Goal: Transaction & Acquisition: Book appointment/travel/reservation

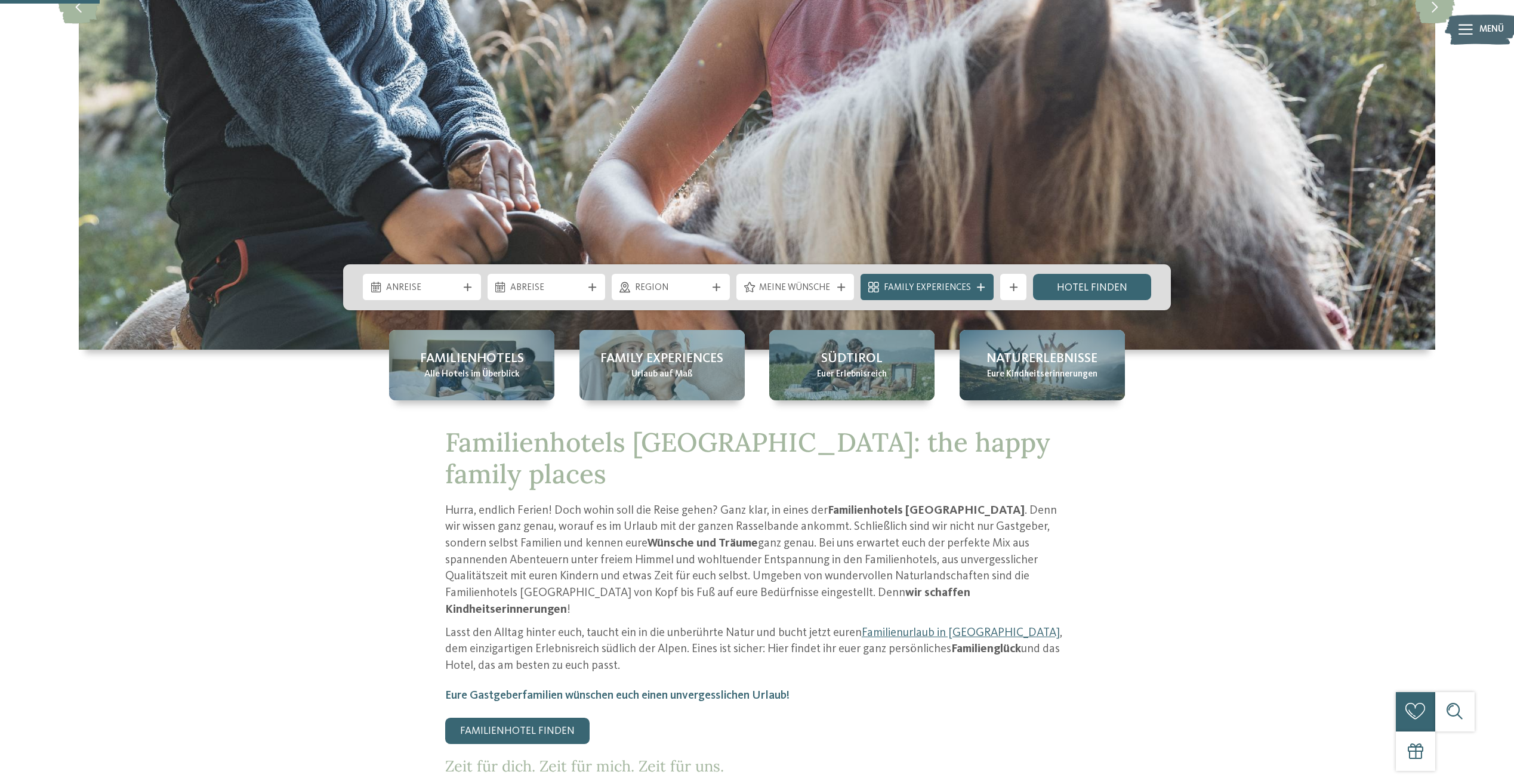
scroll to position [418, 0]
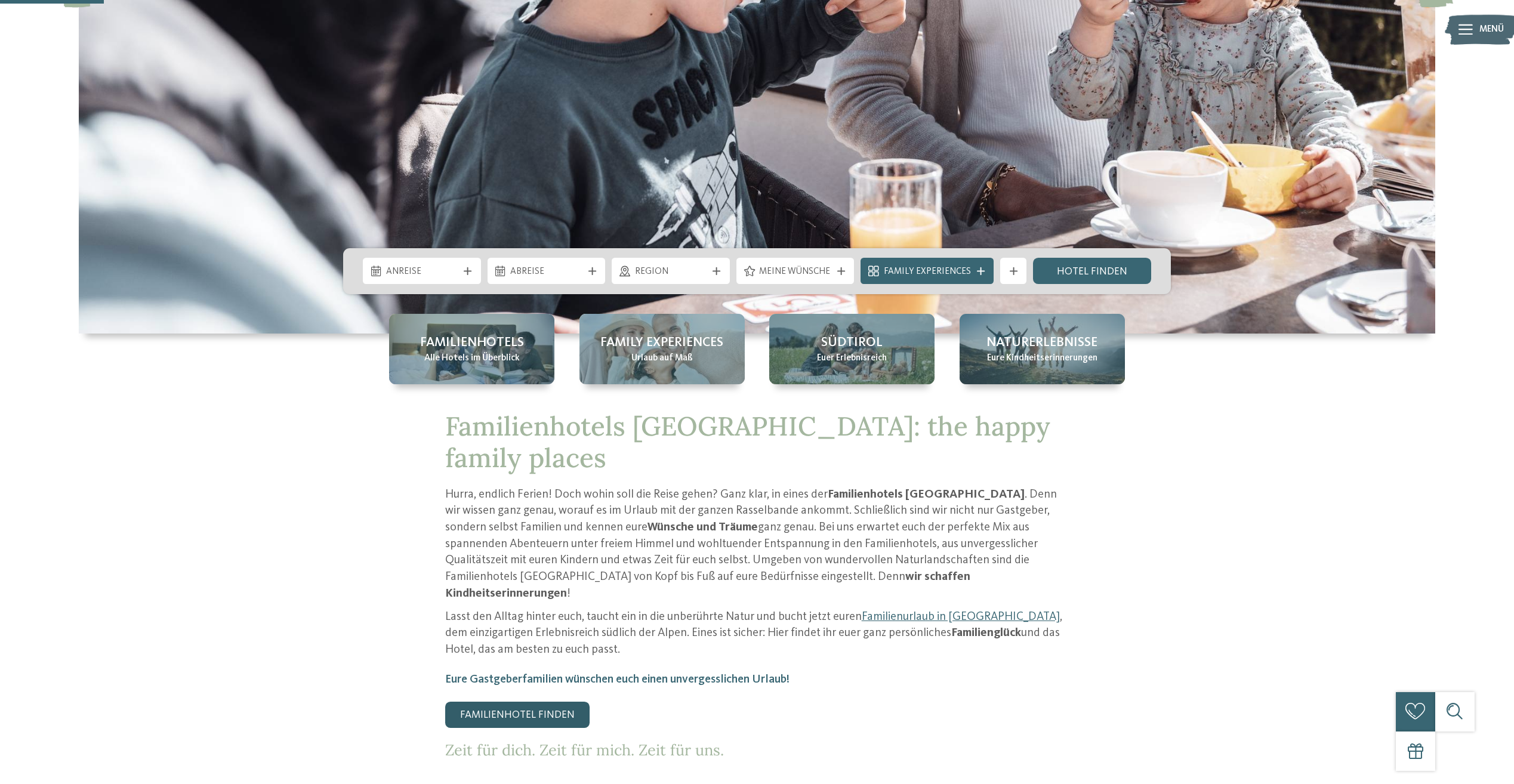
click at [534, 702] on link "Familienhotel finden" at bounding box center [517, 714] width 145 height 26
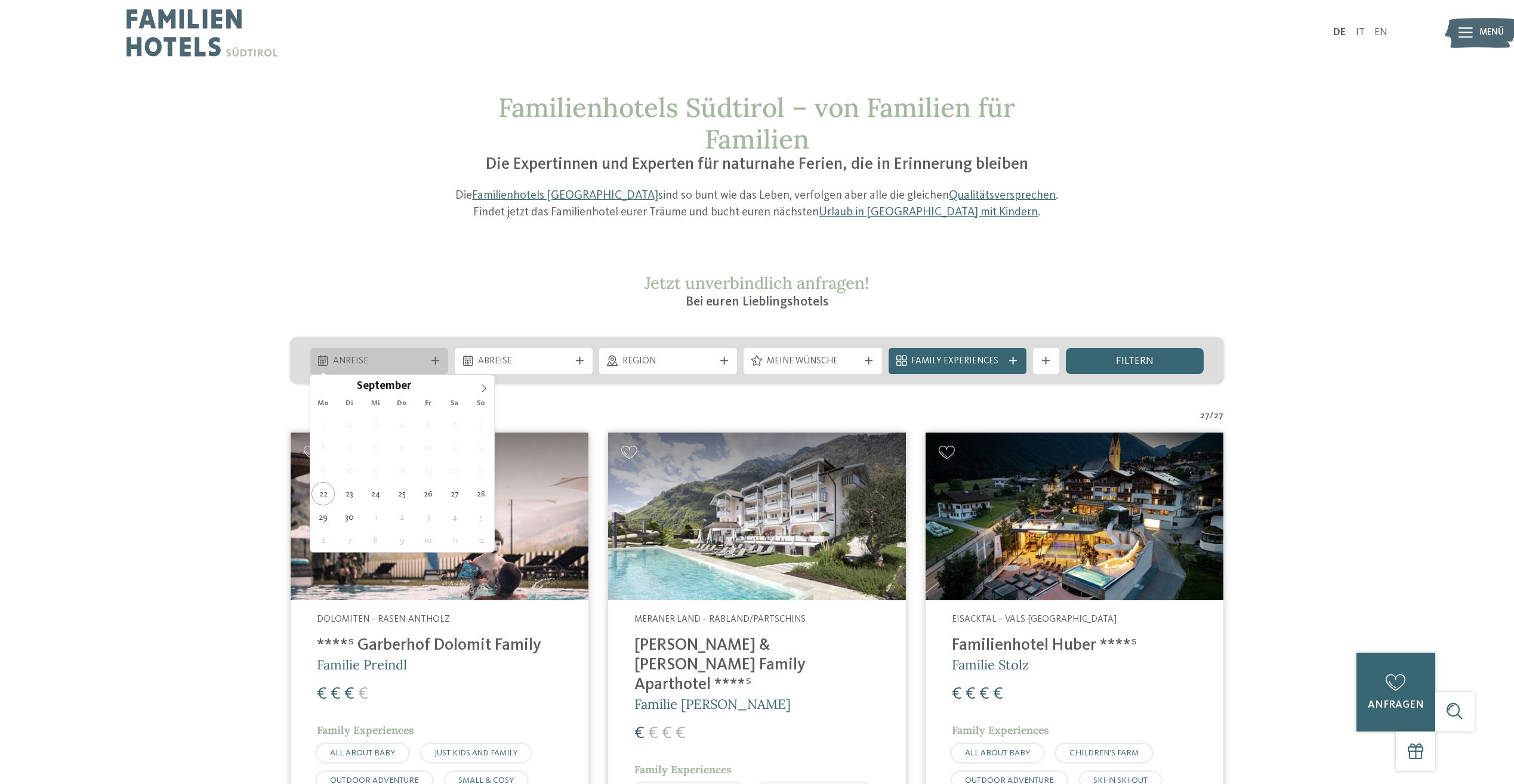
click at [404, 358] on span "Anreise" at bounding box center [379, 361] width 92 height 13
click at [488, 384] on span at bounding box center [484, 385] width 20 height 20
click at [486, 385] on icon at bounding box center [484, 388] width 8 height 8
type div "28.12.2025"
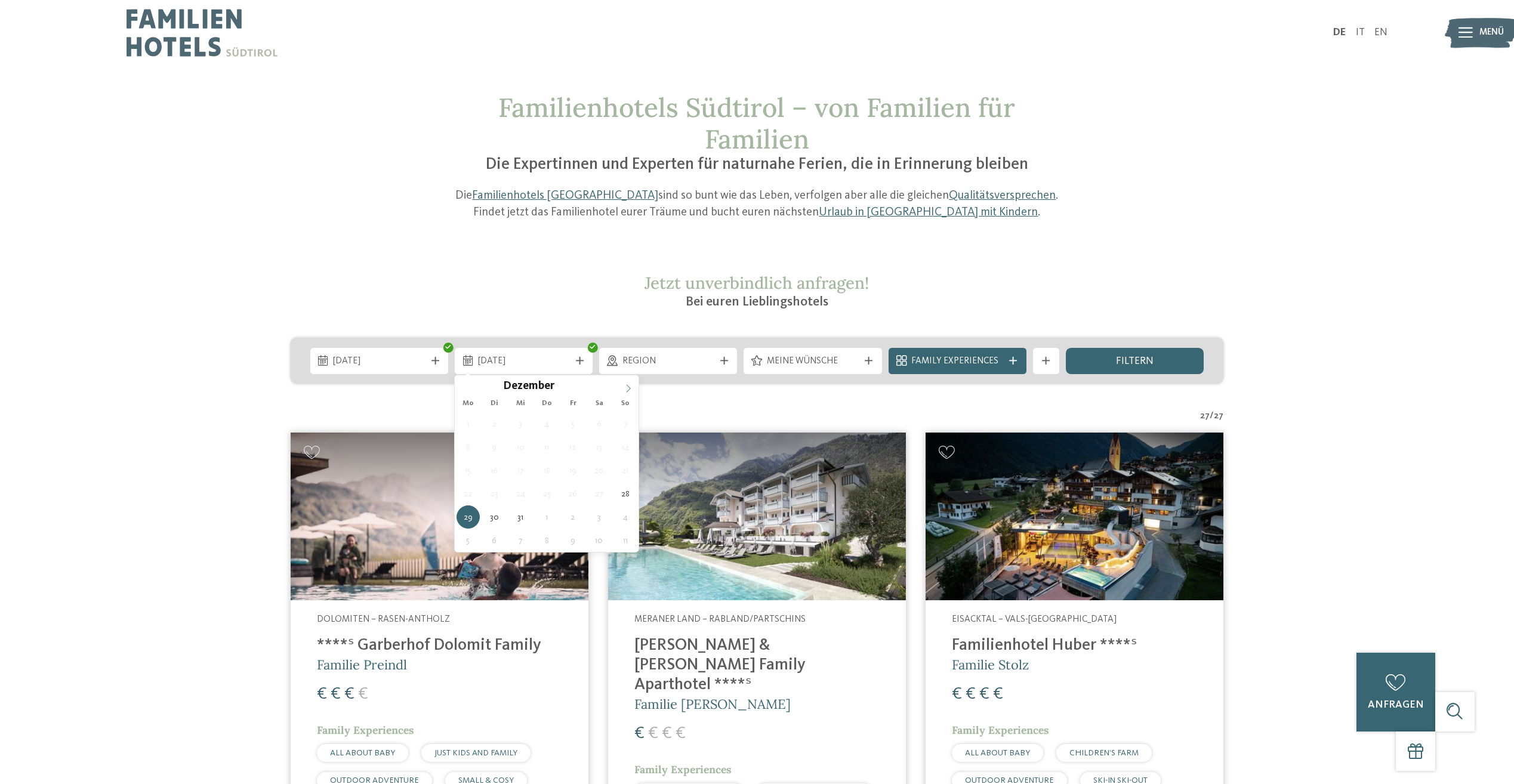
type input "****"
click at [632, 389] on icon at bounding box center [628, 388] width 8 height 8
type div "02.01.2026"
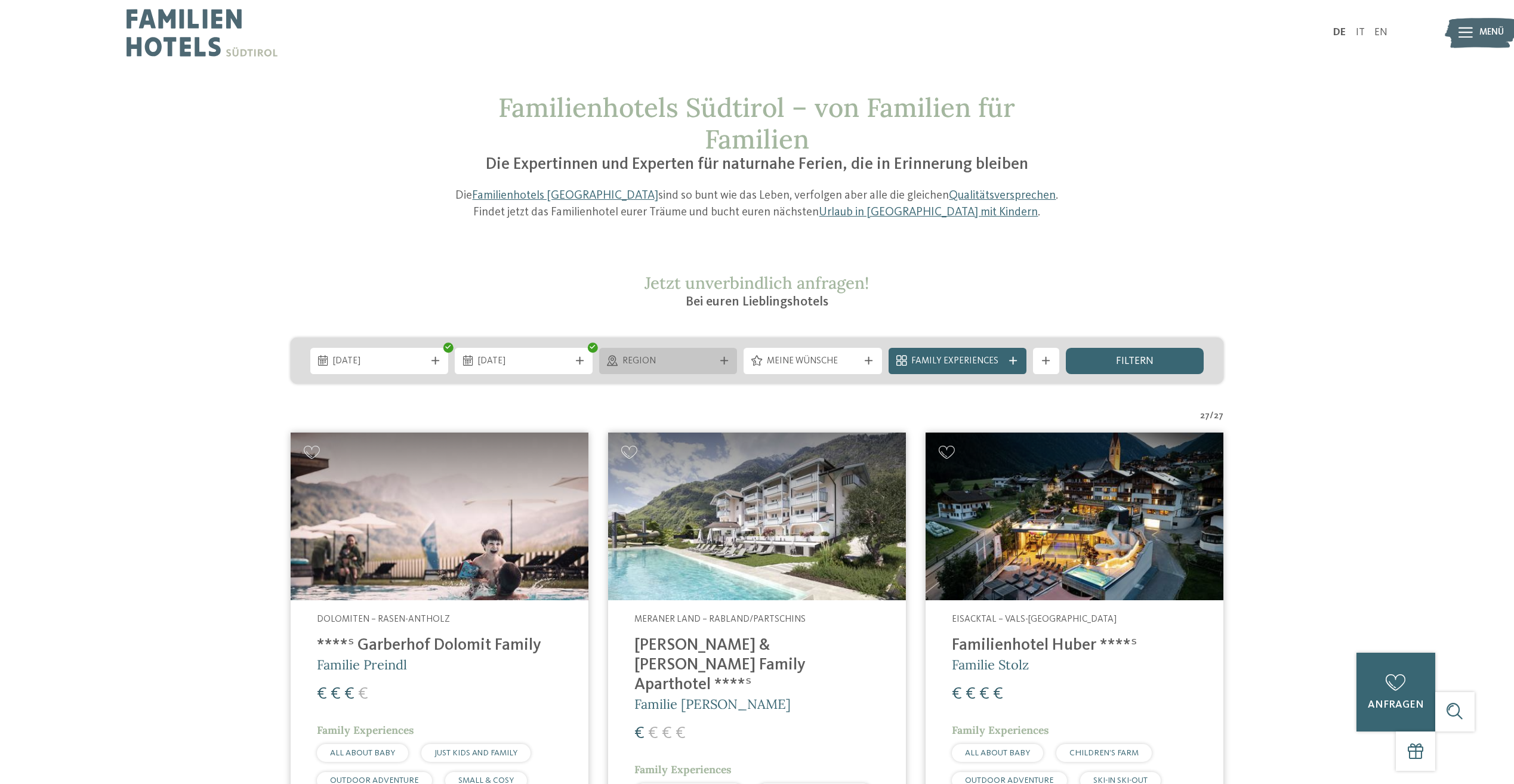
click at [723, 352] on div "Region" at bounding box center [668, 360] width 138 height 26
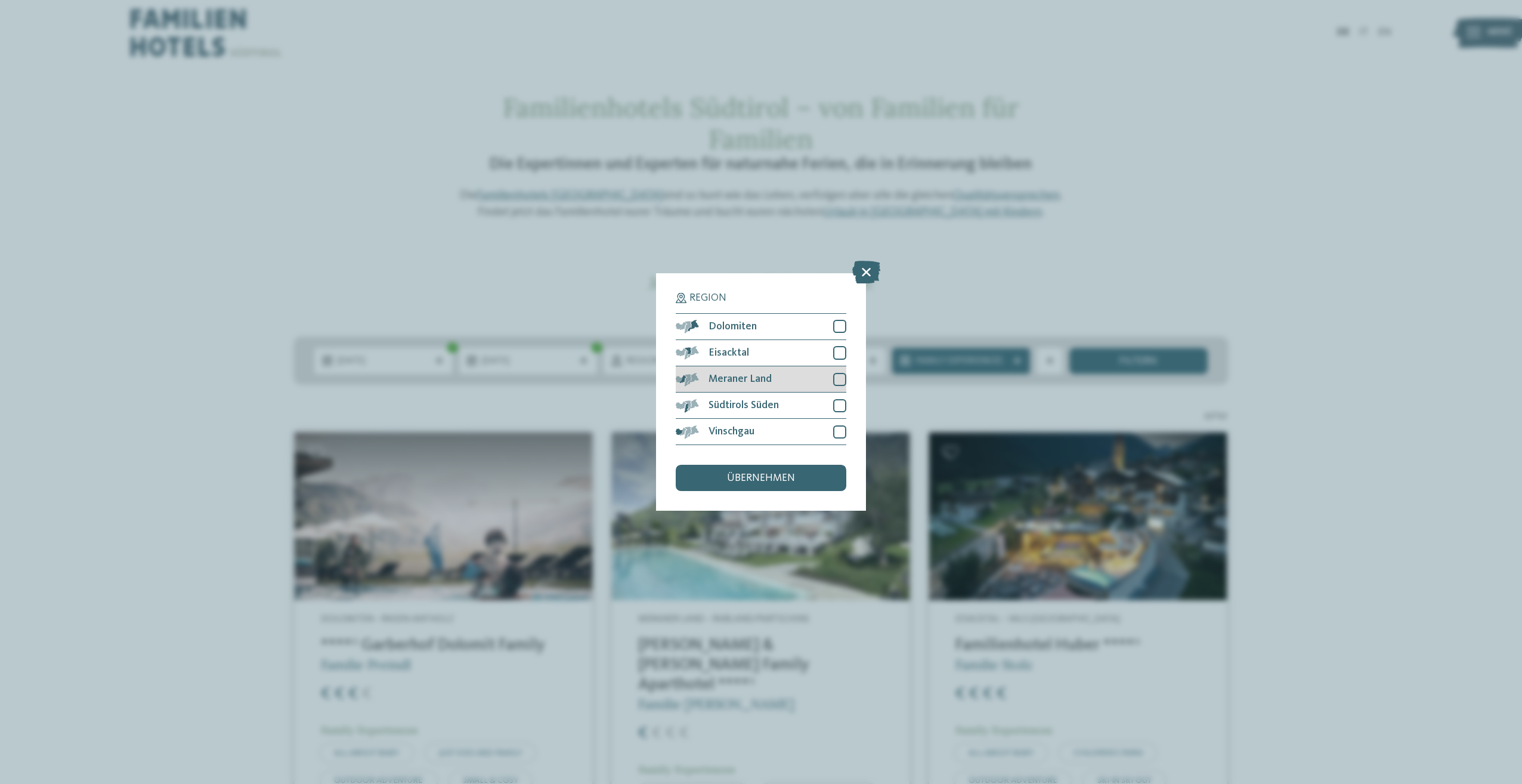
click at [834, 375] on div at bounding box center [840, 380] width 13 height 13
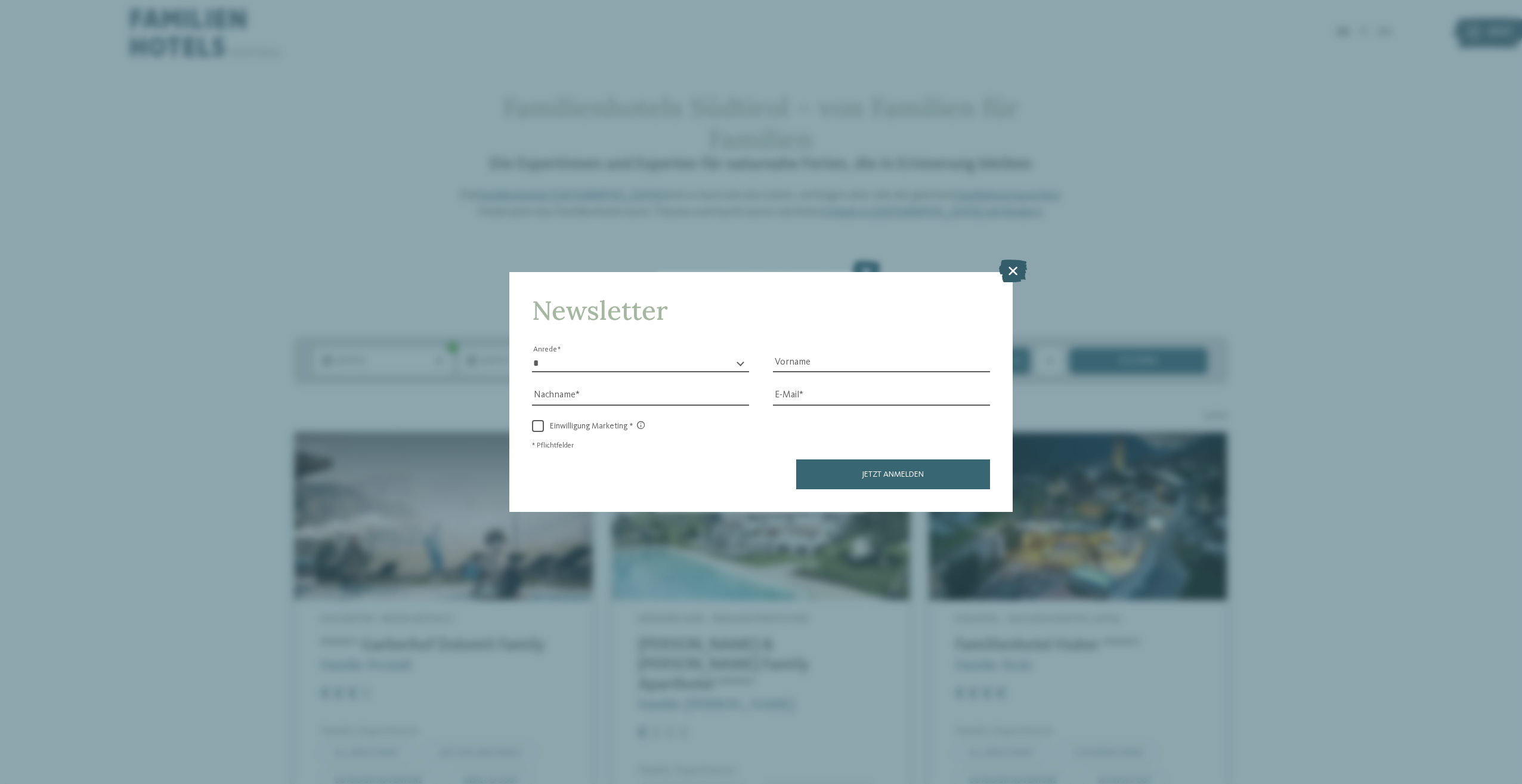
click at [1015, 276] on icon at bounding box center [1013, 271] width 28 height 23
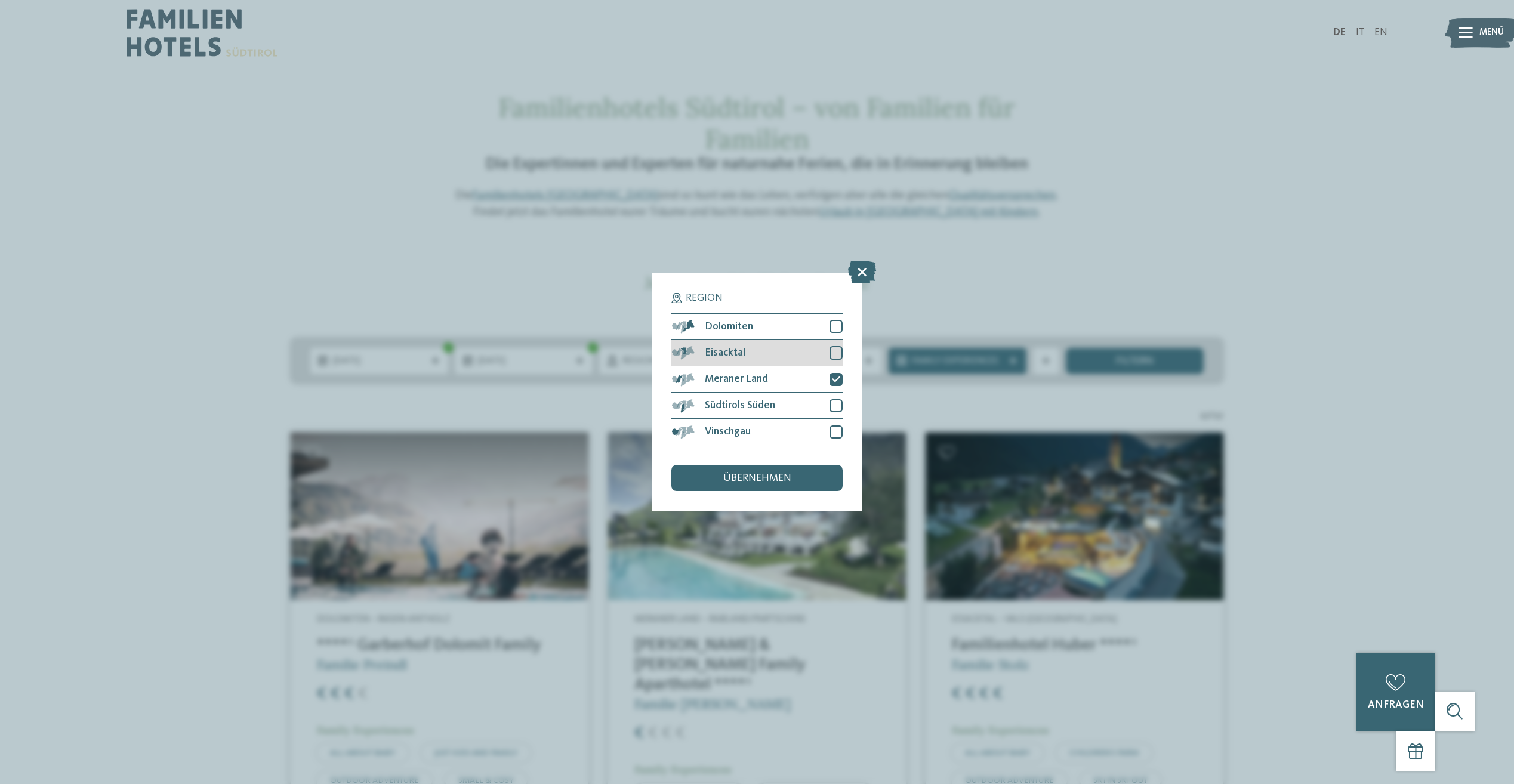
click at [836, 350] on div at bounding box center [836, 352] width 13 height 13
click at [839, 434] on div at bounding box center [836, 432] width 13 height 13
click at [836, 323] on div at bounding box center [836, 326] width 13 height 13
click at [778, 486] on div "übernehmen" at bounding box center [757, 477] width 171 height 26
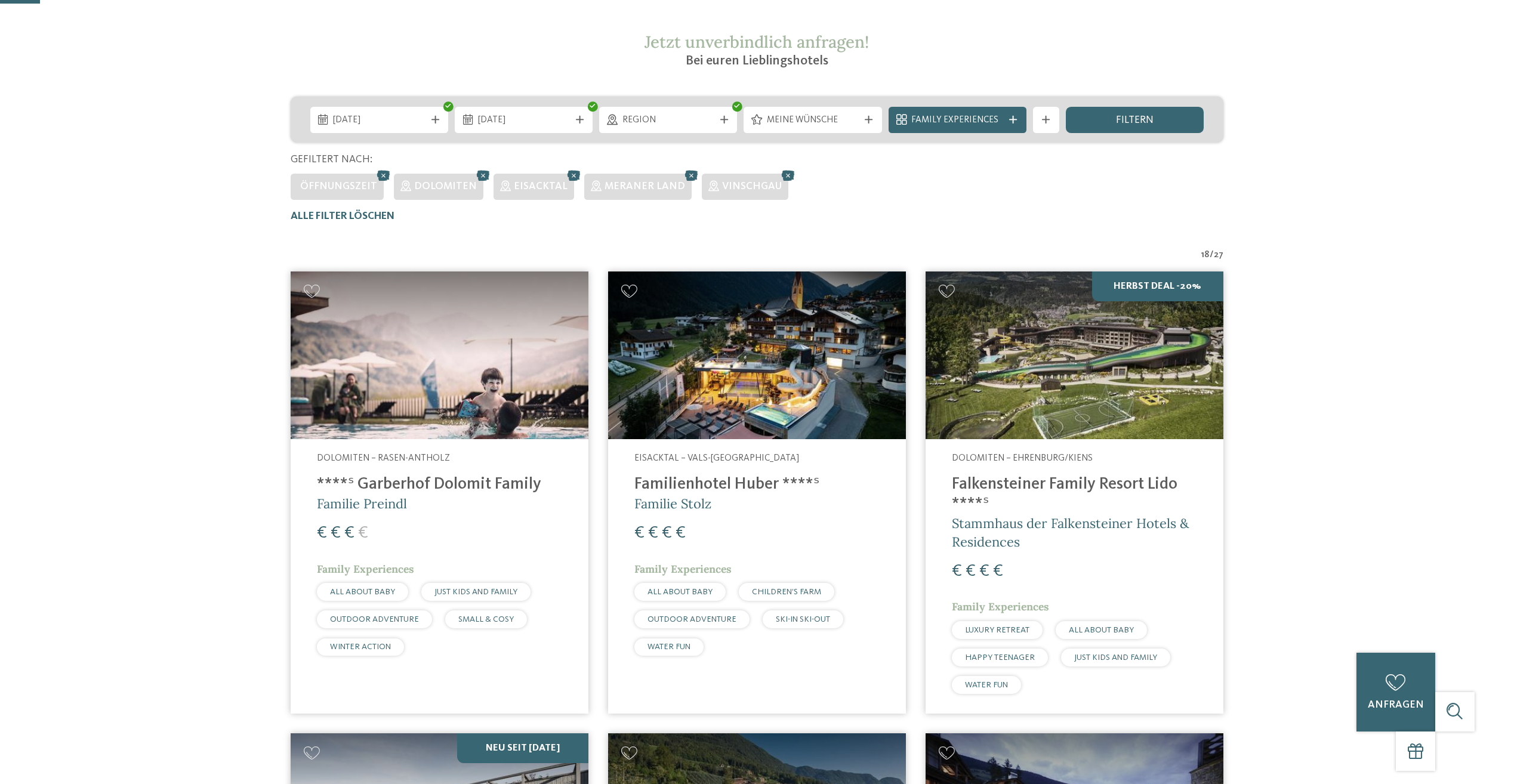
scroll to position [79, 0]
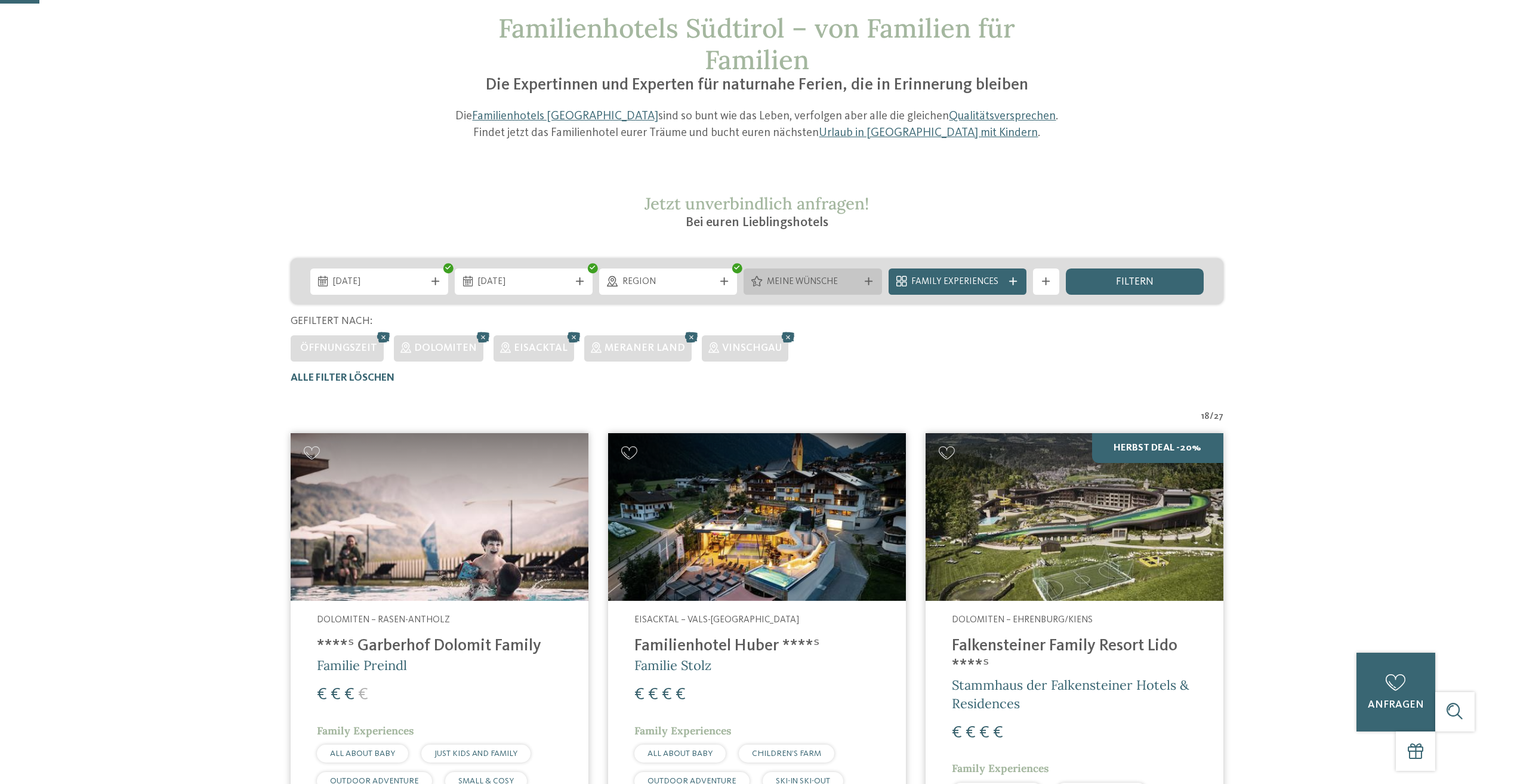
click at [867, 278] on icon at bounding box center [868, 281] width 7 height 7
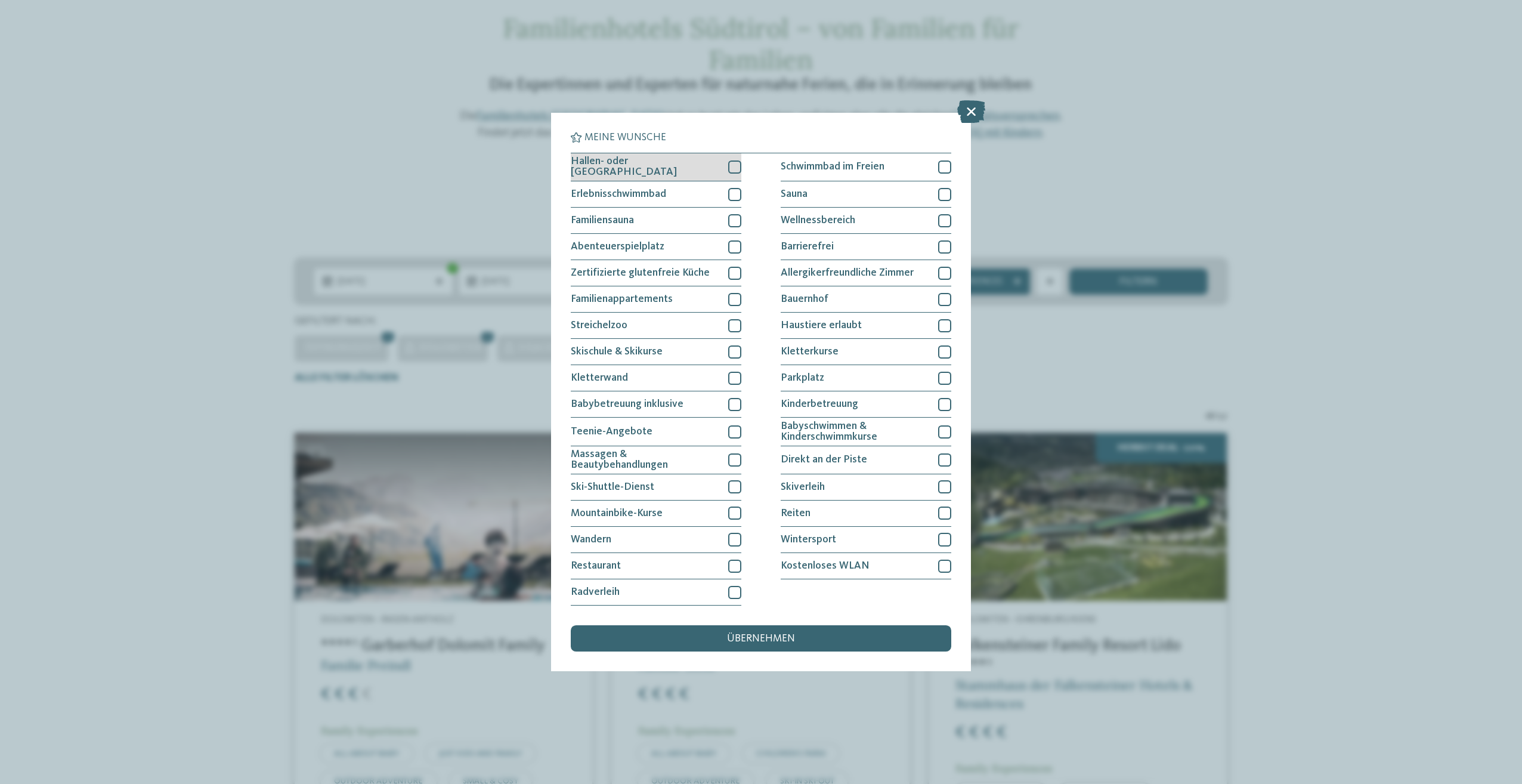
click at [738, 165] on div at bounding box center [735, 167] width 13 height 13
click at [734, 294] on div at bounding box center [735, 300] width 13 height 13
click at [894, 639] on div "übernehmen" at bounding box center [761, 638] width 380 height 26
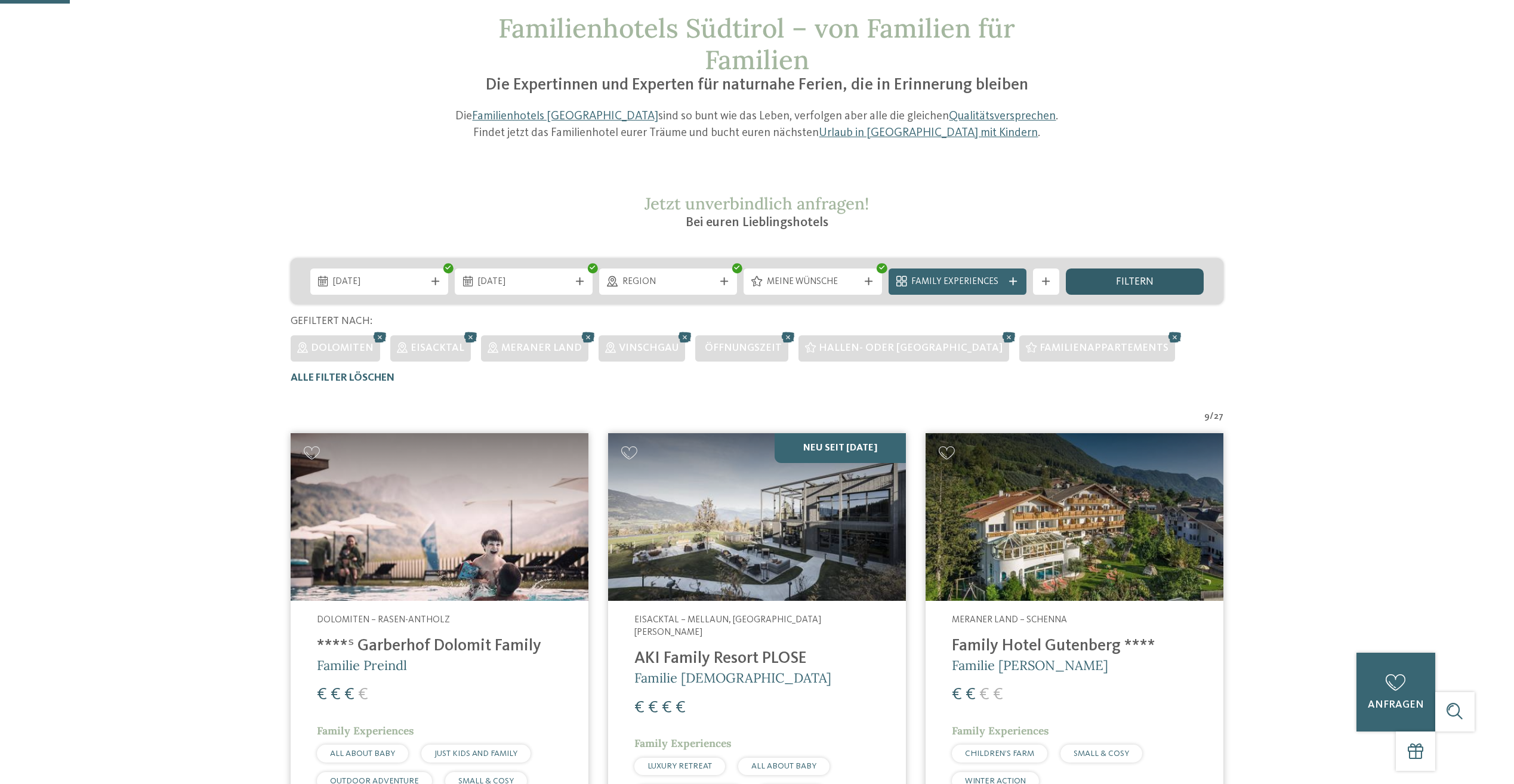
click at [1098, 282] on div "filtern" at bounding box center [1135, 281] width 138 height 26
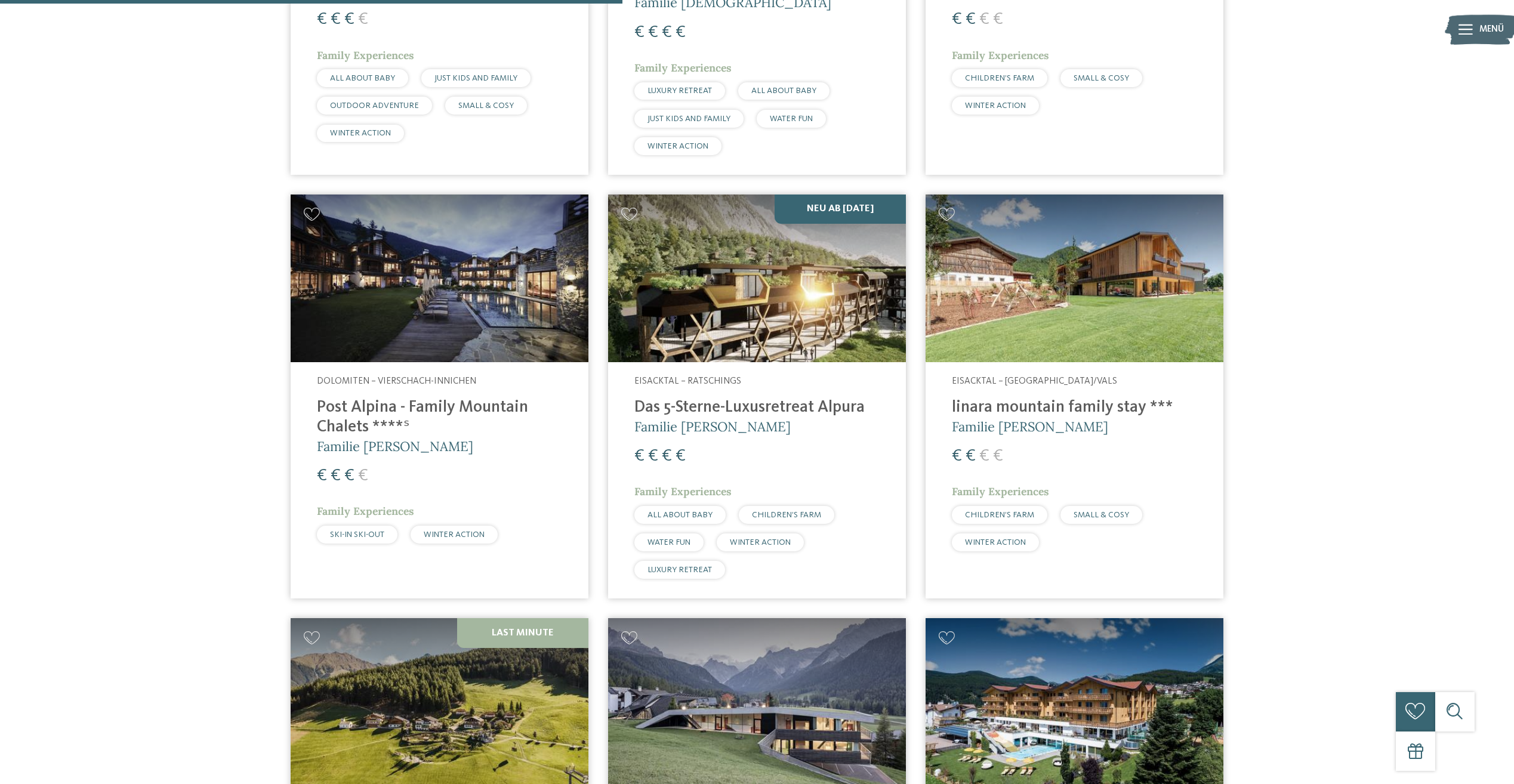
scroll to position [795, 0]
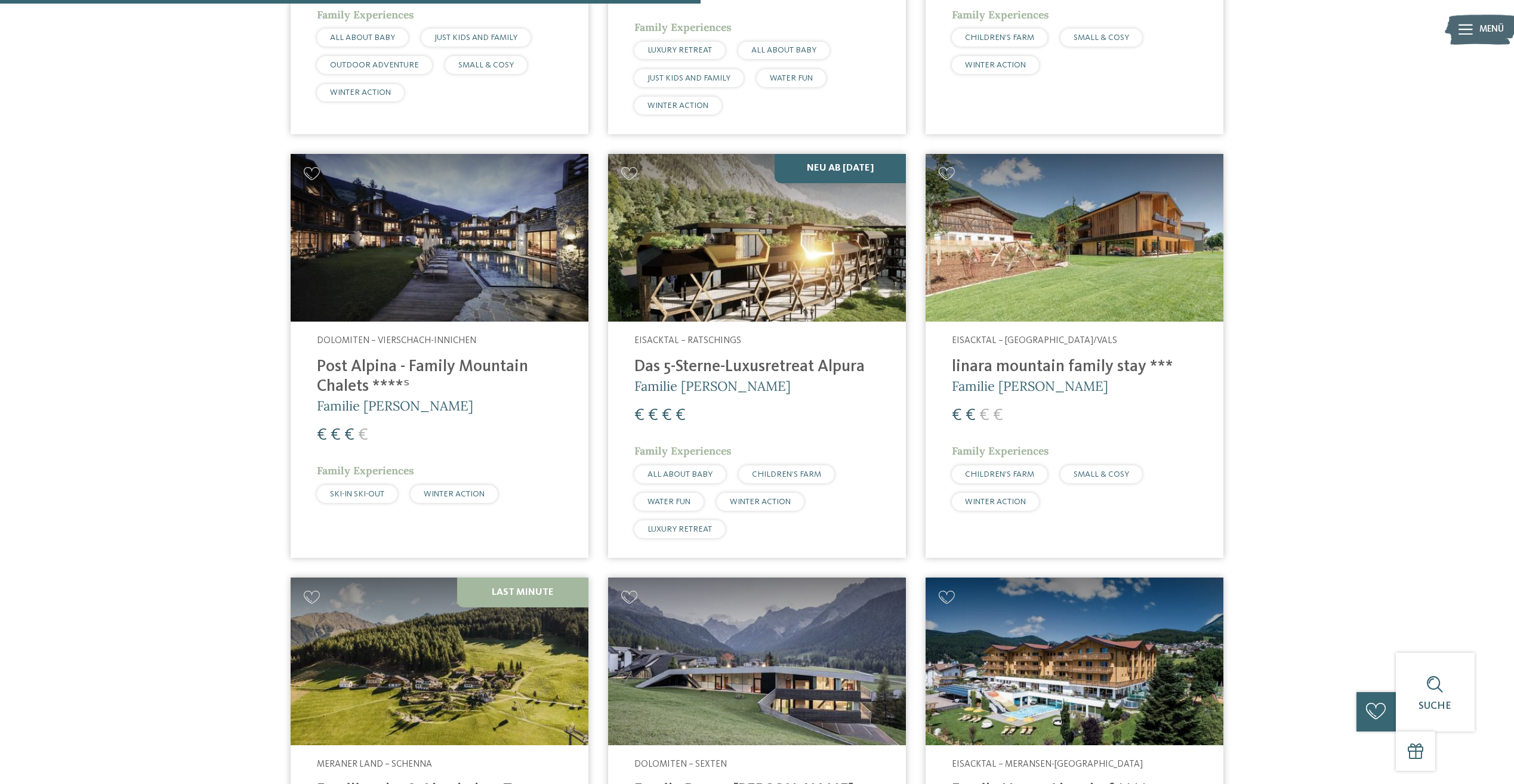
click at [750, 251] on img at bounding box center [756, 237] width 298 height 168
click at [781, 358] on h4 "Das 5-Sterne-Luxusretreat Alpura" at bounding box center [757, 367] width 246 height 20
click at [712, 378] on span "Familie Eisendle" at bounding box center [712, 386] width 157 height 17
click at [404, 358] on h4 "Post Alpina - Family Mountain Chalets ****ˢ" at bounding box center [439, 377] width 246 height 39
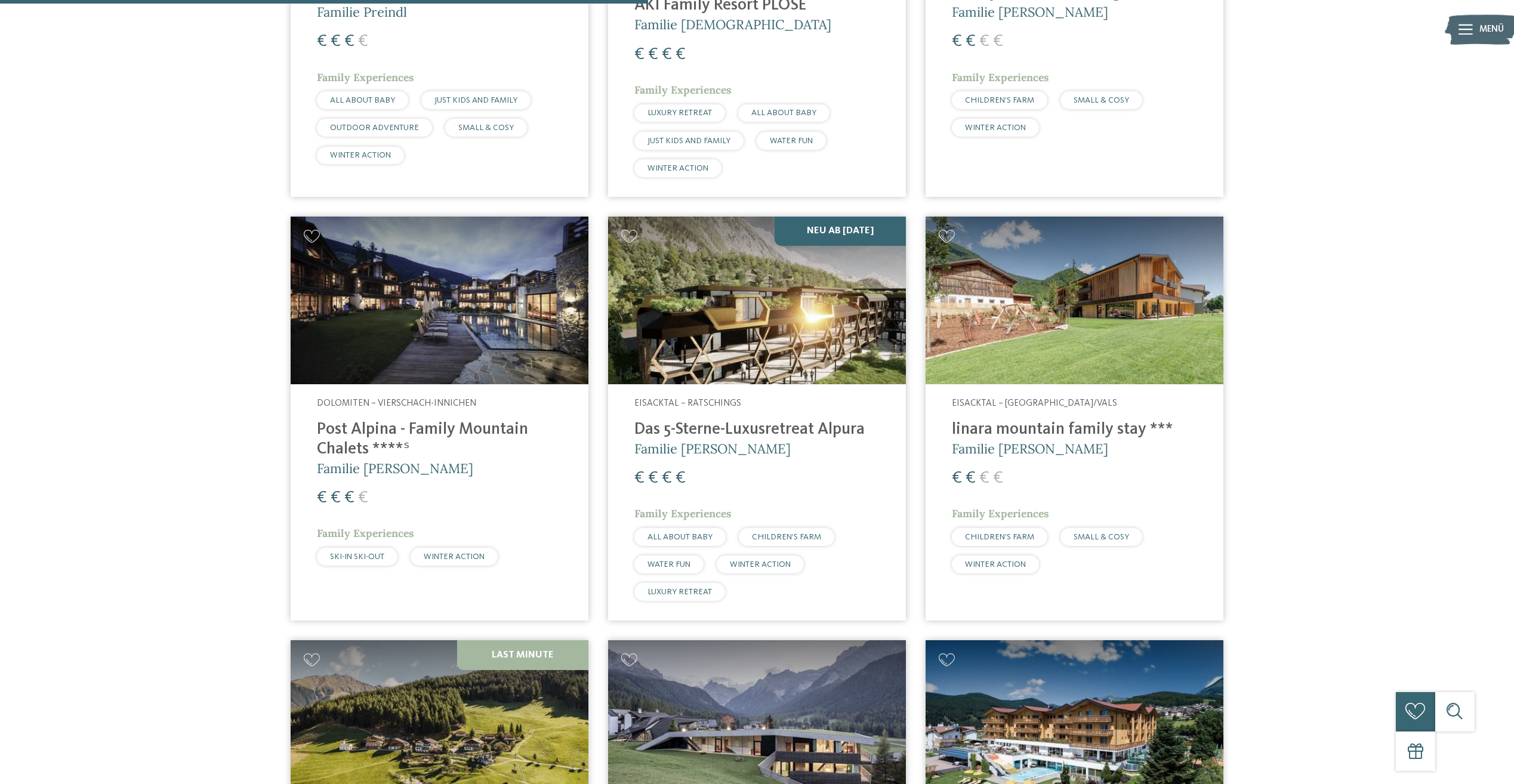
scroll to position [736, 0]
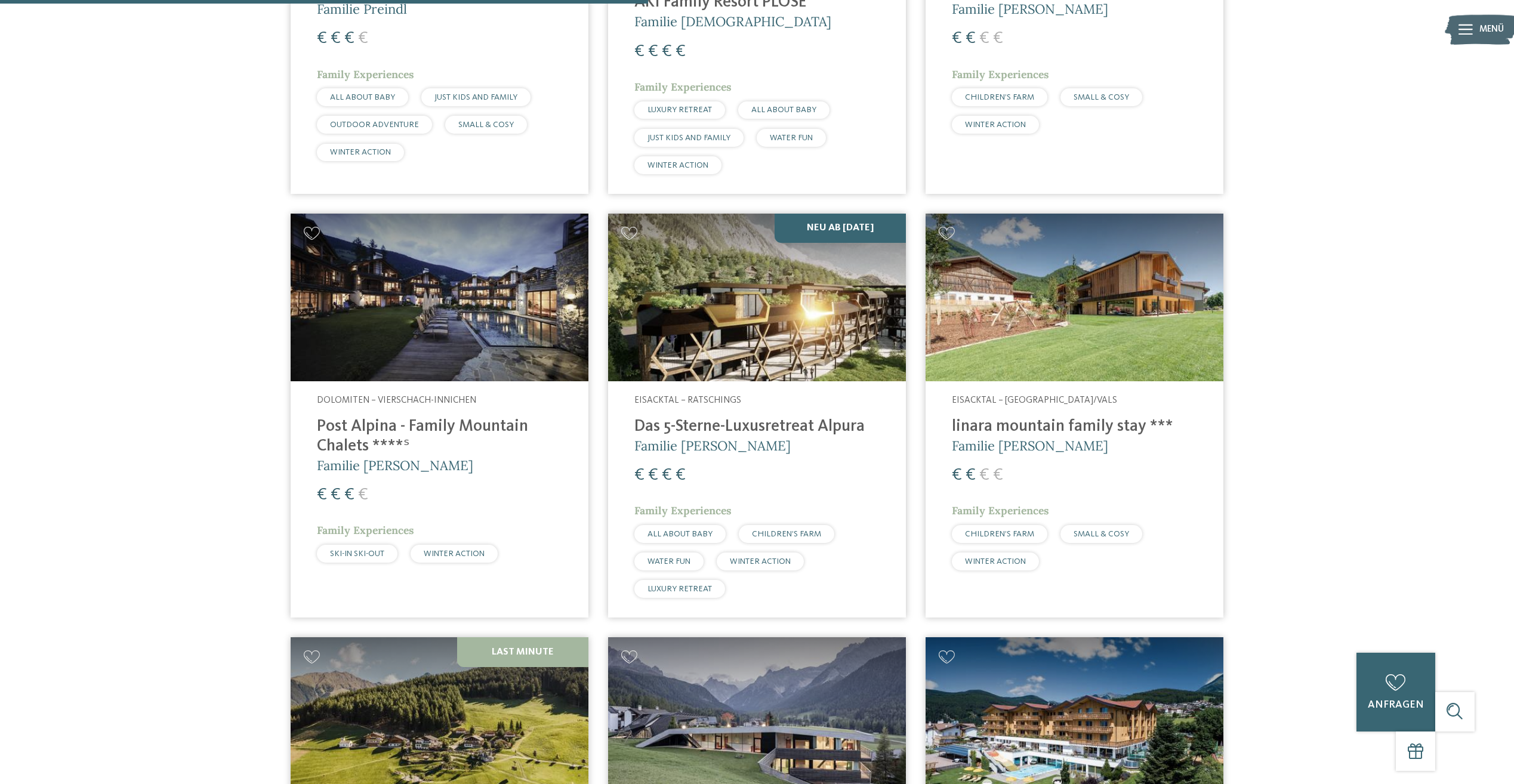
click at [506, 417] on h4 "Post Alpina - Family Mountain Chalets ****ˢ" at bounding box center [439, 436] width 246 height 39
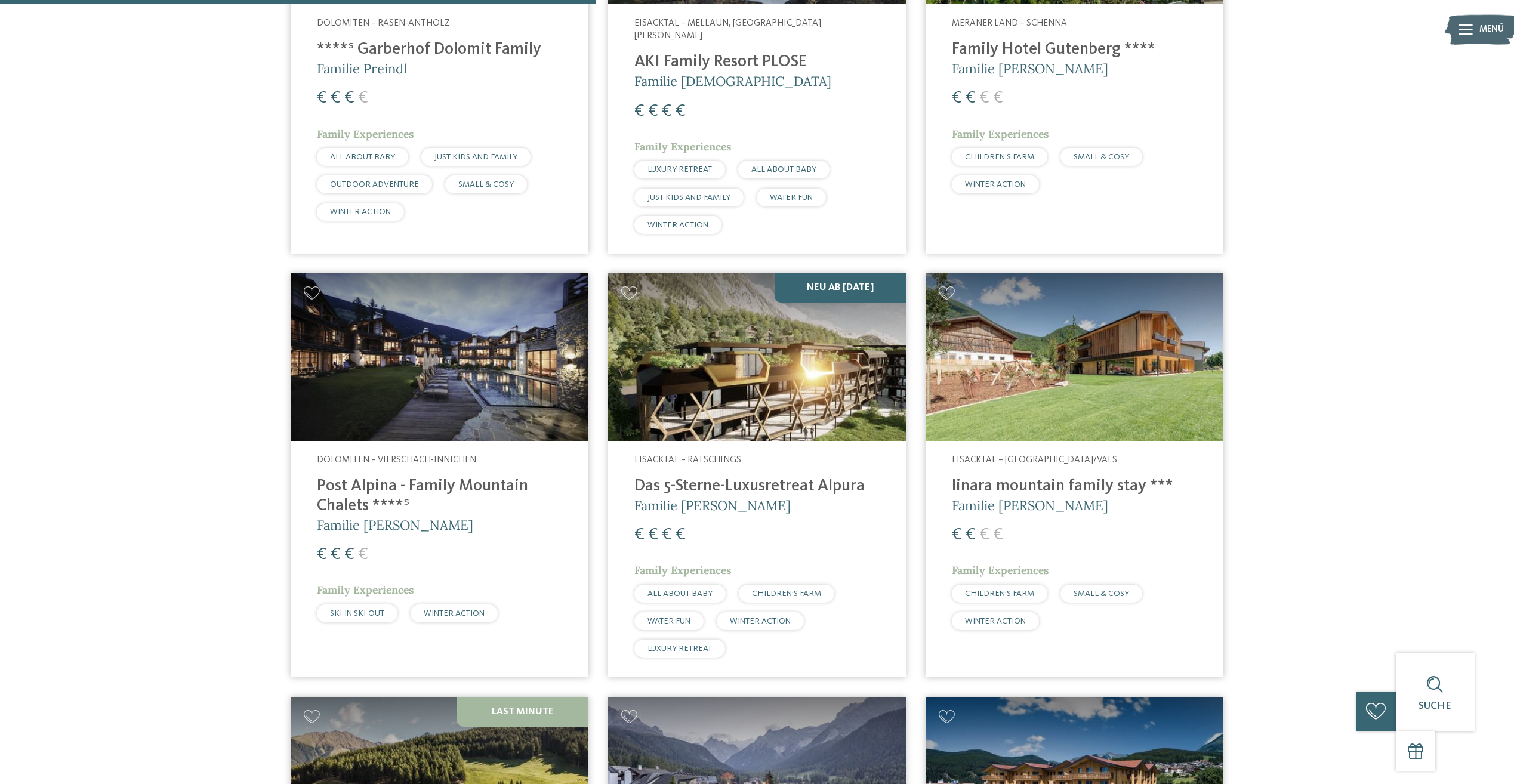
click at [1094, 405] on img at bounding box center [1074, 357] width 298 height 168
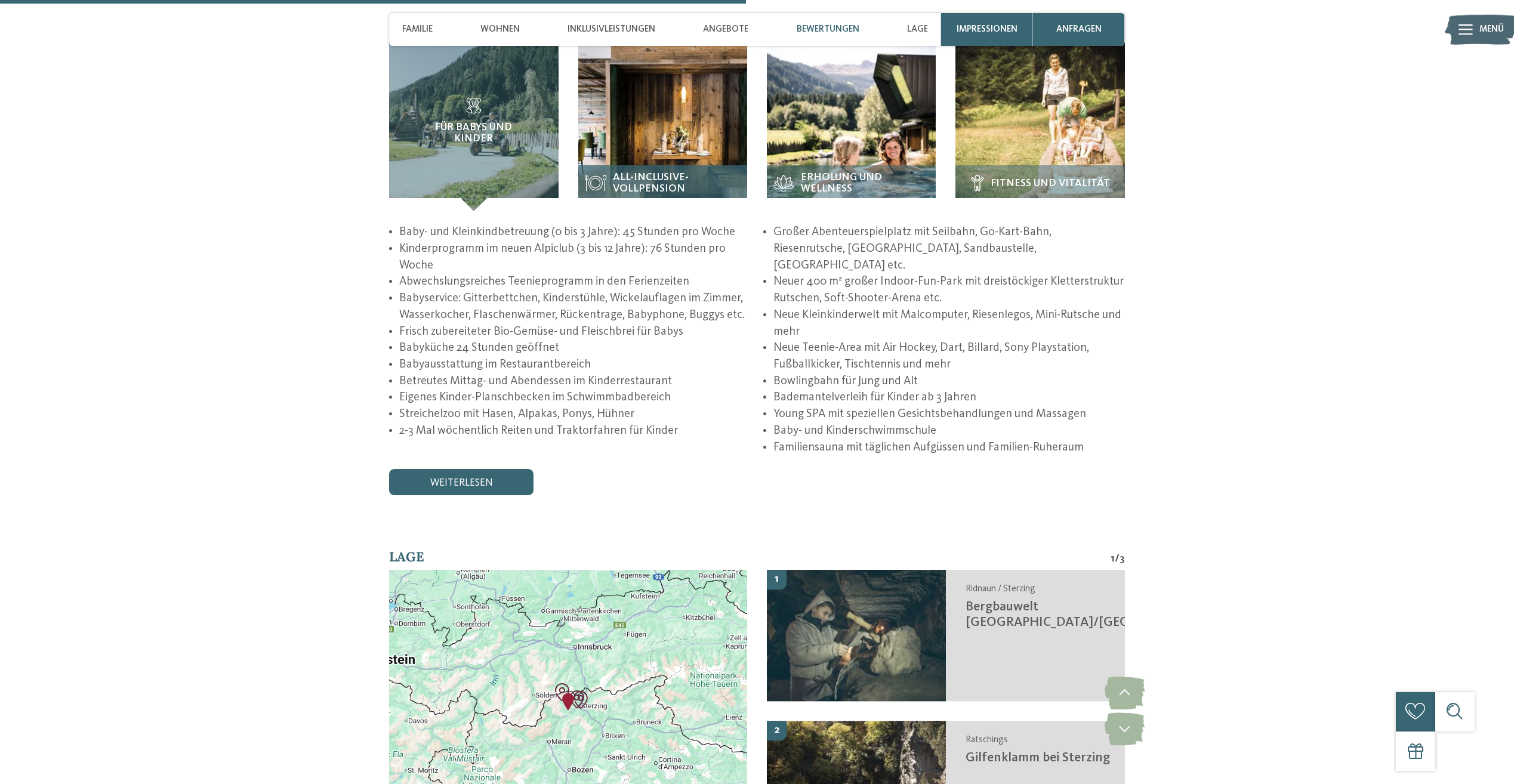
scroll to position [2326, 0]
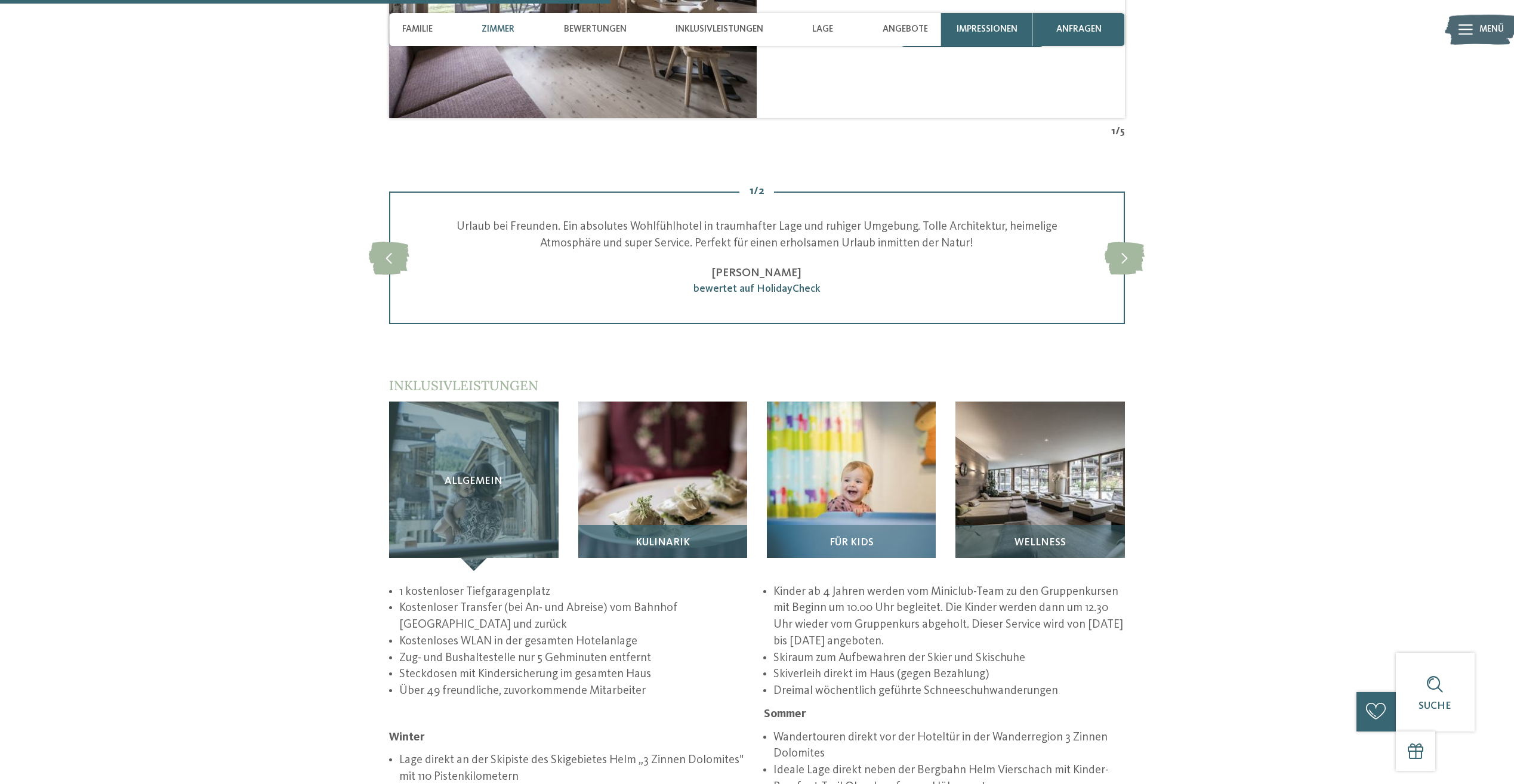
scroll to position [1790, 0]
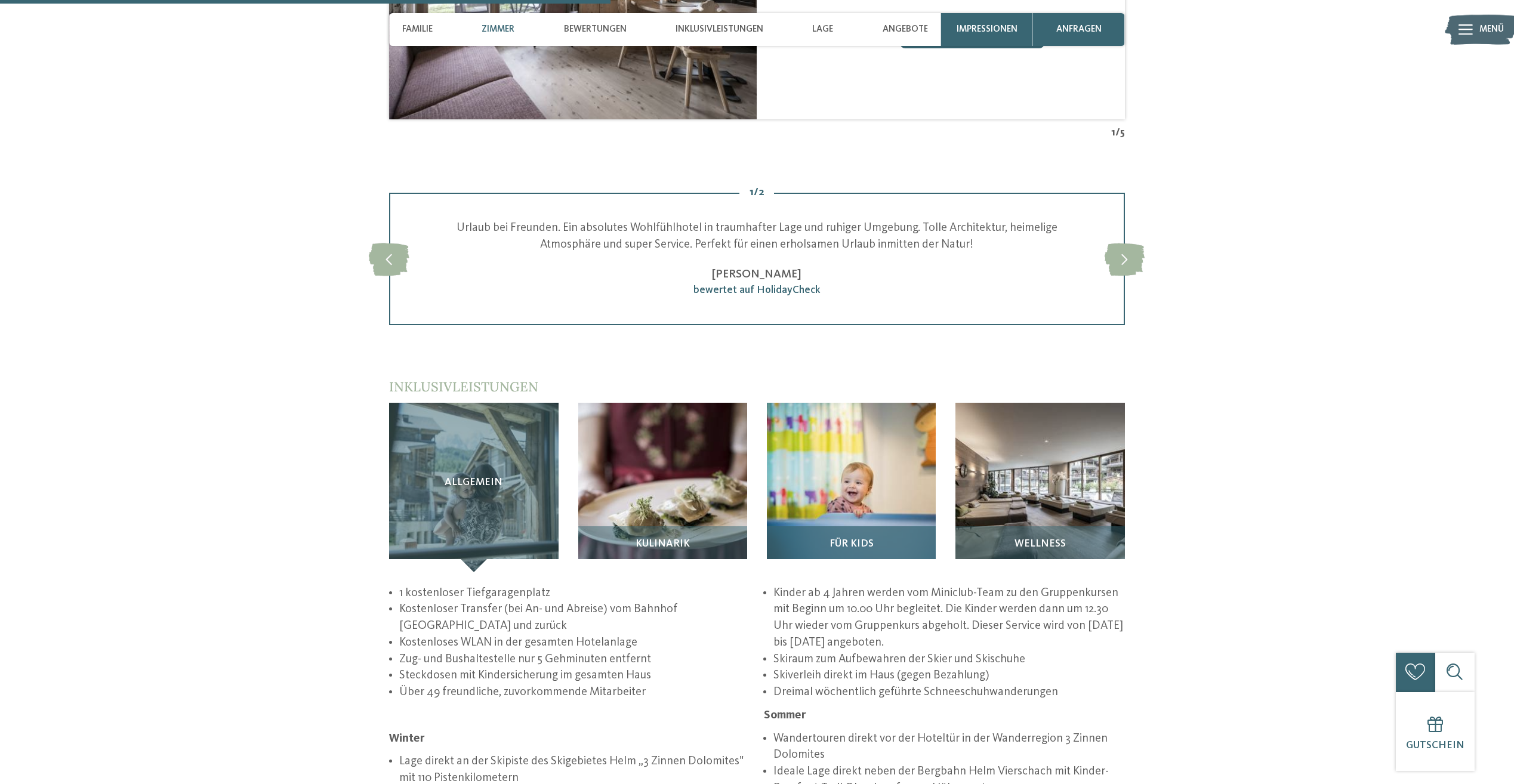
click at [878, 424] on img at bounding box center [851, 487] width 169 height 169
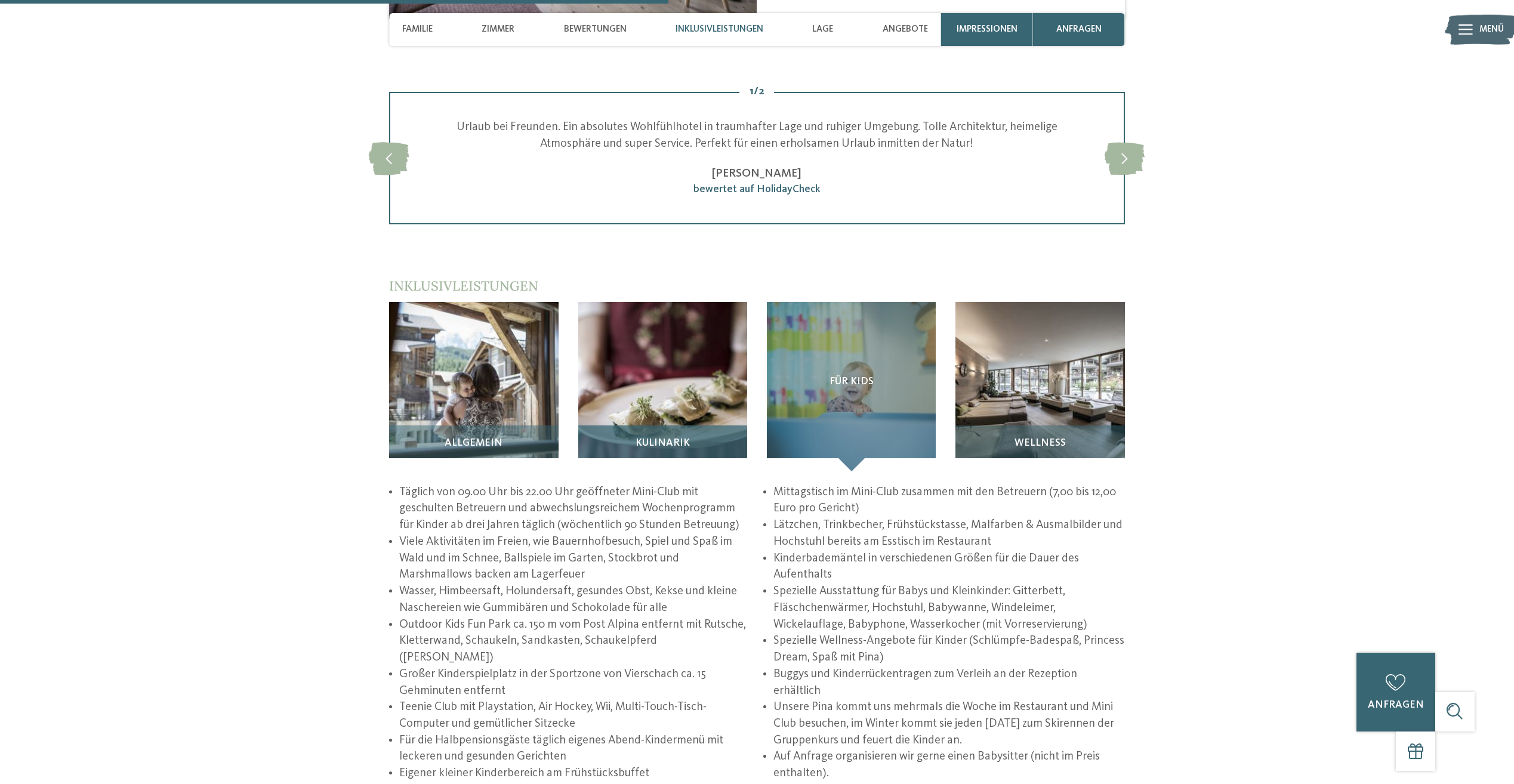
scroll to position [1908, 0]
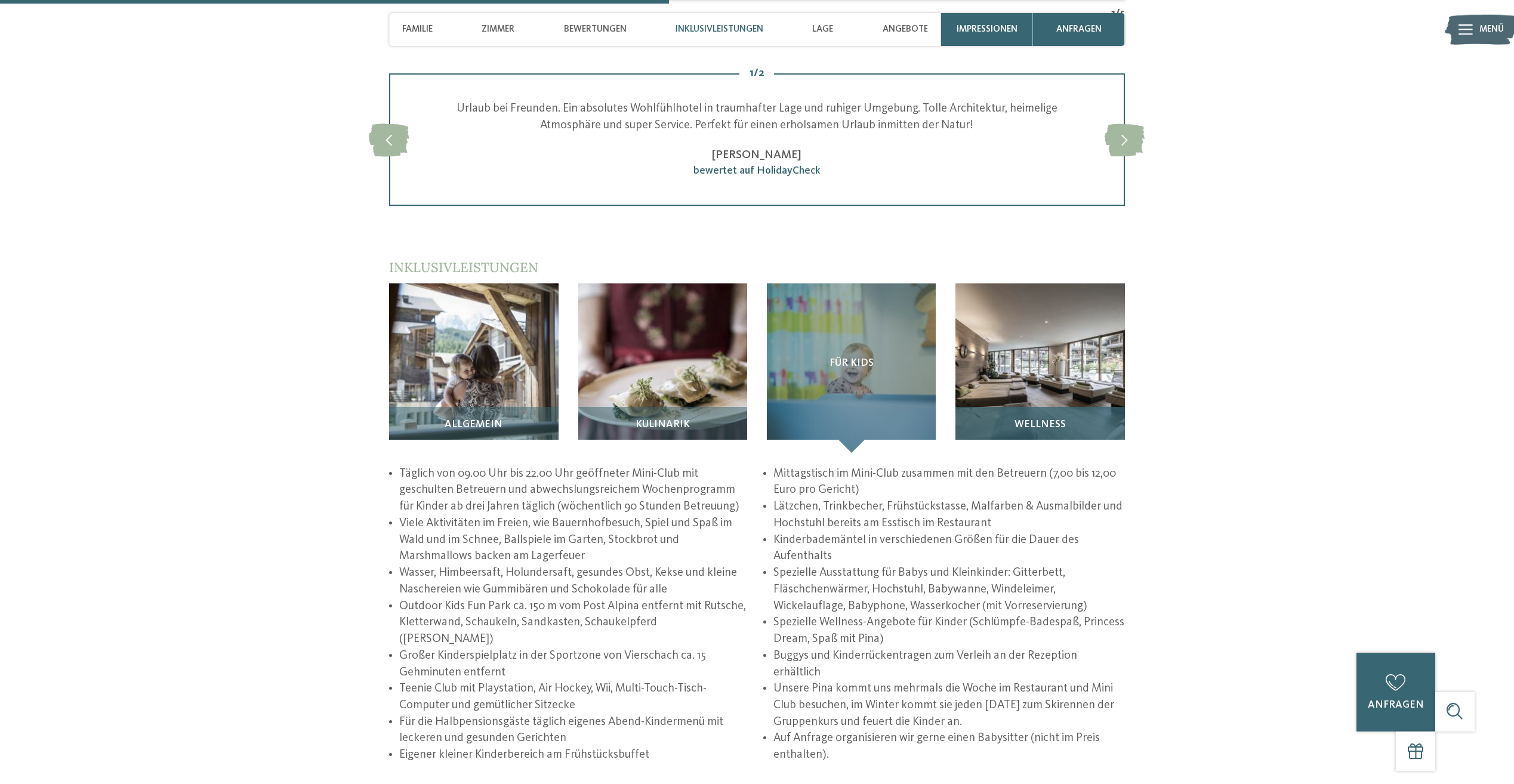
click at [1023, 340] on img at bounding box center [1040, 368] width 169 height 169
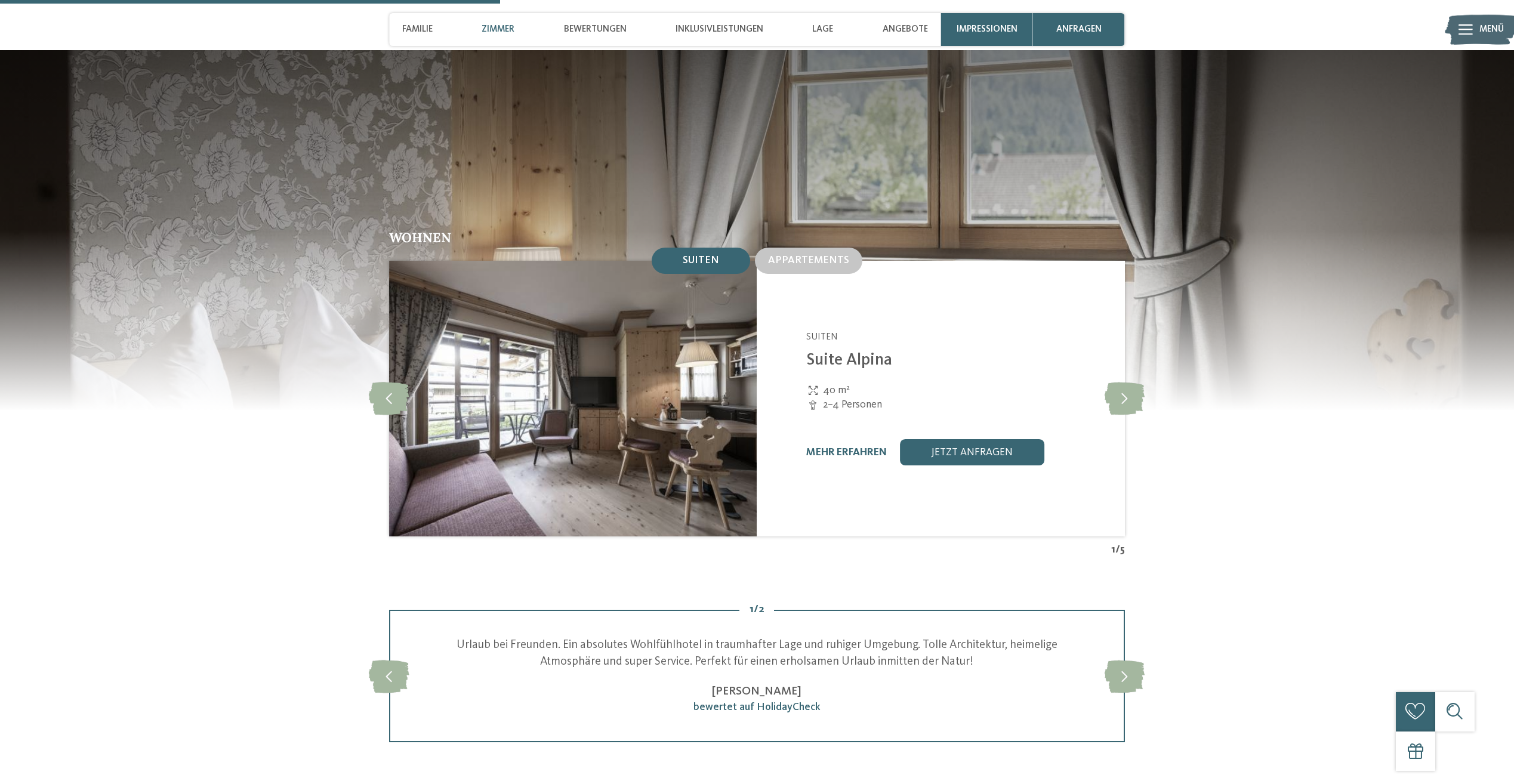
scroll to position [1372, 0]
click at [830, 256] on span "Appartements" at bounding box center [808, 261] width 81 height 10
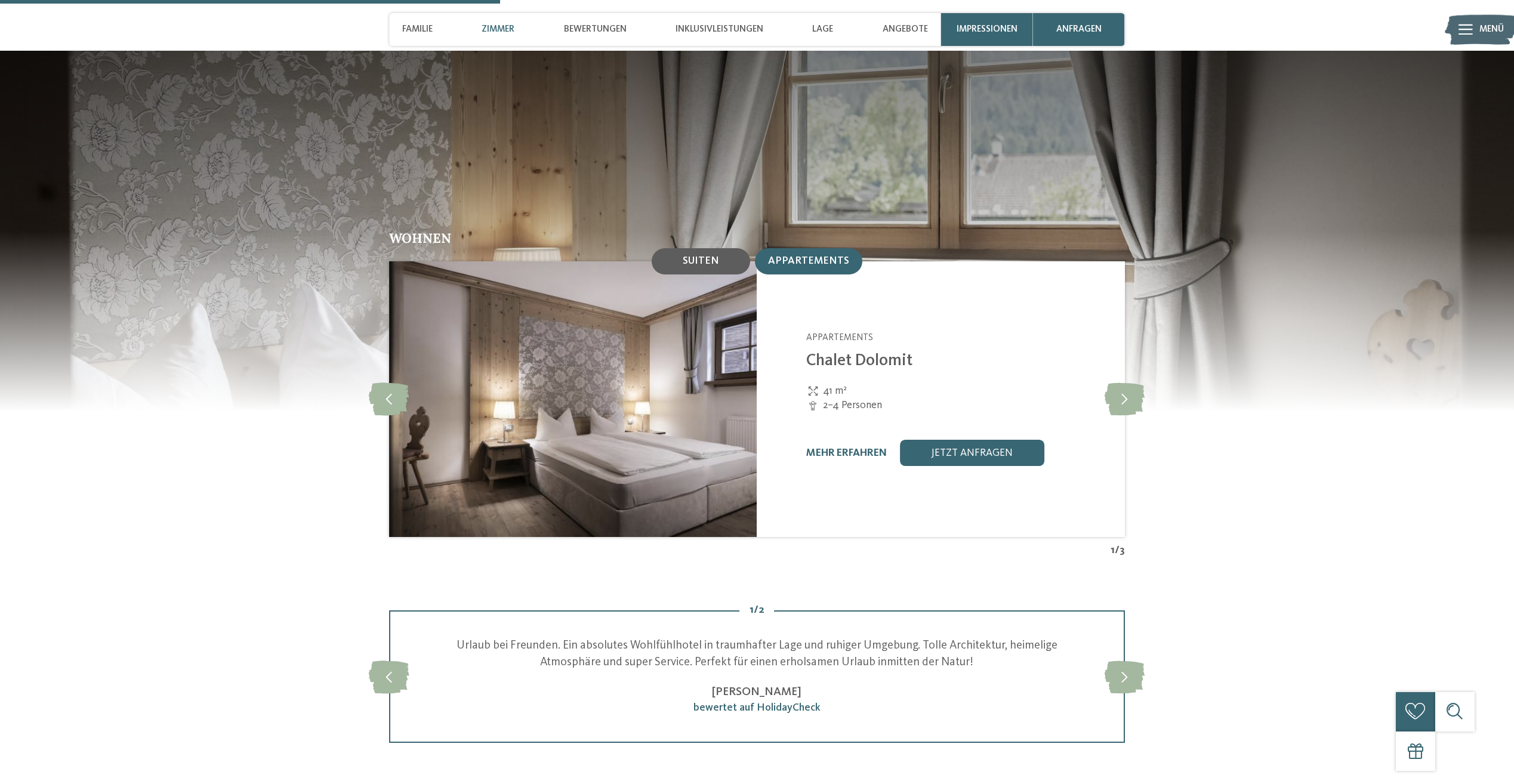
click at [718, 256] on span "Suiten" at bounding box center [701, 261] width 36 height 10
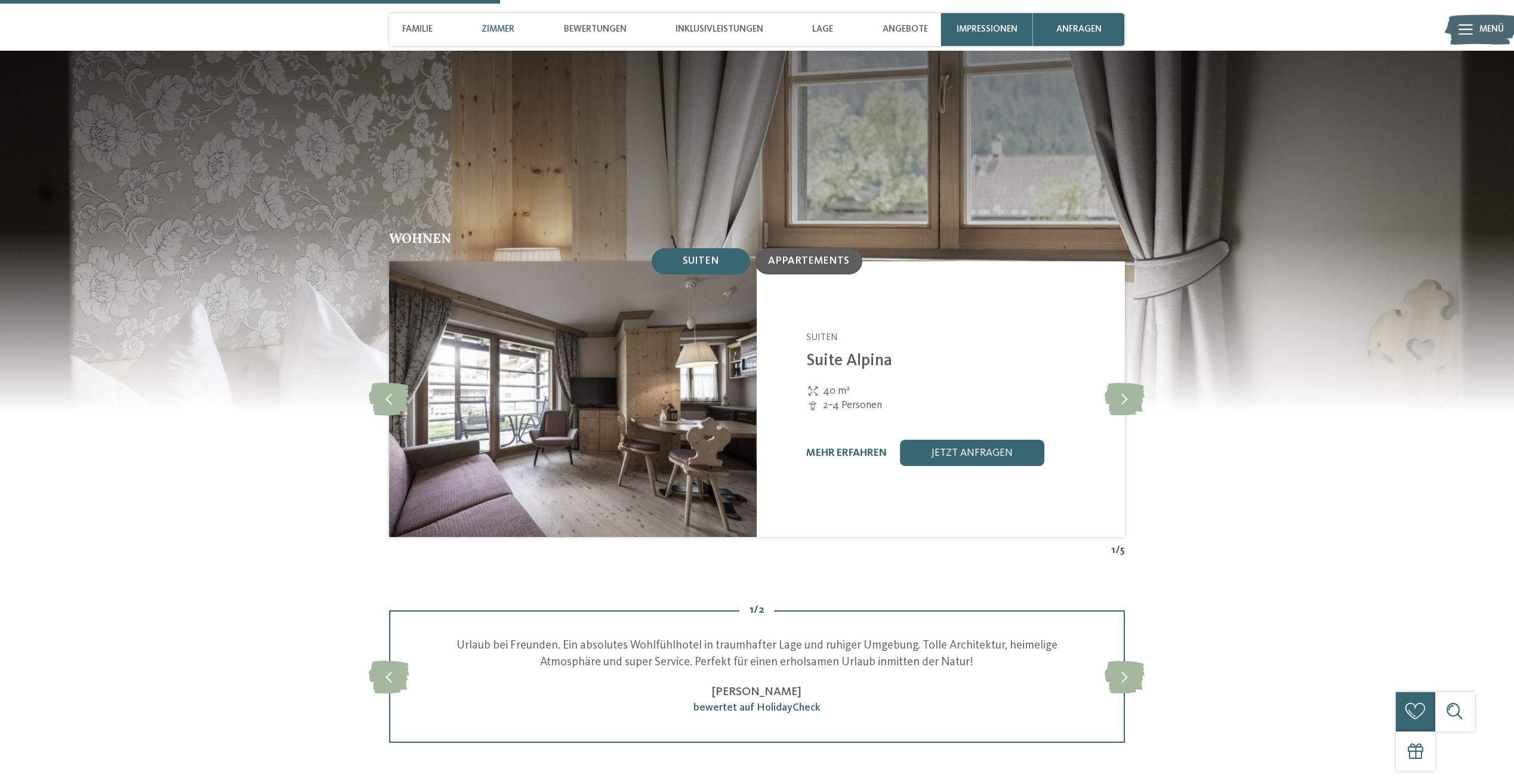
click at [806, 256] on span "Appartements" at bounding box center [808, 261] width 81 height 10
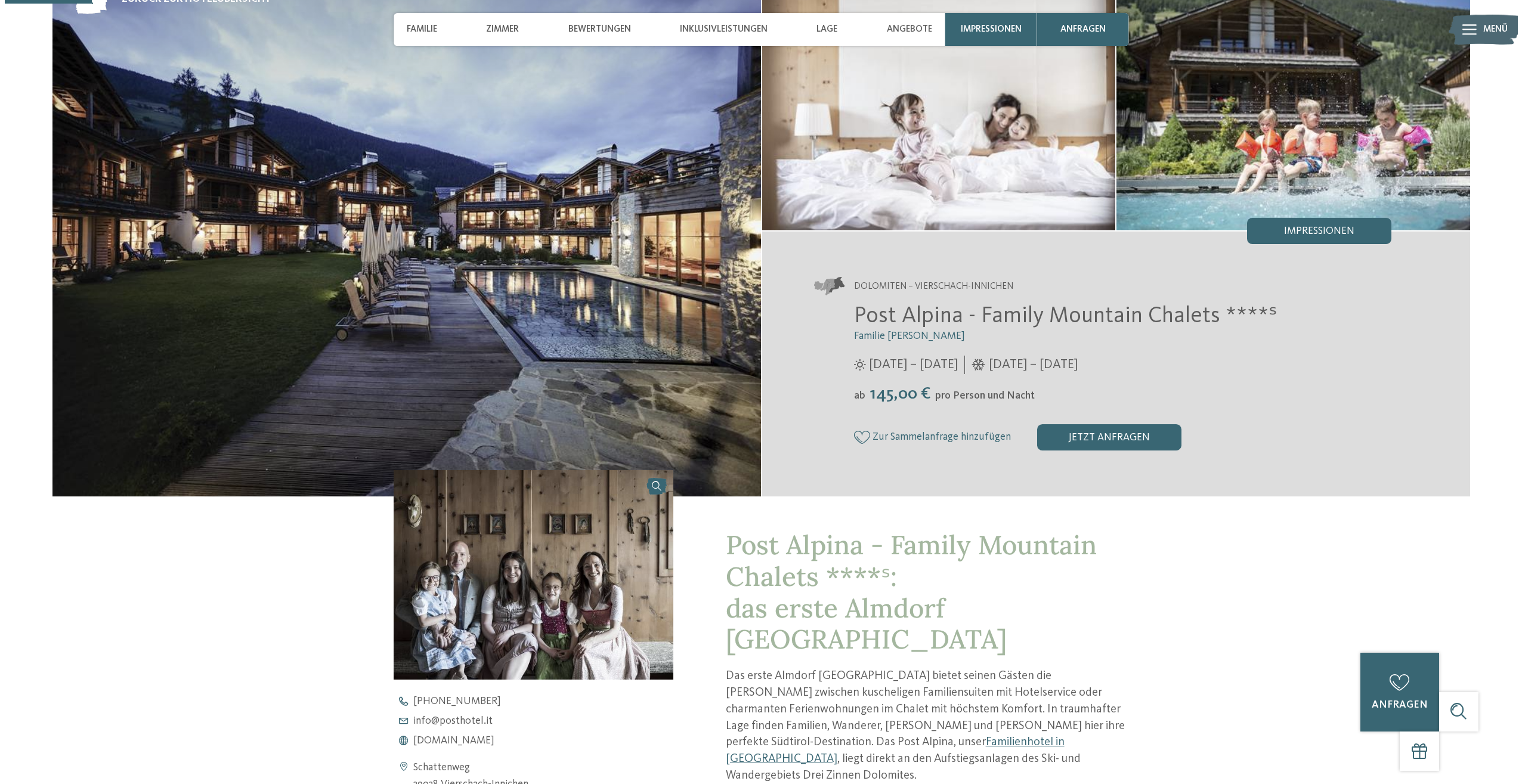
scroll to position [0, 0]
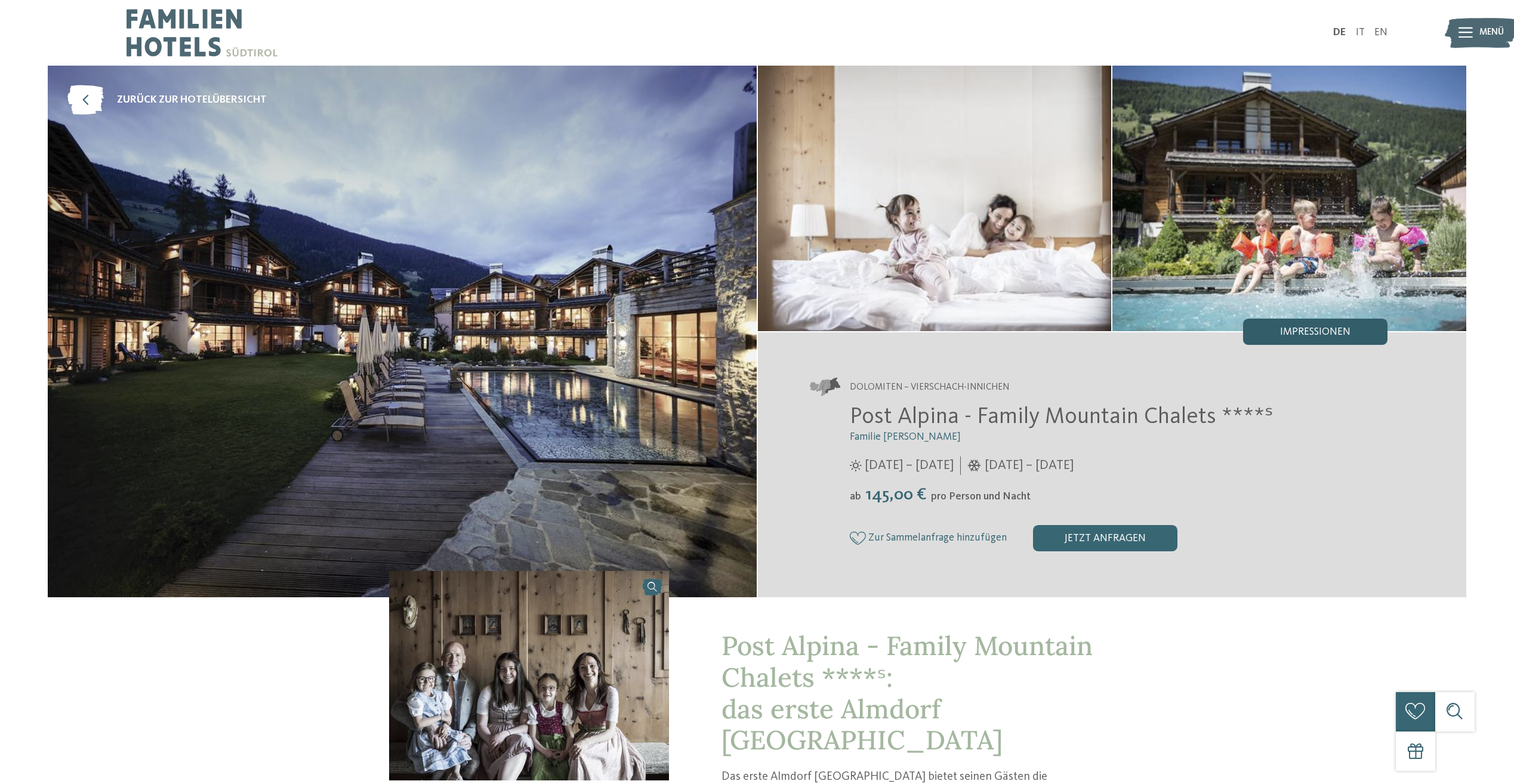
click at [1282, 333] on span "Impressionen" at bounding box center [1315, 332] width 71 height 10
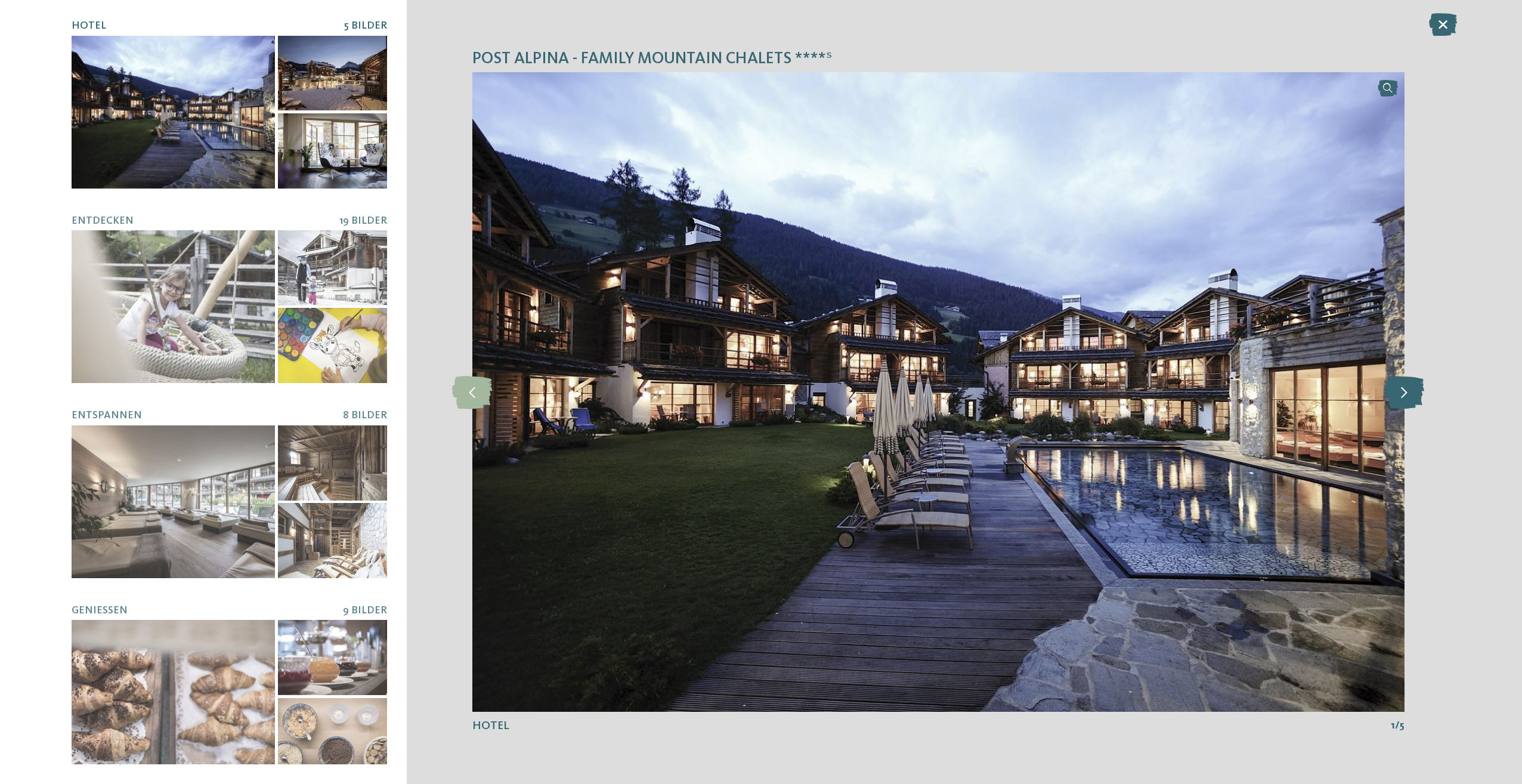
click at [1409, 399] on icon at bounding box center [1404, 392] width 40 height 33
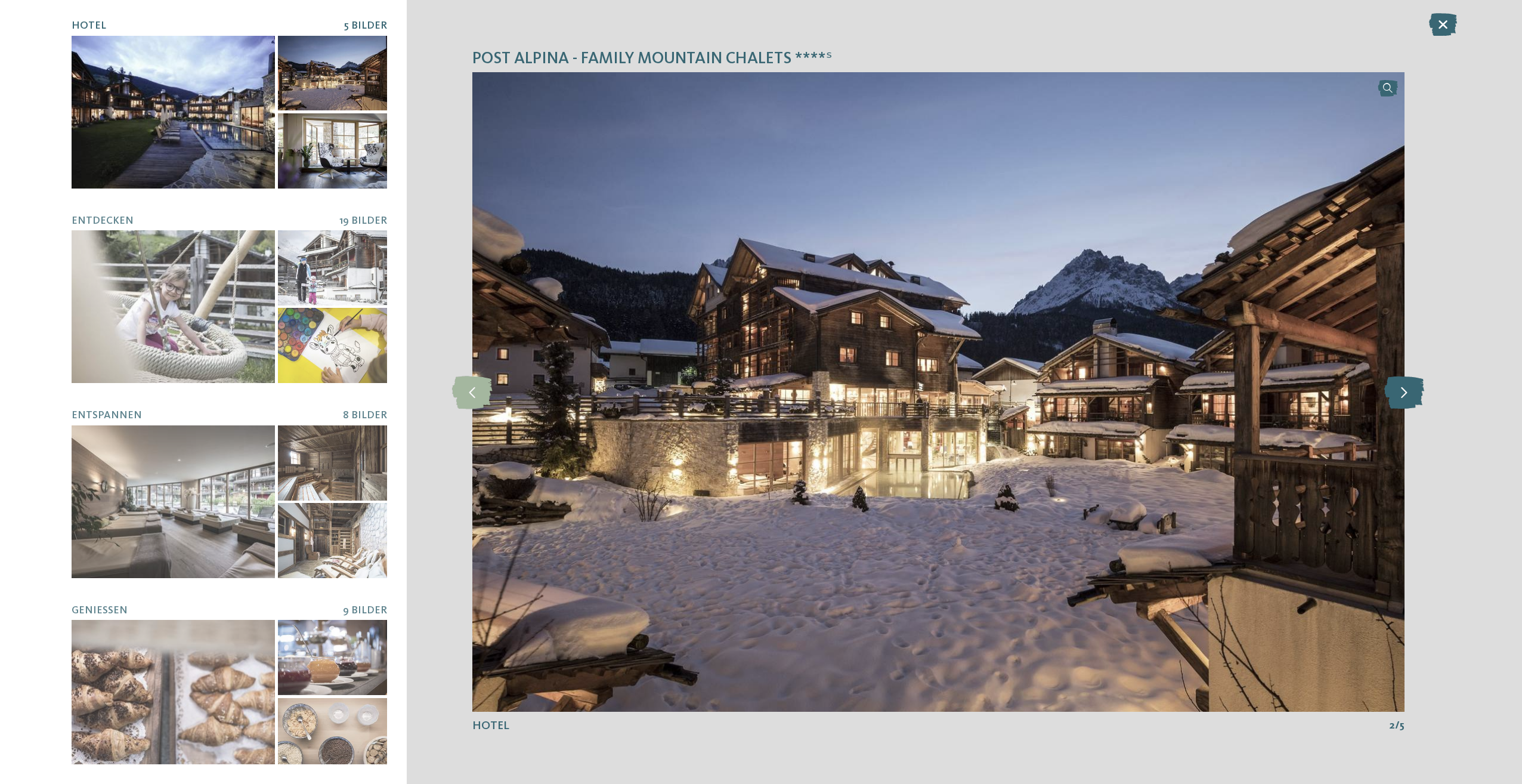
click at [1407, 399] on icon at bounding box center [1404, 392] width 40 height 33
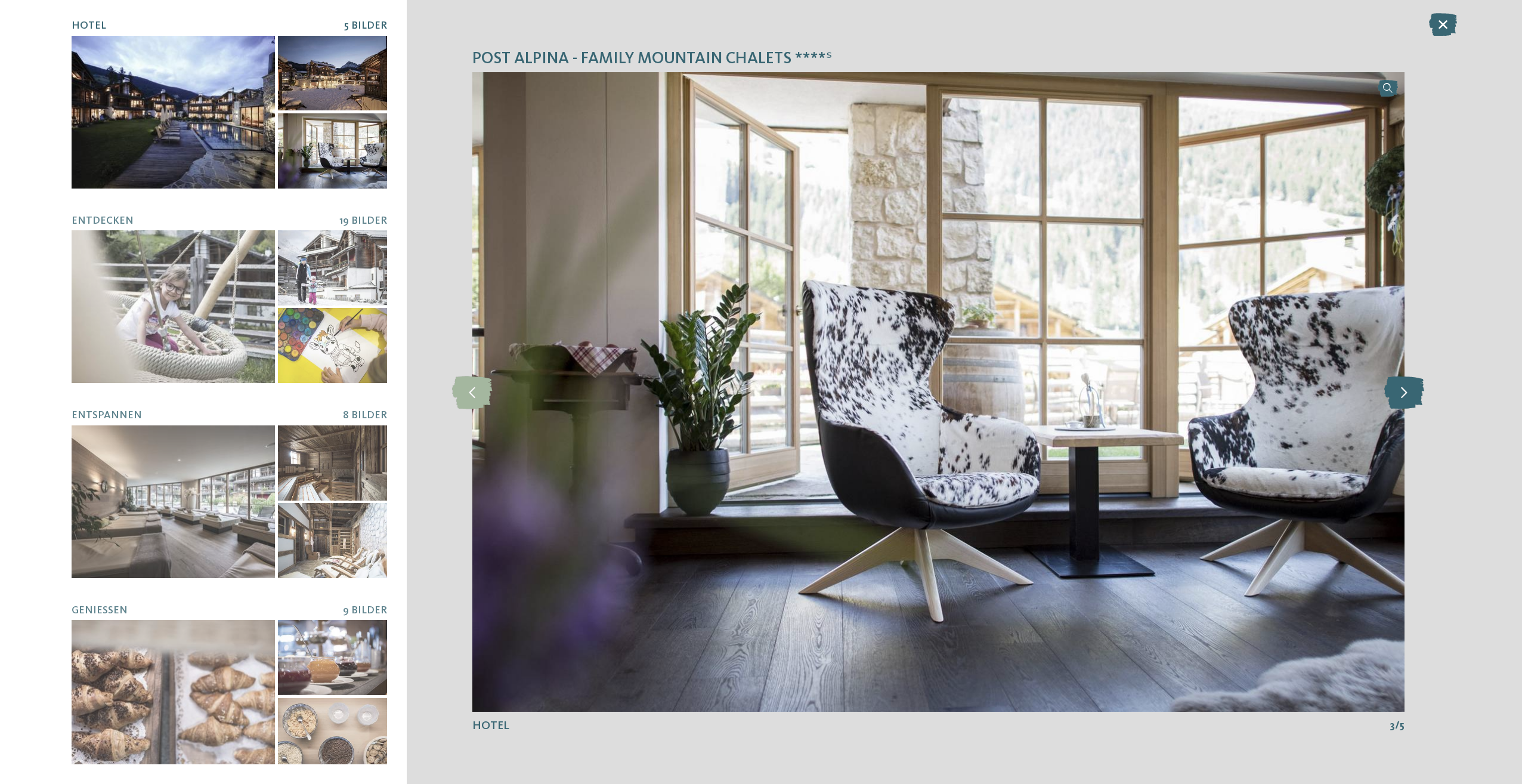
click at [1407, 399] on icon at bounding box center [1404, 392] width 40 height 33
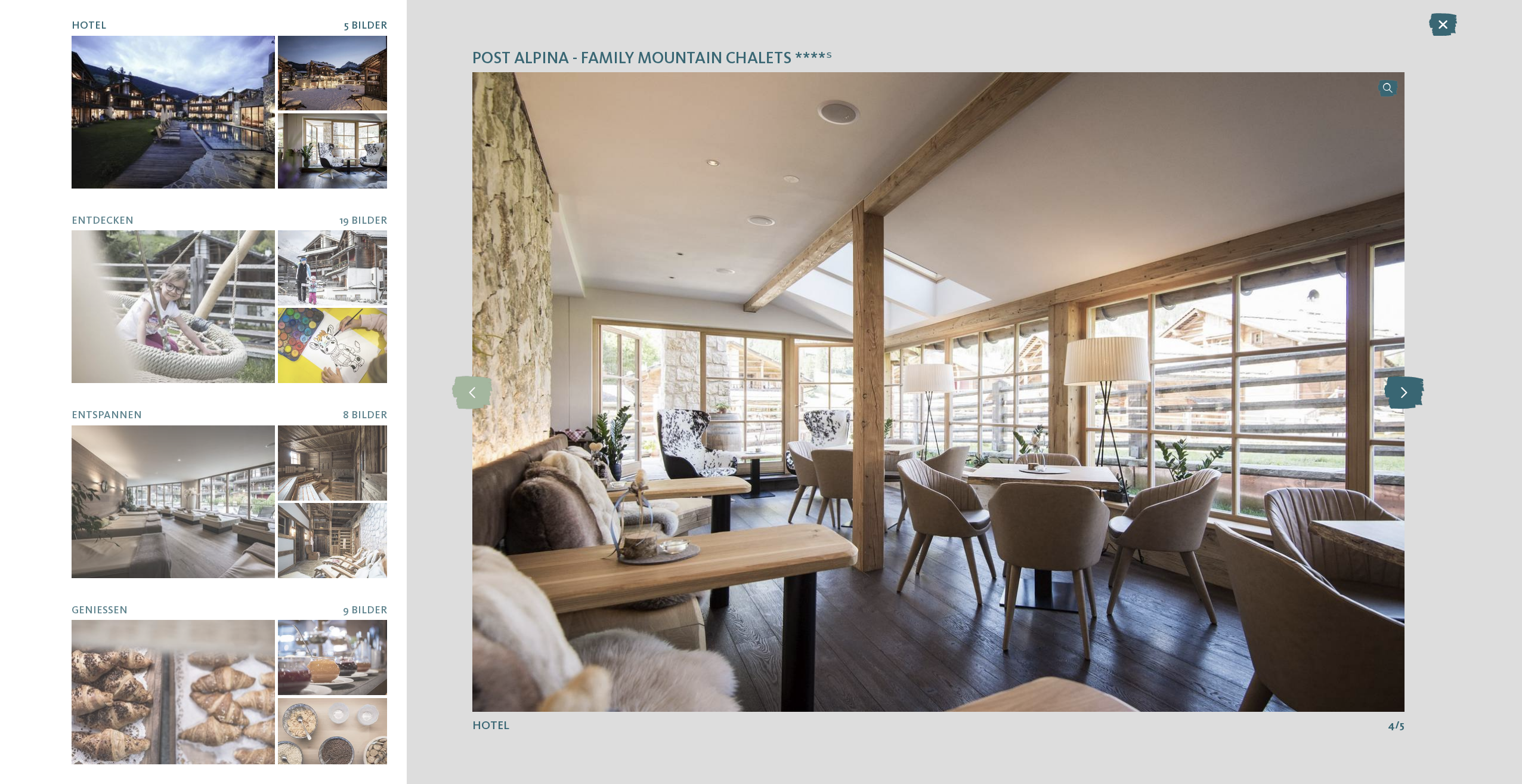
click at [1407, 399] on icon at bounding box center [1404, 392] width 40 height 33
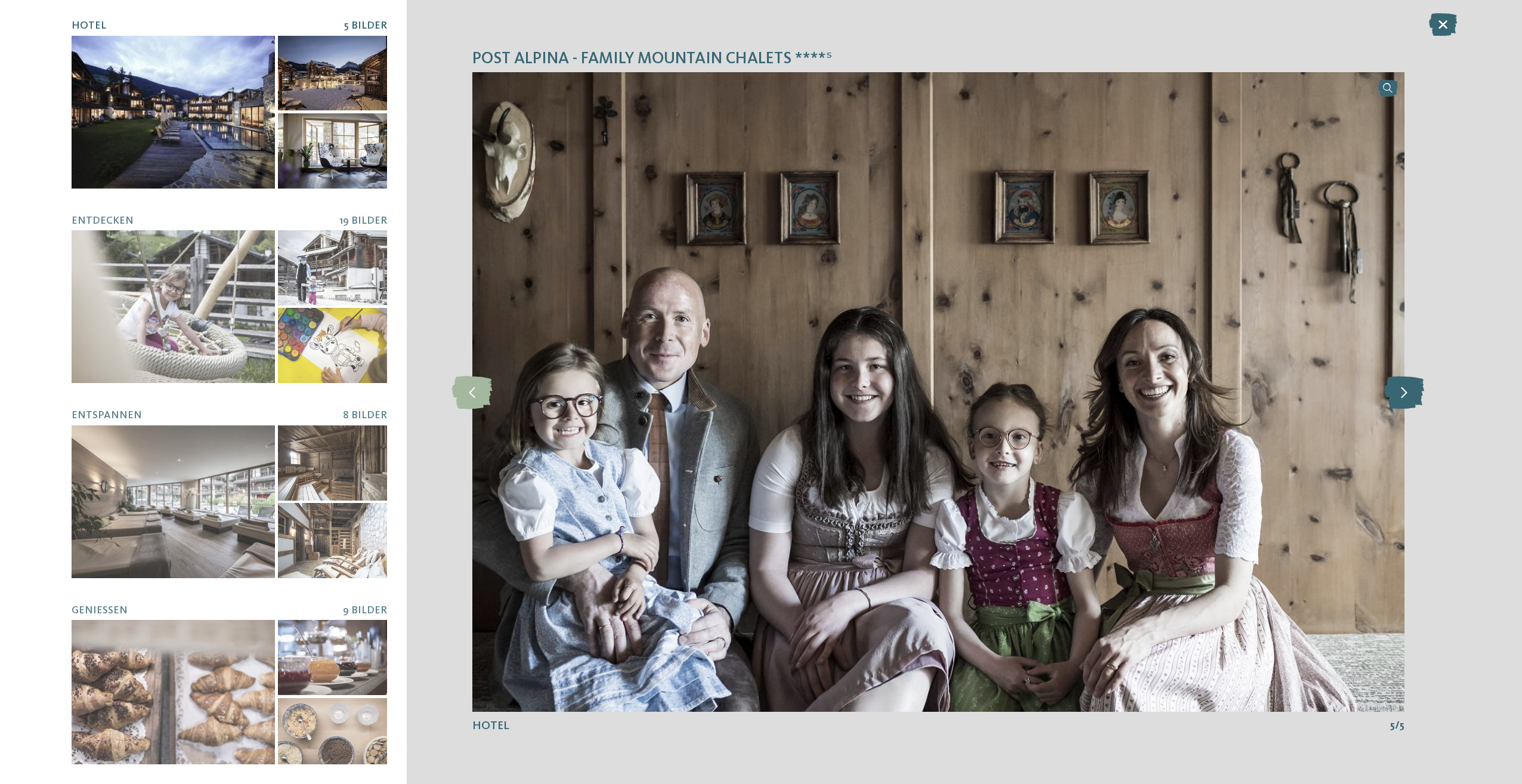
click at [1407, 399] on icon at bounding box center [1404, 392] width 40 height 33
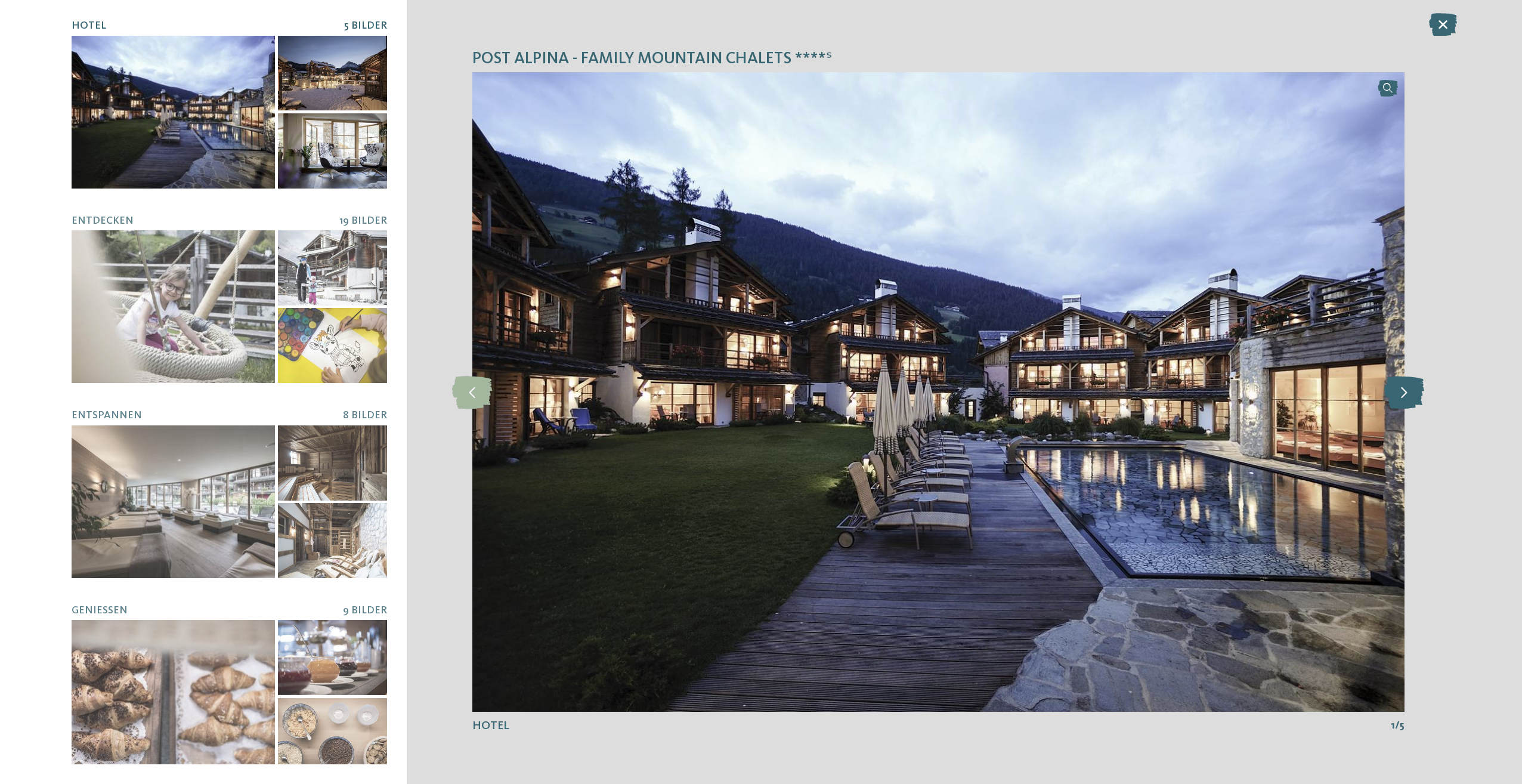
click at [1407, 399] on icon at bounding box center [1404, 392] width 40 height 33
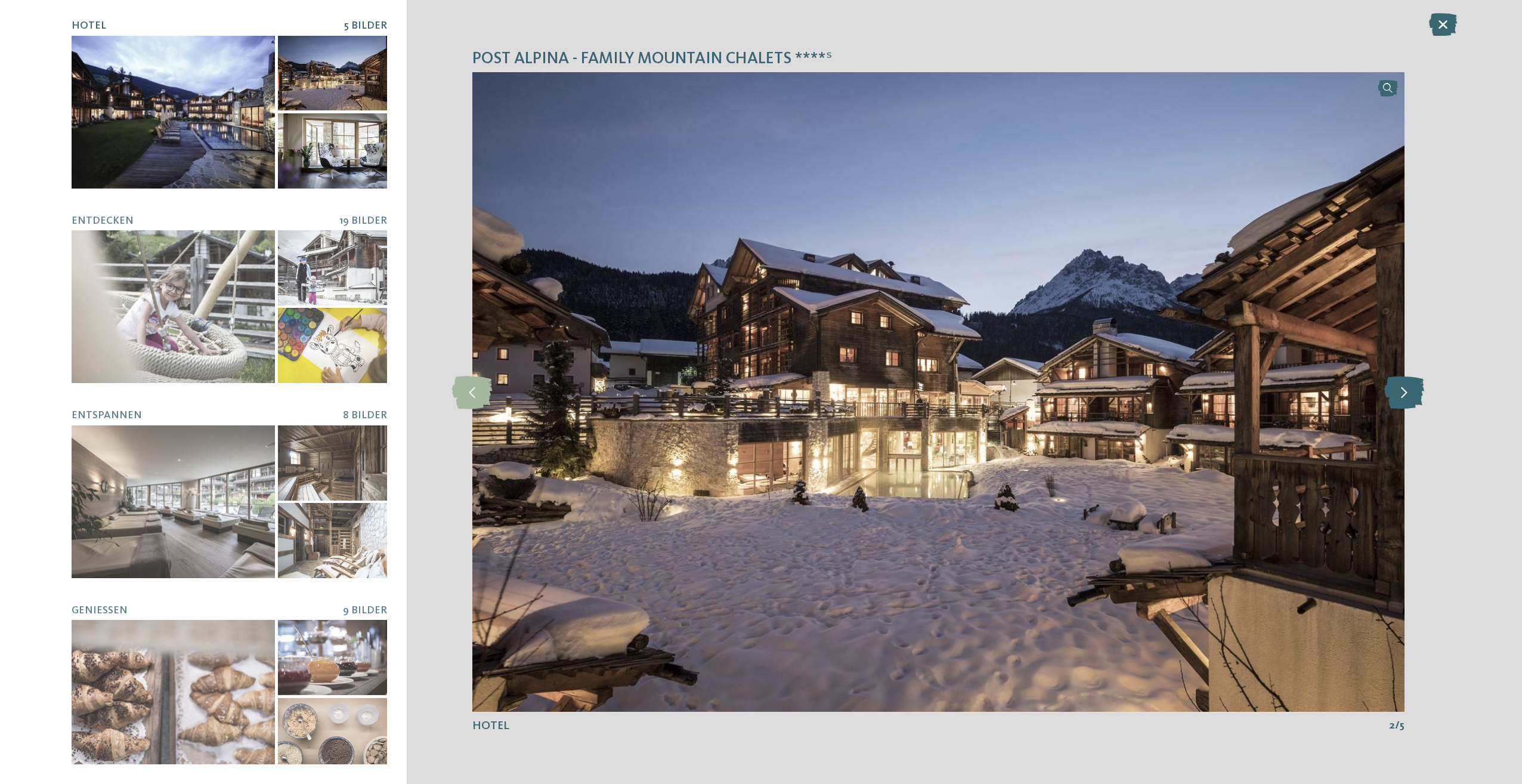
click at [1407, 399] on icon at bounding box center [1404, 392] width 40 height 33
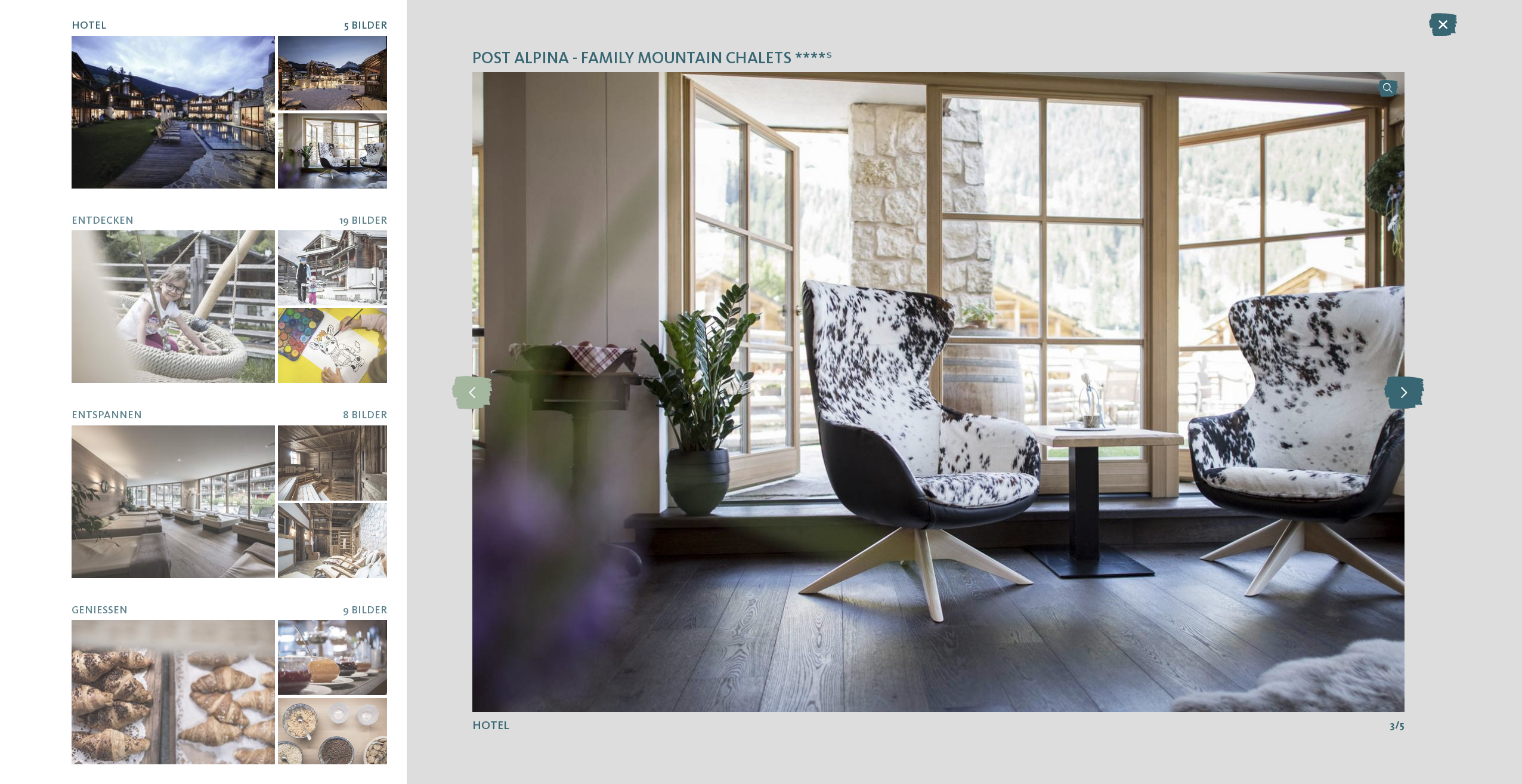
click at [1407, 399] on icon at bounding box center [1404, 392] width 40 height 33
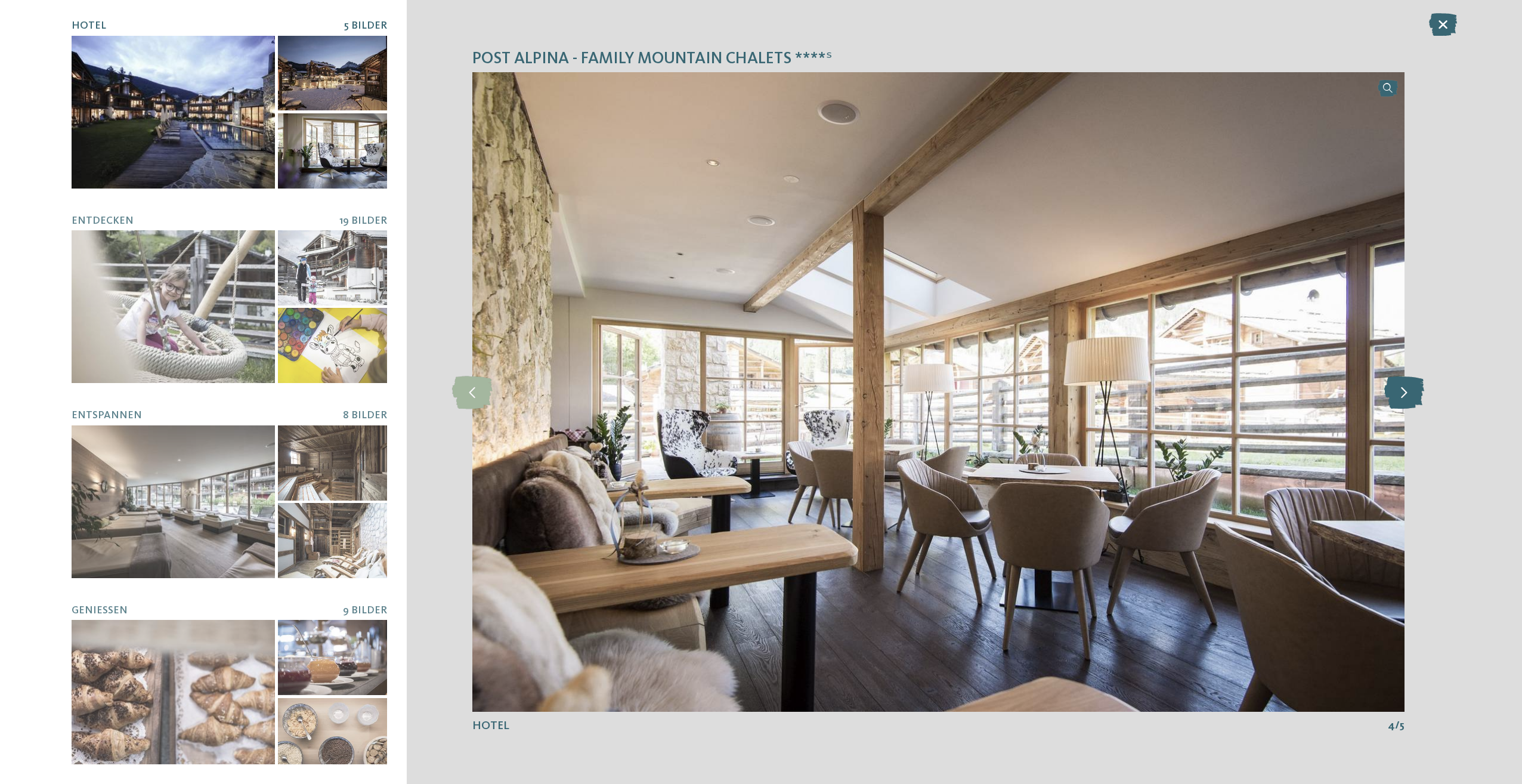
click at [1407, 399] on icon at bounding box center [1404, 392] width 40 height 33
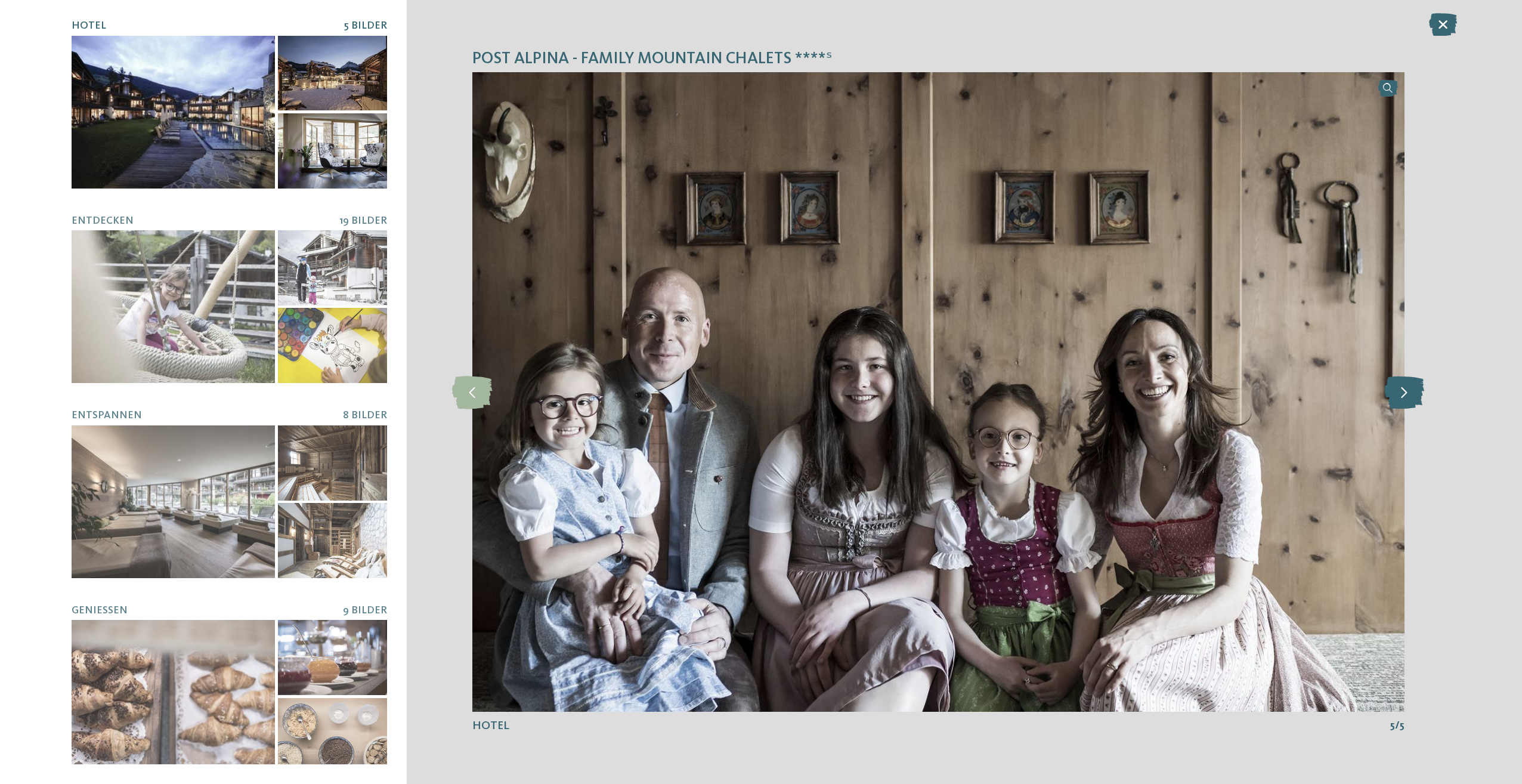
click at [1407, 399] on icon at bounding box center [1404, 392] width 40 height 33
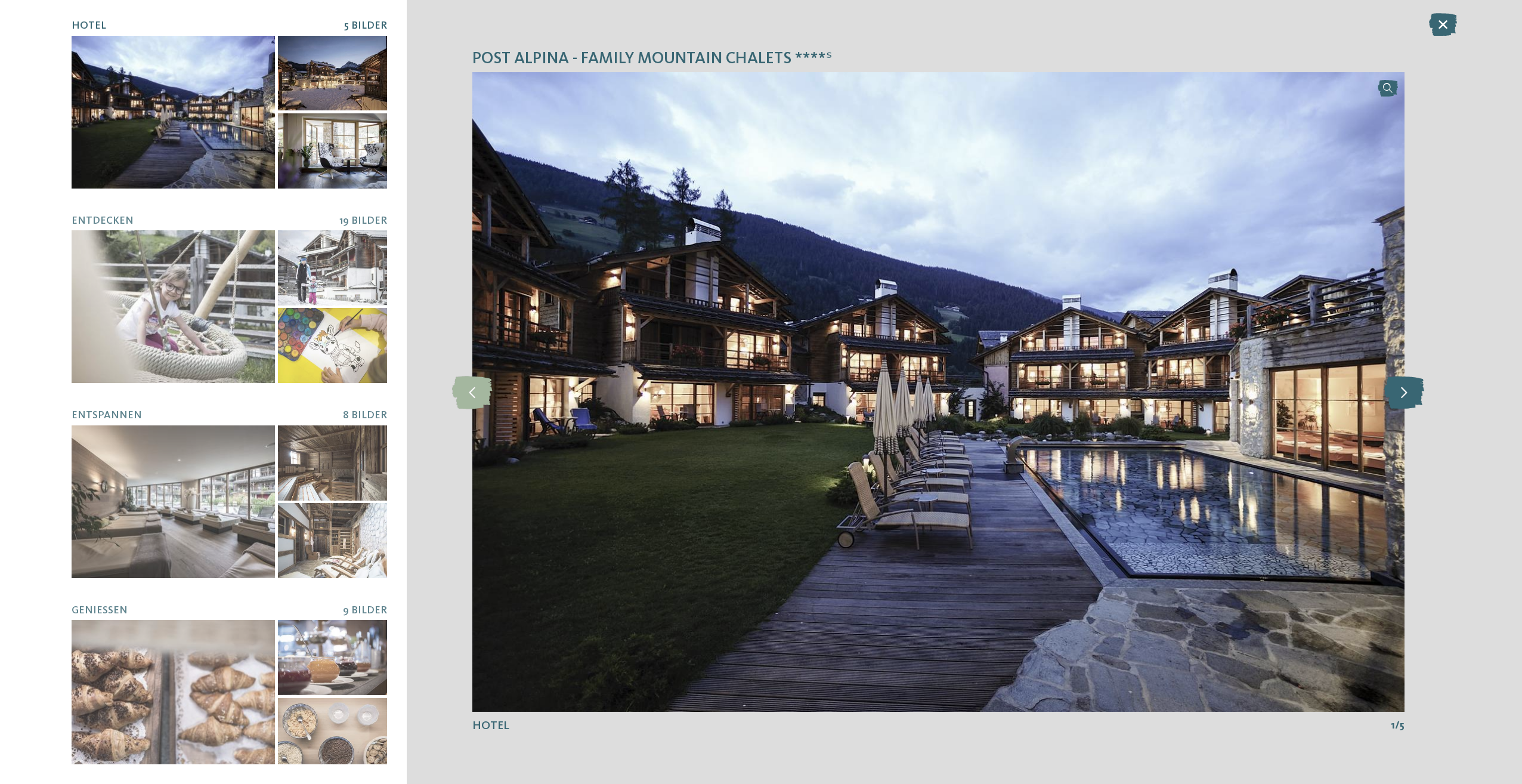
click at [1407, 399] on icon at bounding box center [1404, 392] width 40 height 33
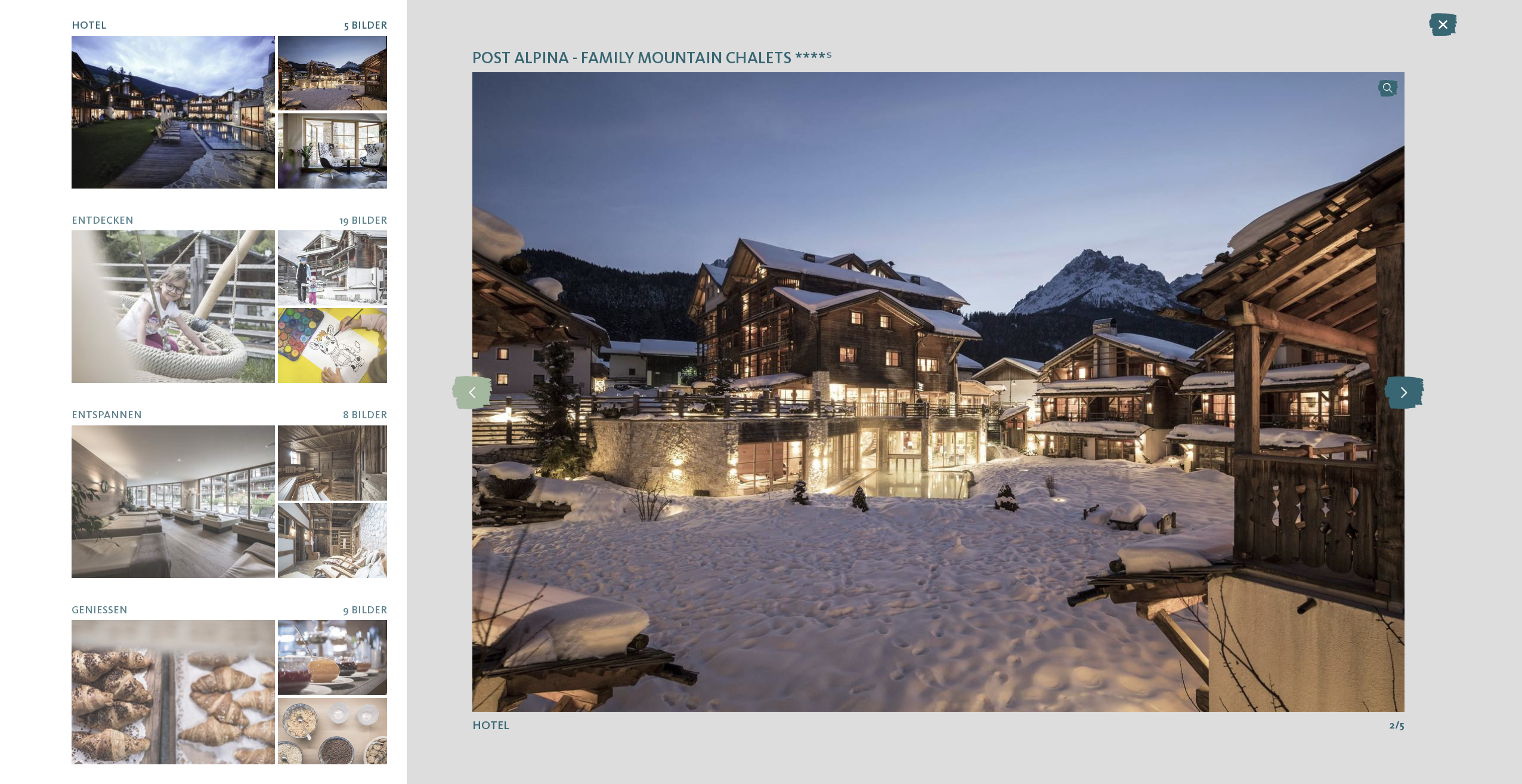
click at [1407, 399] on icon at bounding box center [1404, 392] width 40 height 33
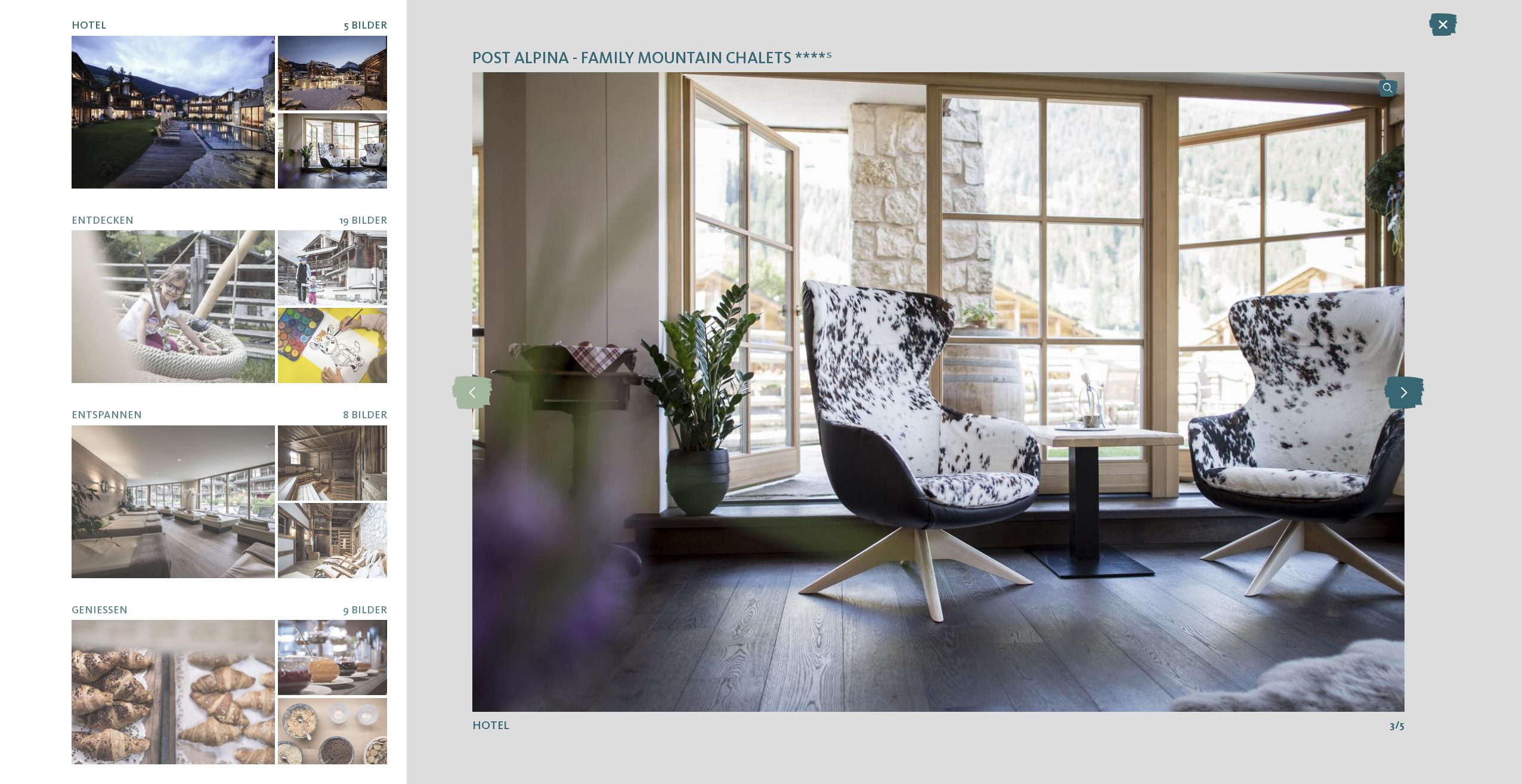
click at [1407, 399] on icon at bounding box center [1404, 392] width 40 height 33
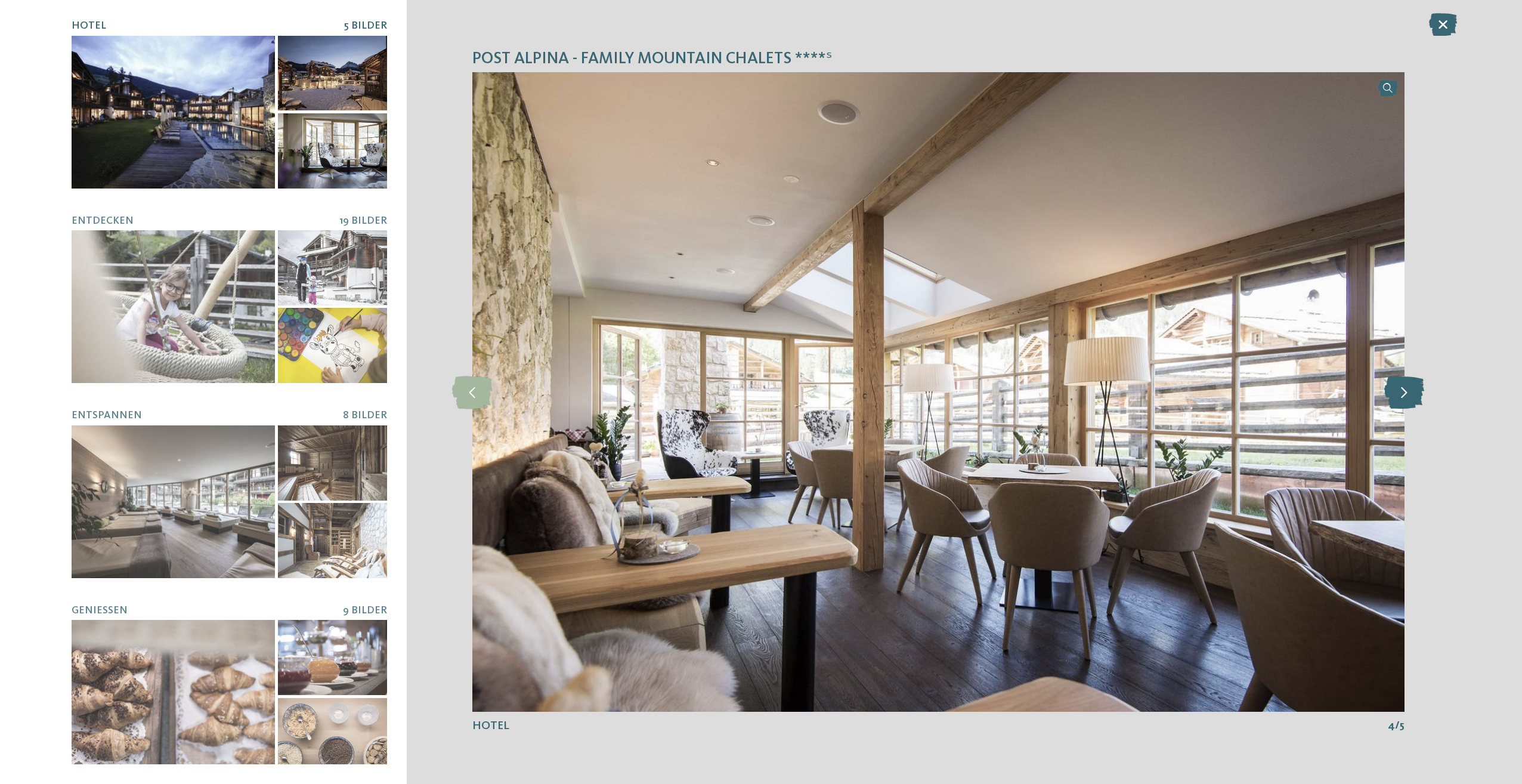
click at [1407, 399] on icon at bounding box center [1404, 392] width 40 height 33
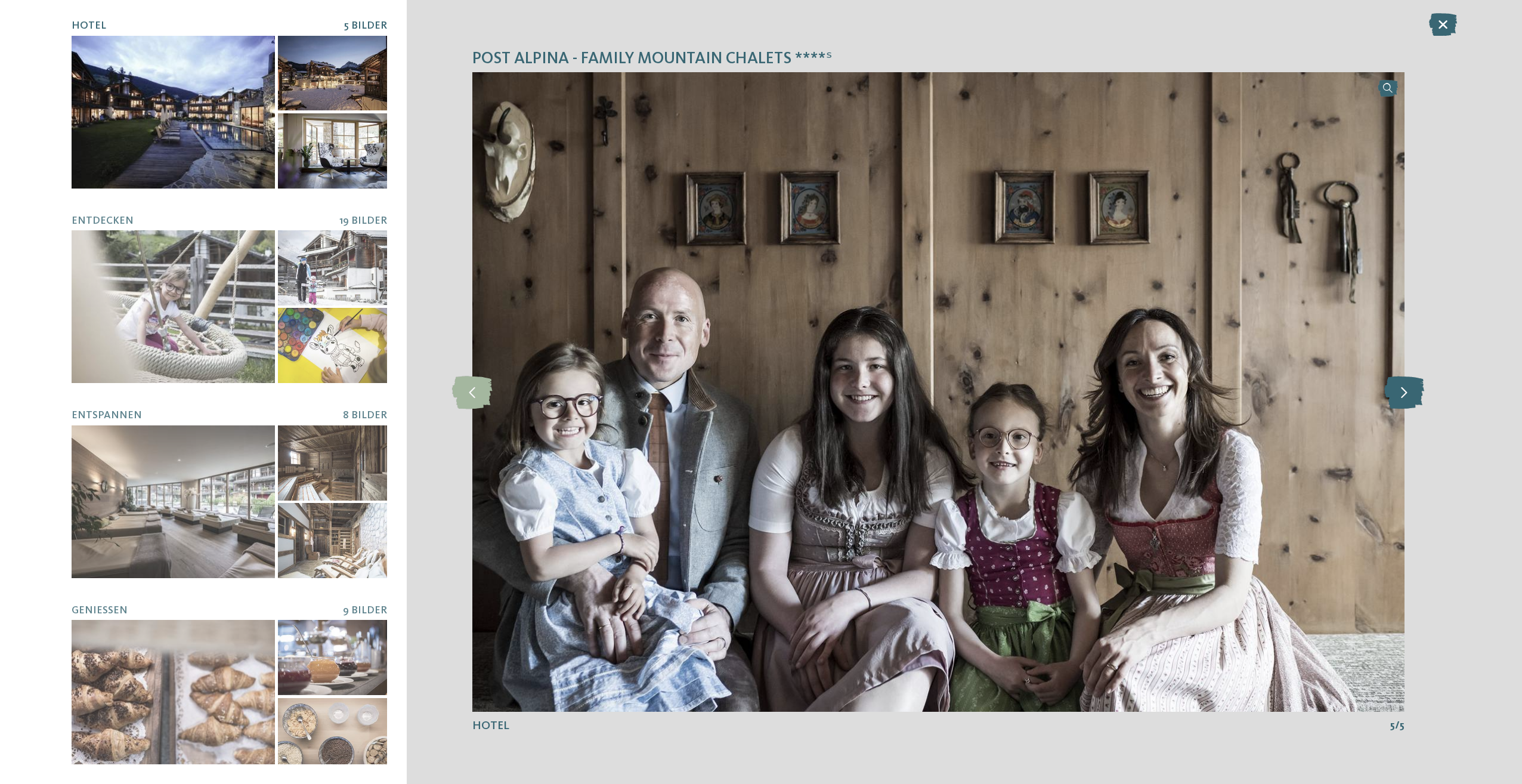
click at [1407, 399] on icon at bounding box center [1404, 392] width 40 height 33
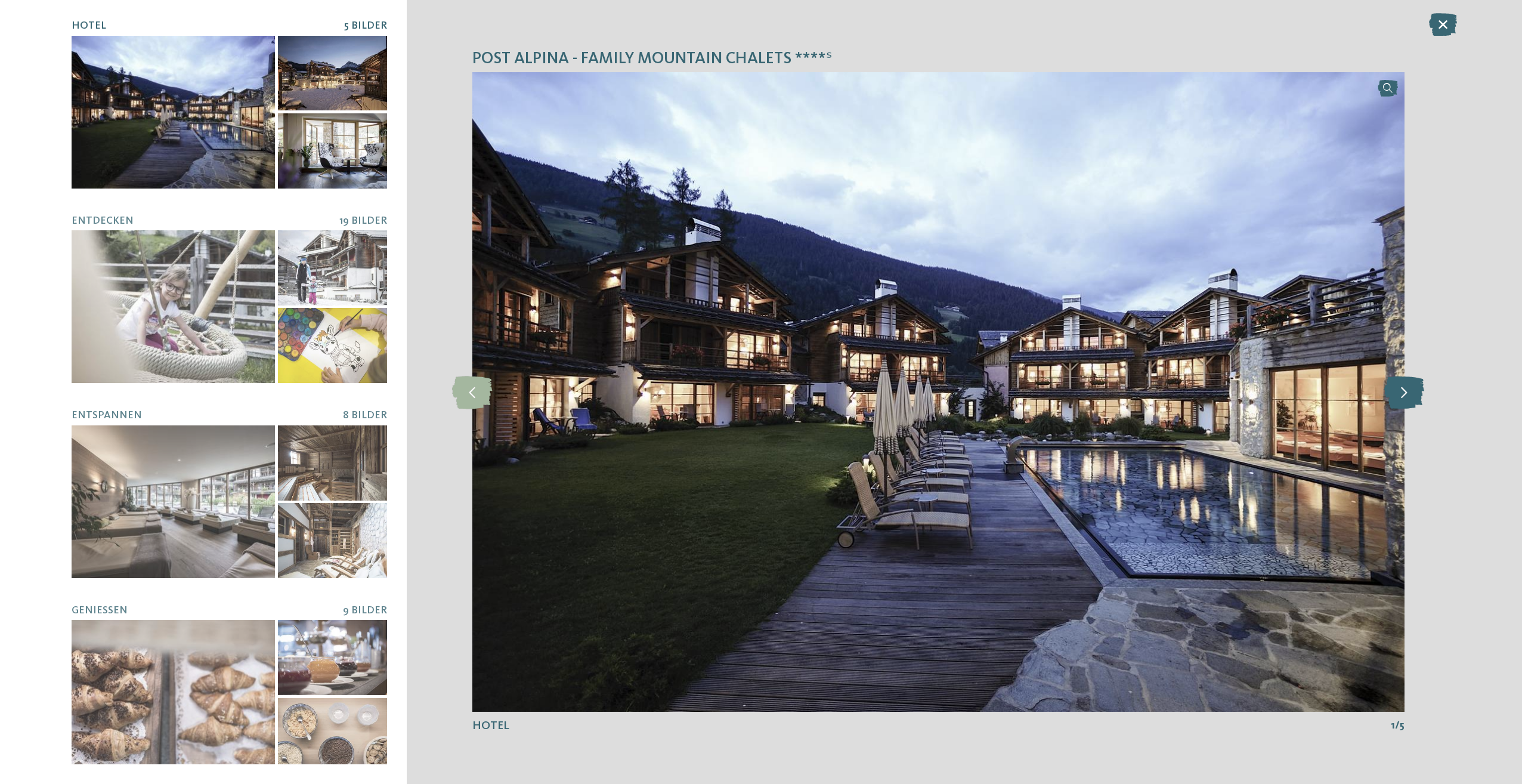
click at [1407, 399] on icon at bounding box center [1404, 392] width 40 height 33
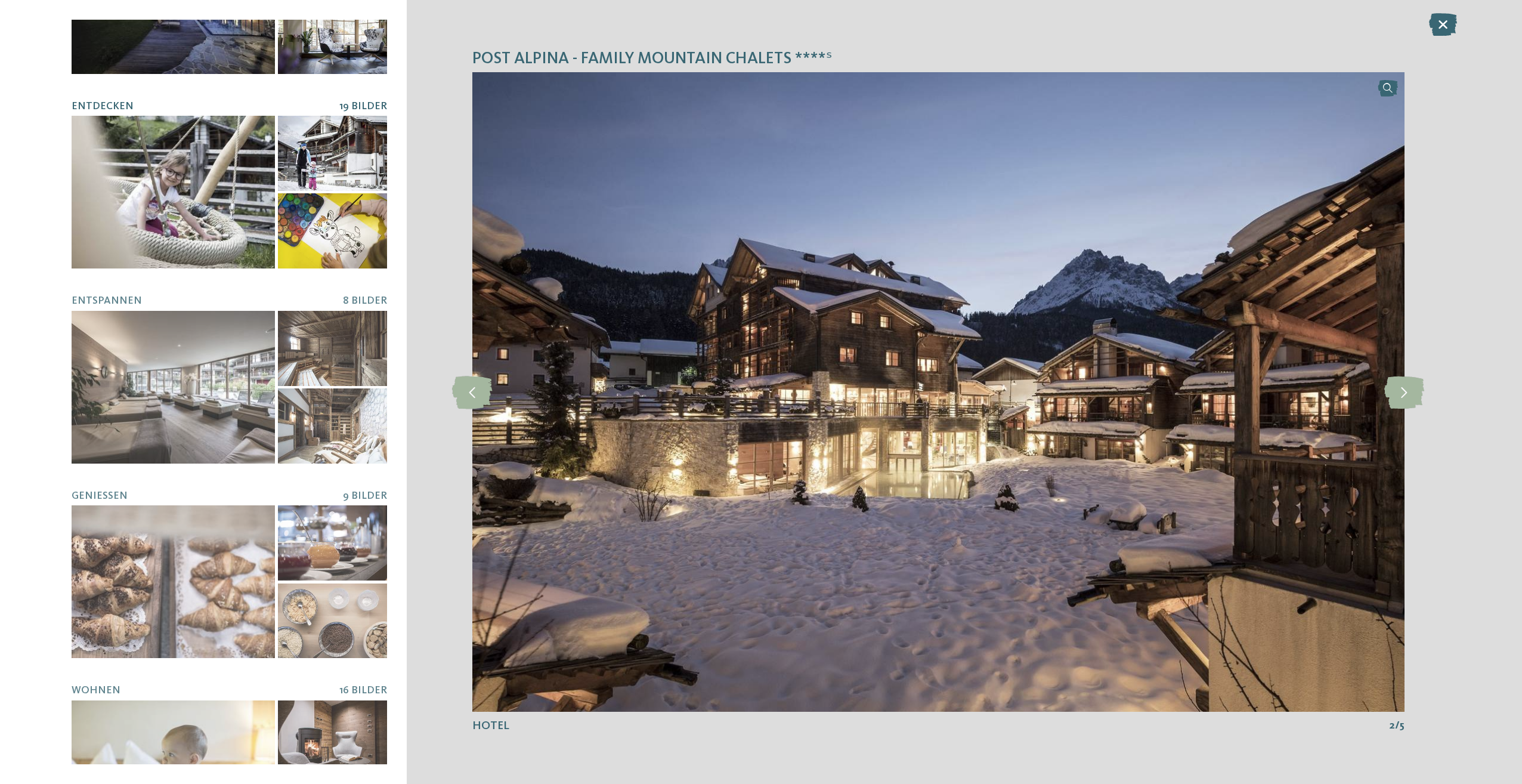
scroll to position [119, 0]
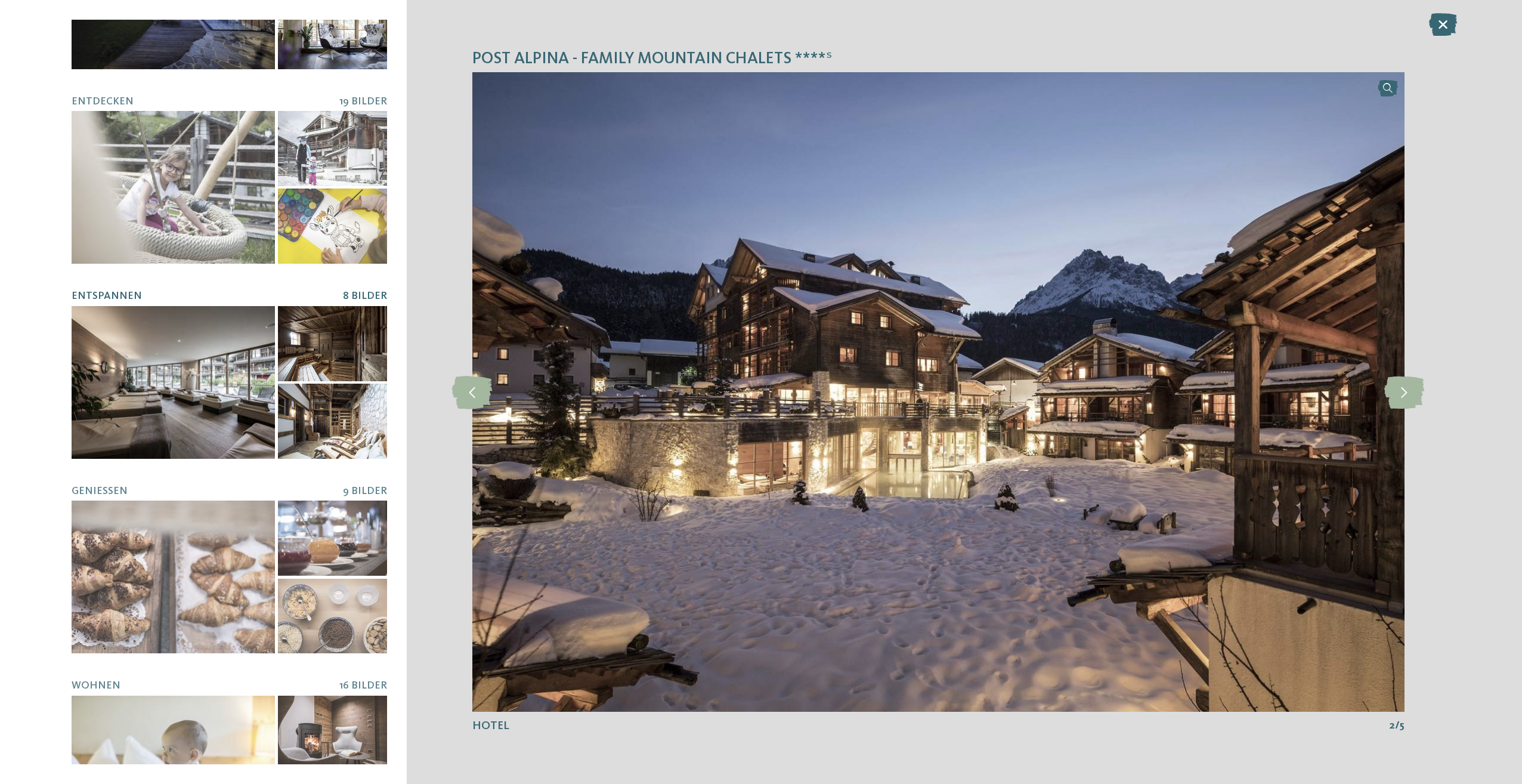
click at [218, 359] on div at bounding box center [174, 383] width 203 height 153
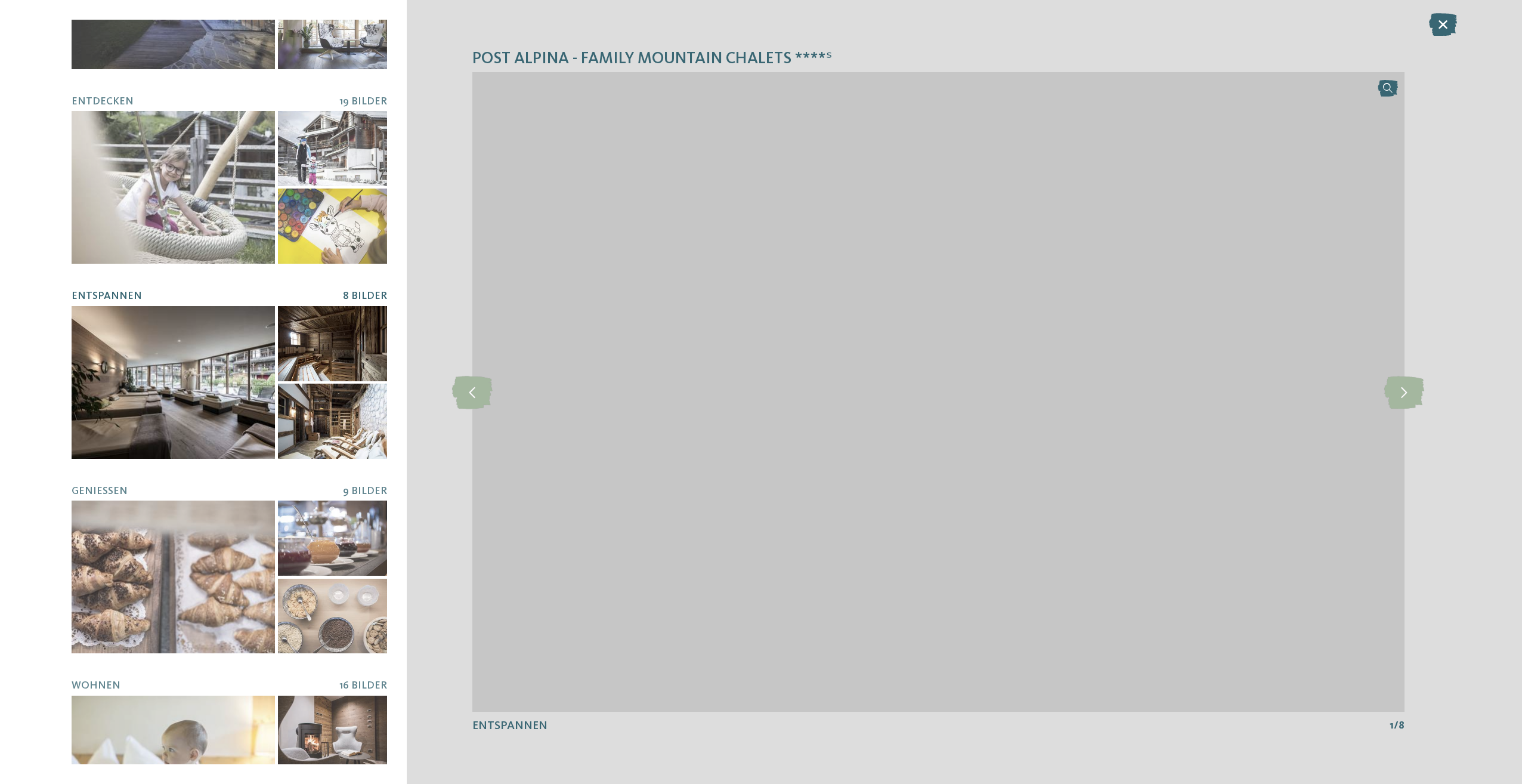
click at [1428, 389] on div "Post Alpina - Family Mountain Chalets ****ˢ slide 2 of 5 2" at bounding box center [938, 392] width 1064 height 784
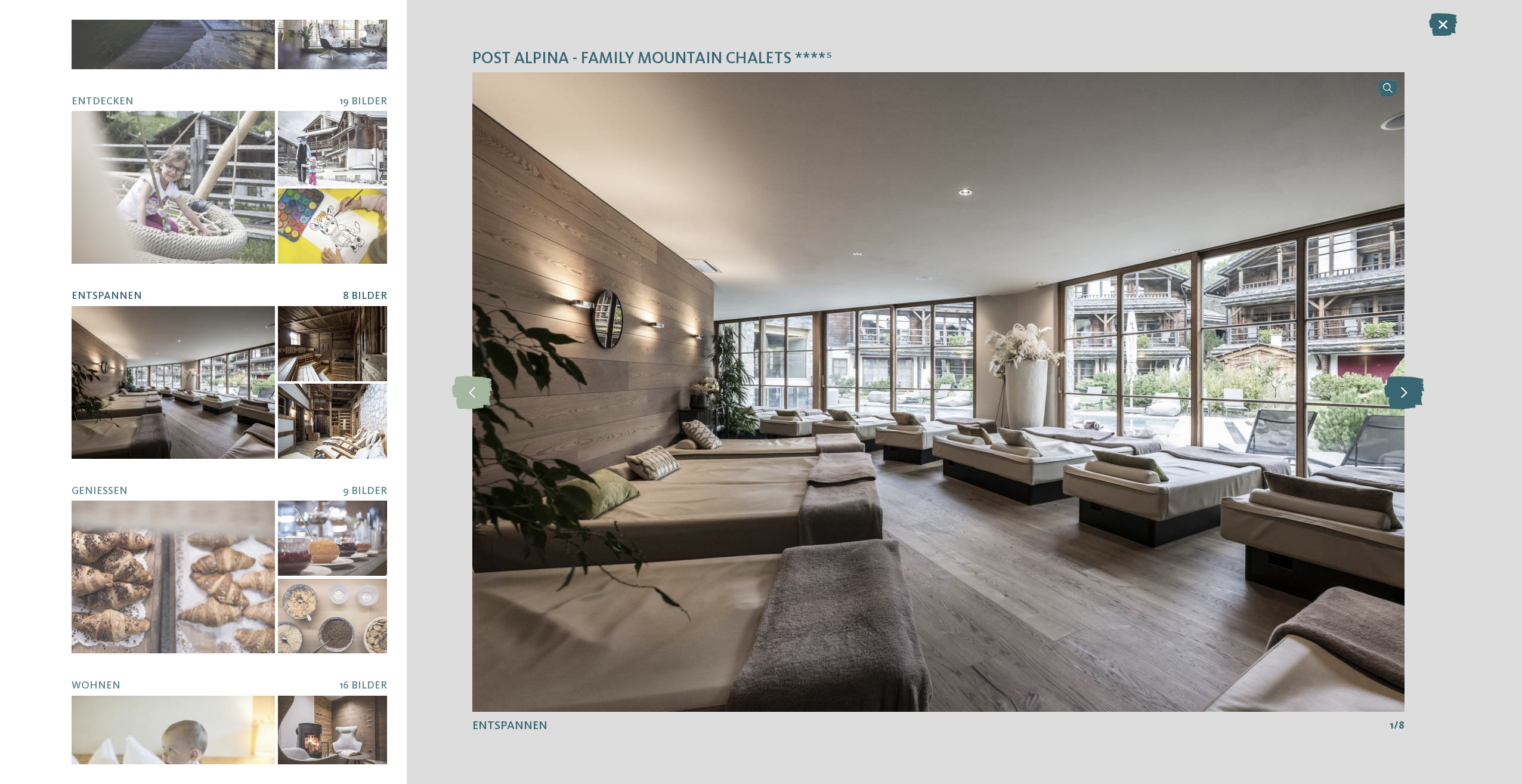
click at [1413, 392] on icon at bounding box center [1404, 392] width 40 height 33
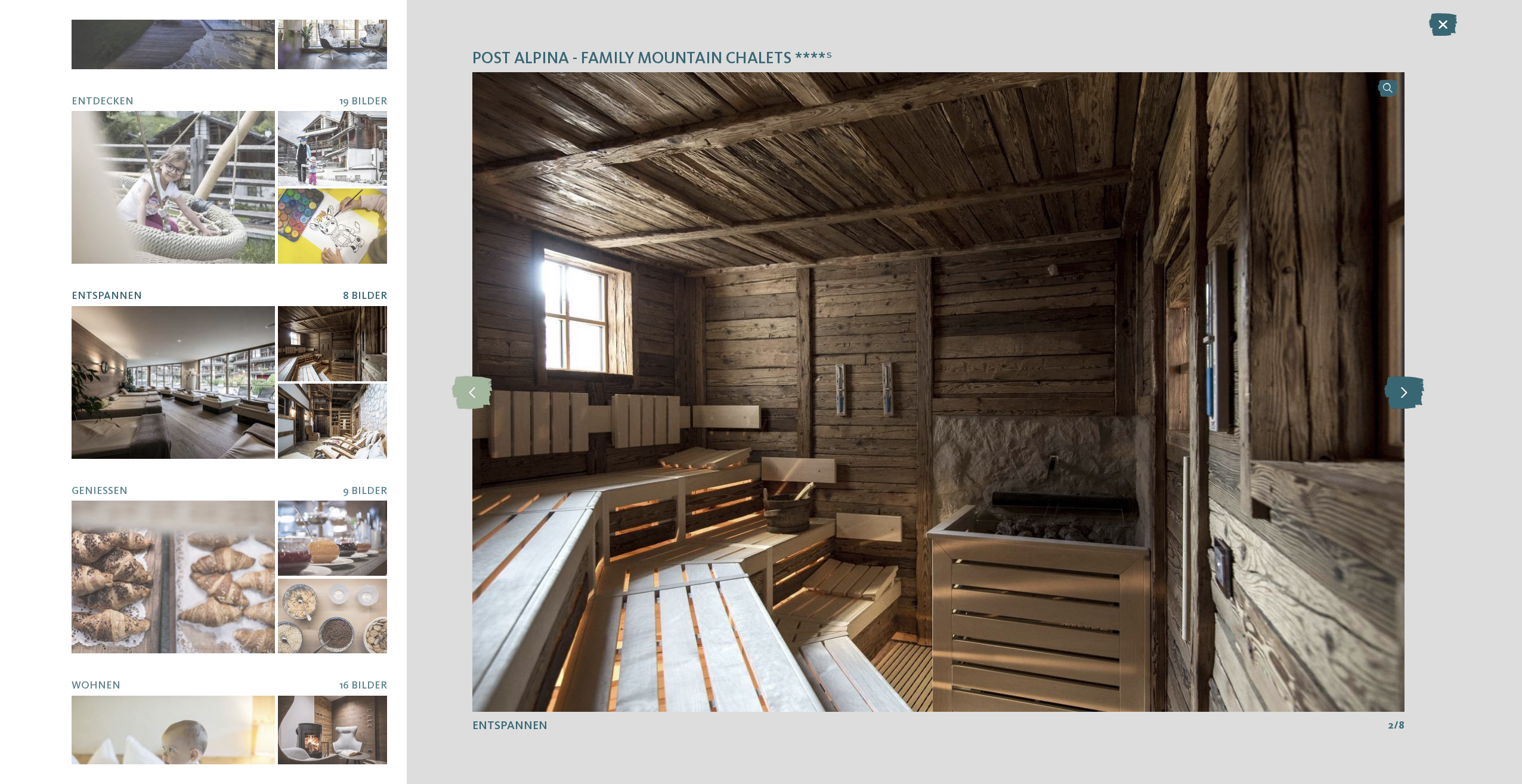
click at [1413, 393] on icon at bounding box center [1404, 392] width 40 height 33
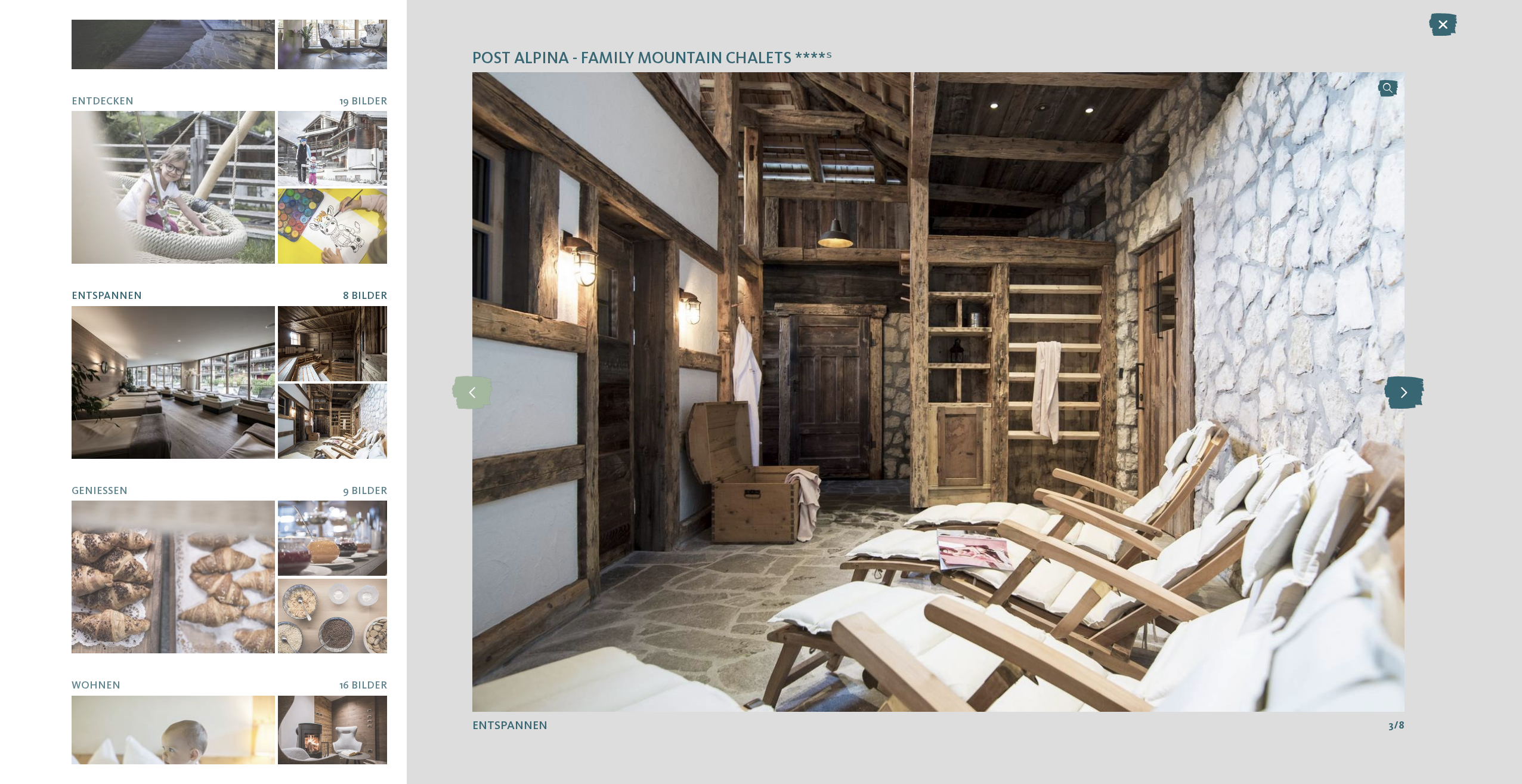
click at [1413, 393] on icon at bounding box center [1404, 392] width 40 height 33
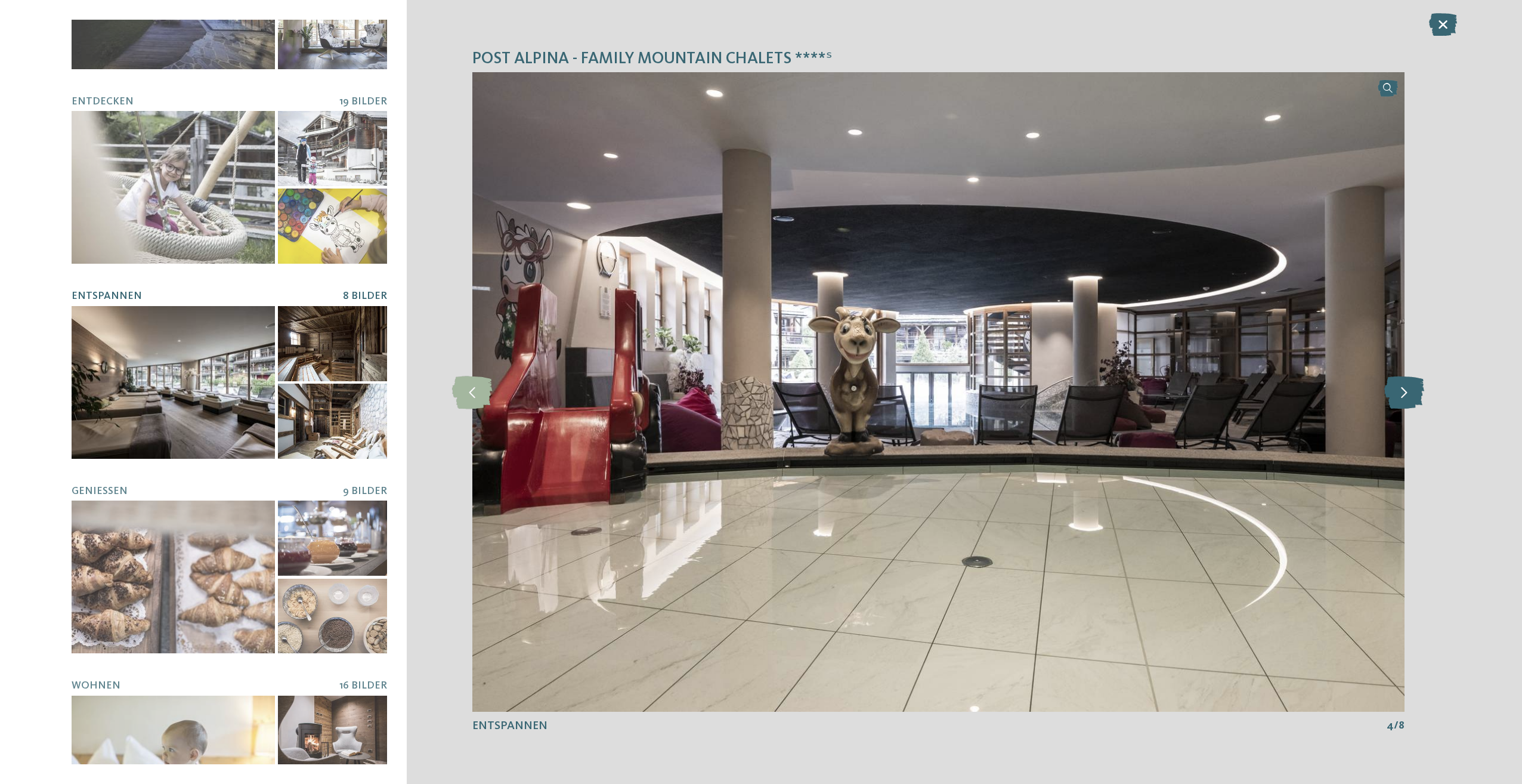
click at [1413, 393] on icon at bounding box center [1404, 392] width 40 height 33
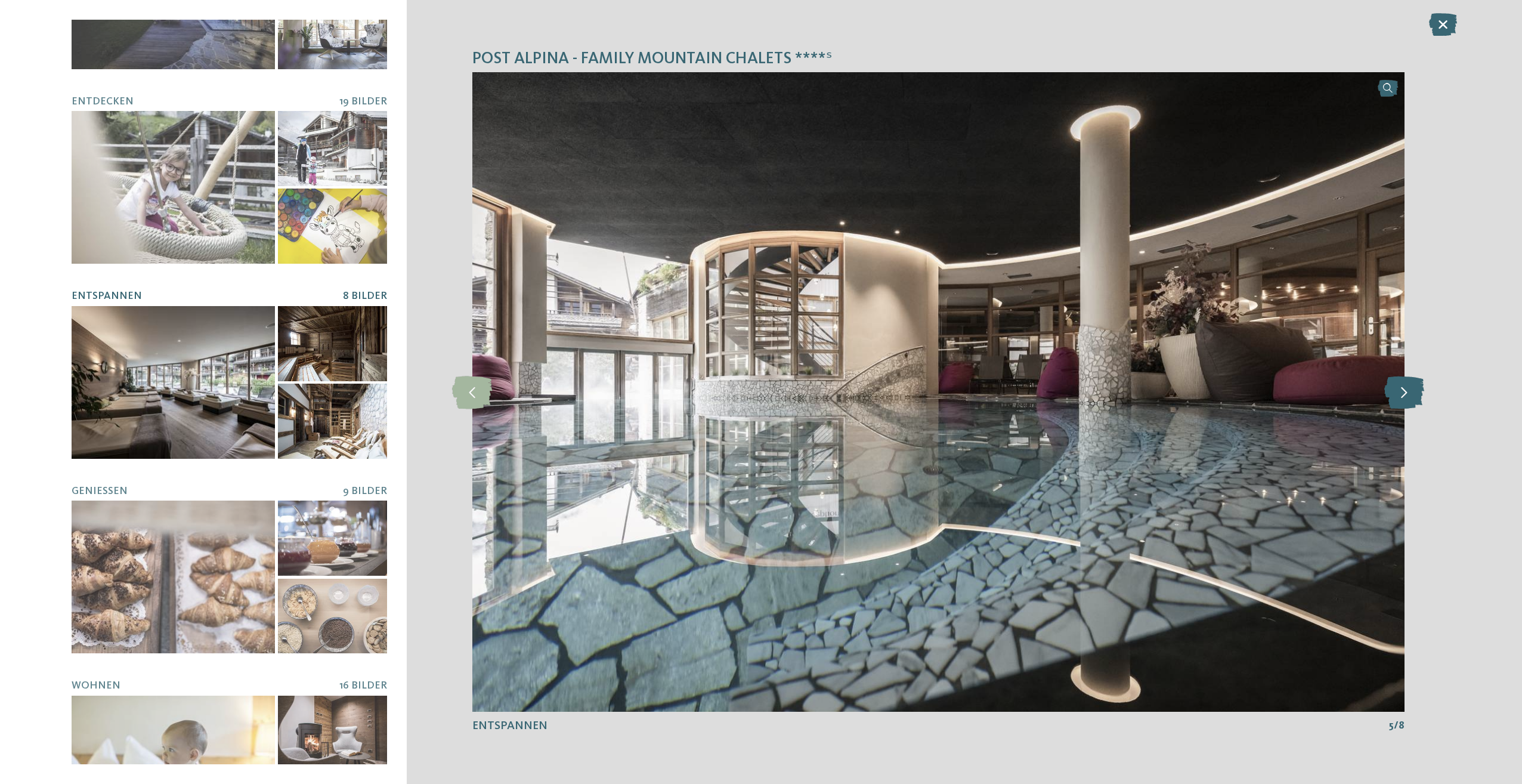
click at [1413, 393] on icon at bounding box center [1404, 392] width 40 height 33
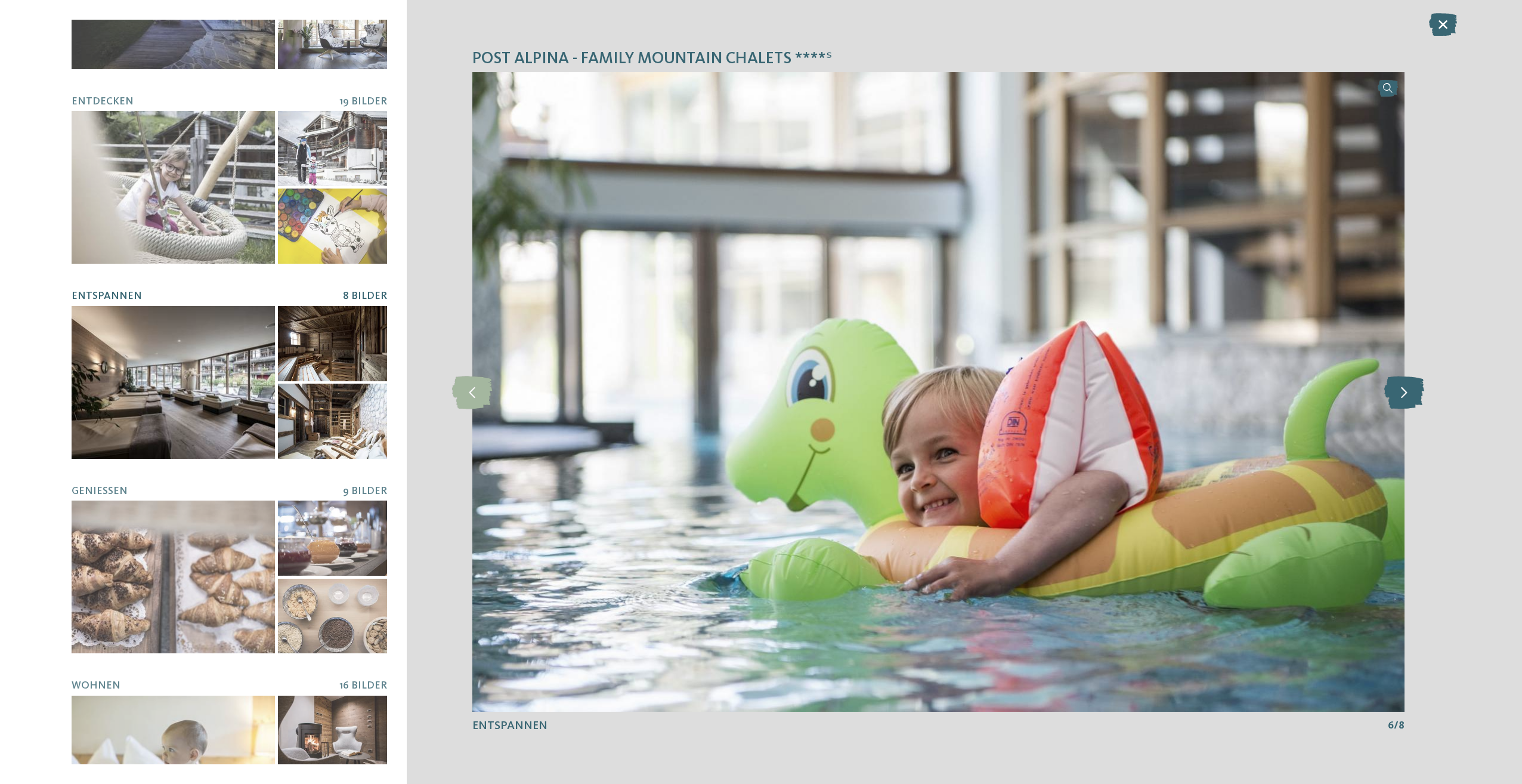
click at [1413, 393] on icon at bounding box center [1404, 392] width 40 height 33
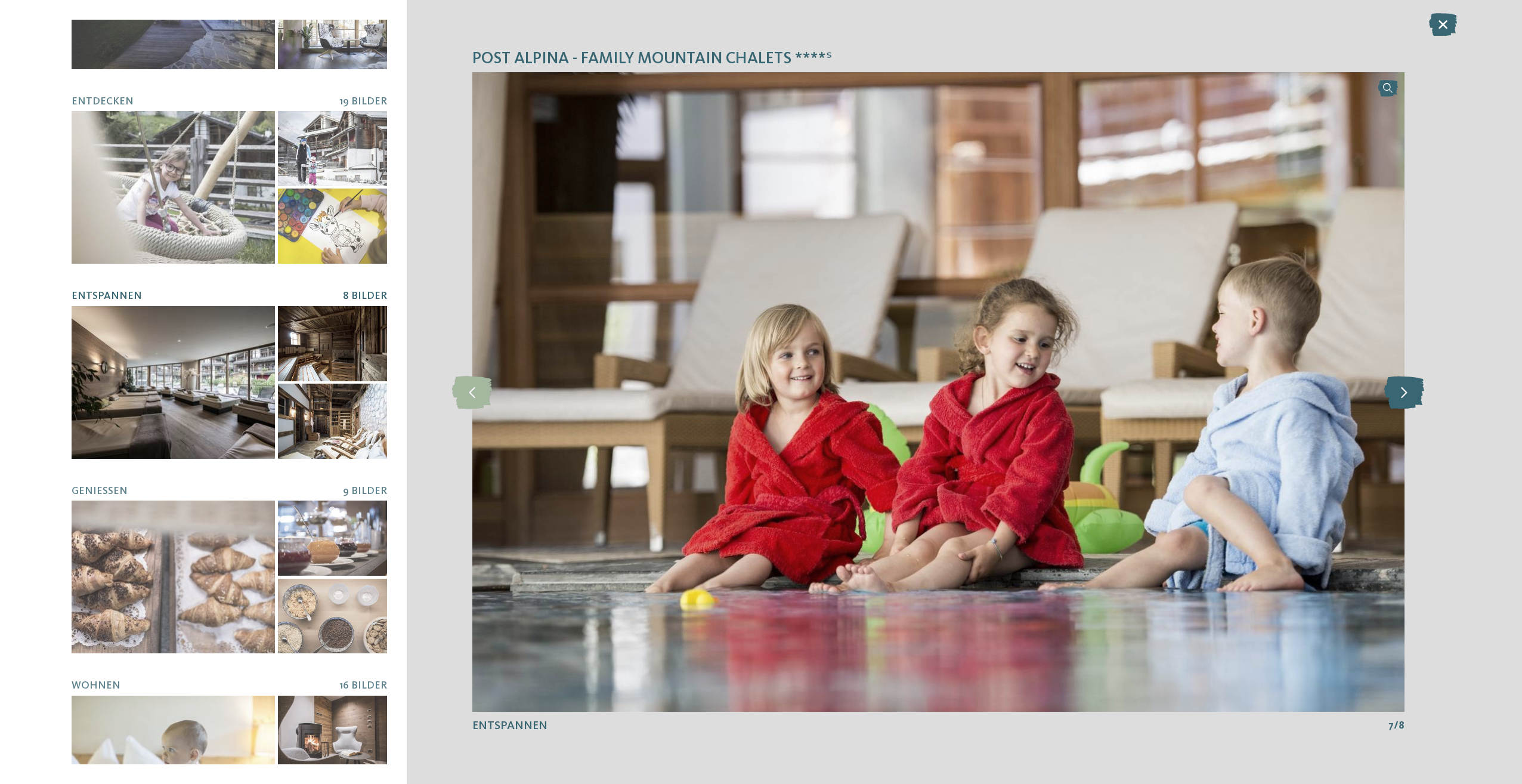
click at [1413, 393] on icon at bounding box center [1404, 392] width 40 height 33
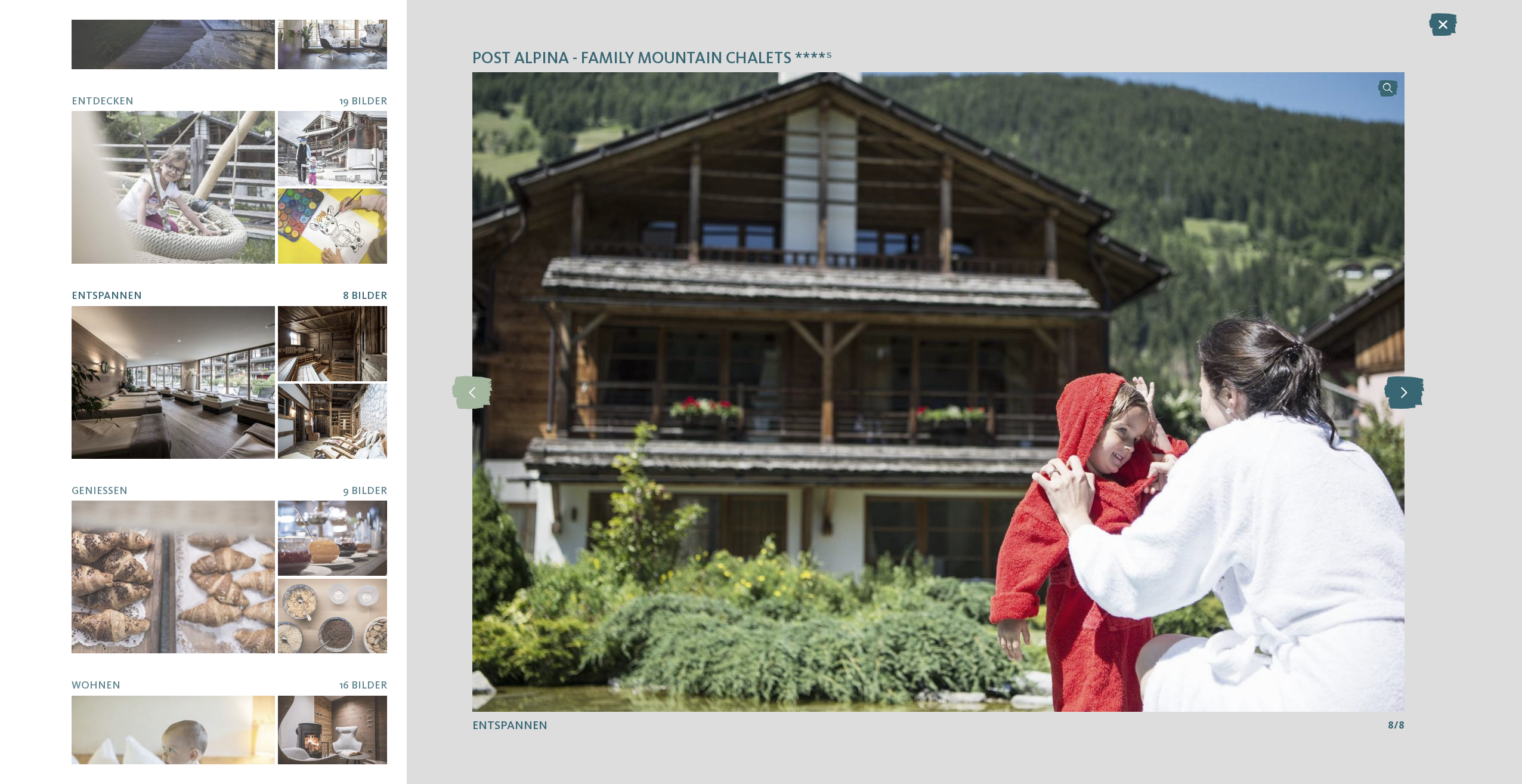
click at [1413, 393] on icon at bounding box center [1404, 392] width 40 height 33
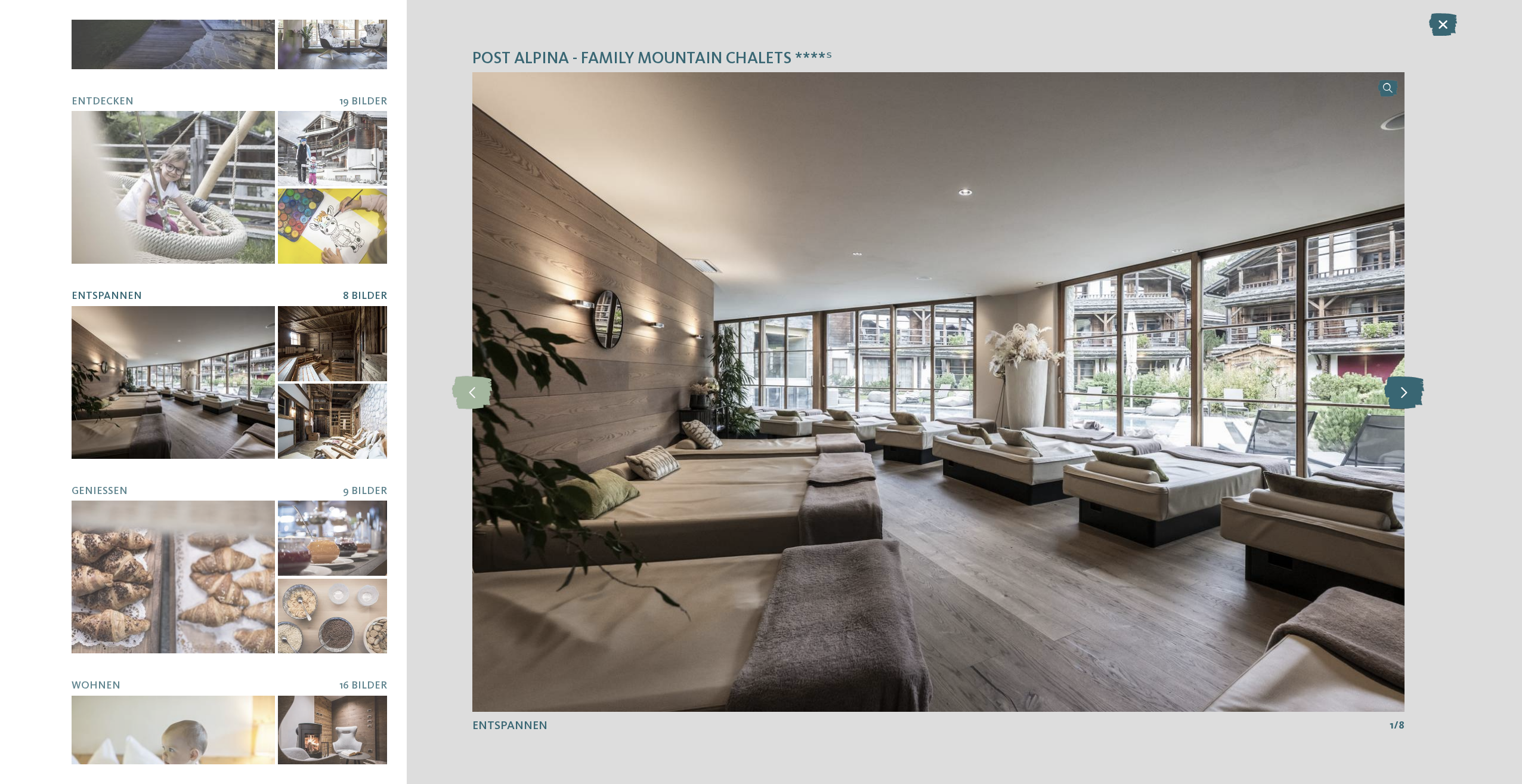
click at [1413, 393] on icon at bounding box center [1404, 392] width 40 height 33
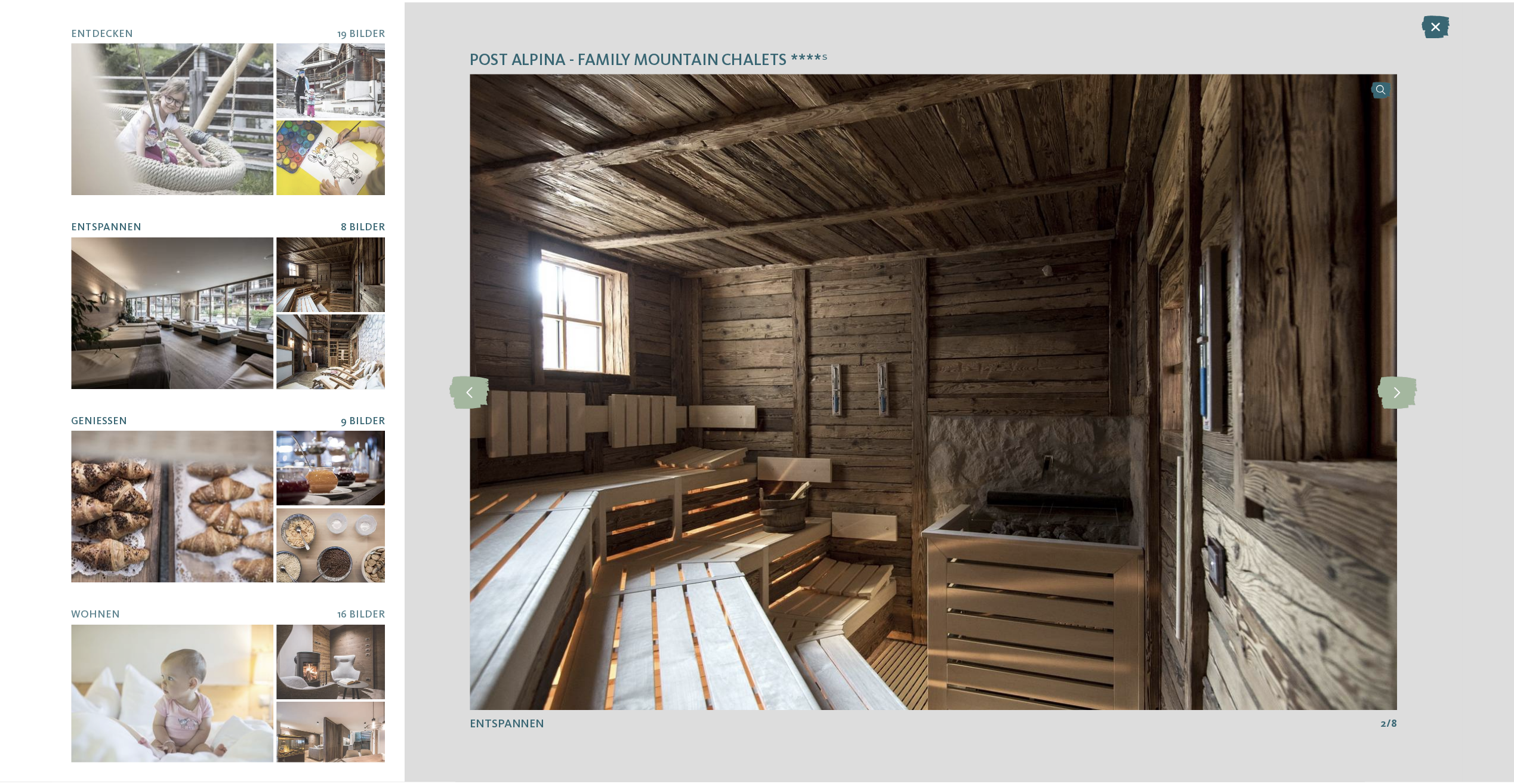
scroll to position [0, 0]
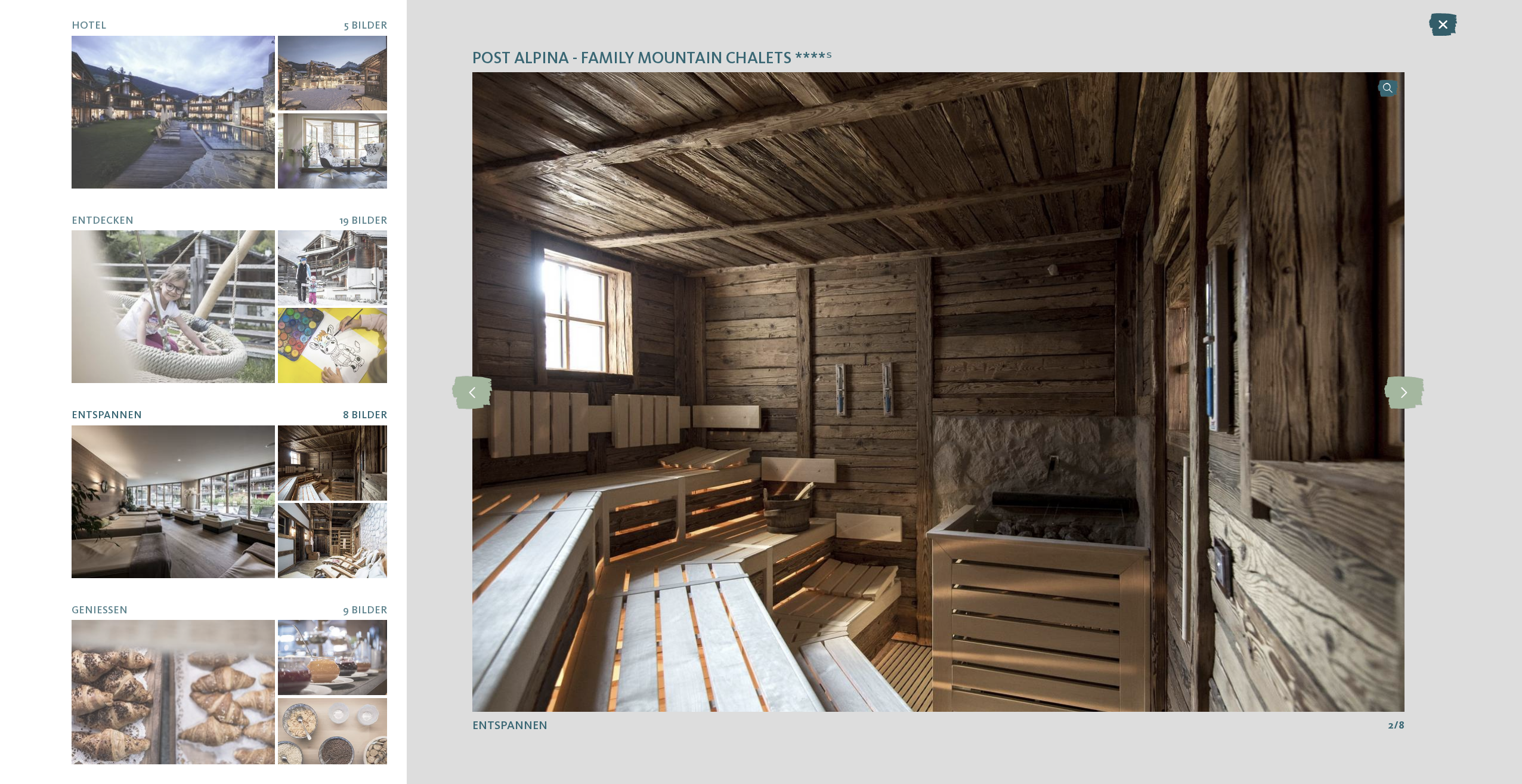
click at [1444, 23] on icon at bounding box center [1443, 24] width 28 height 23
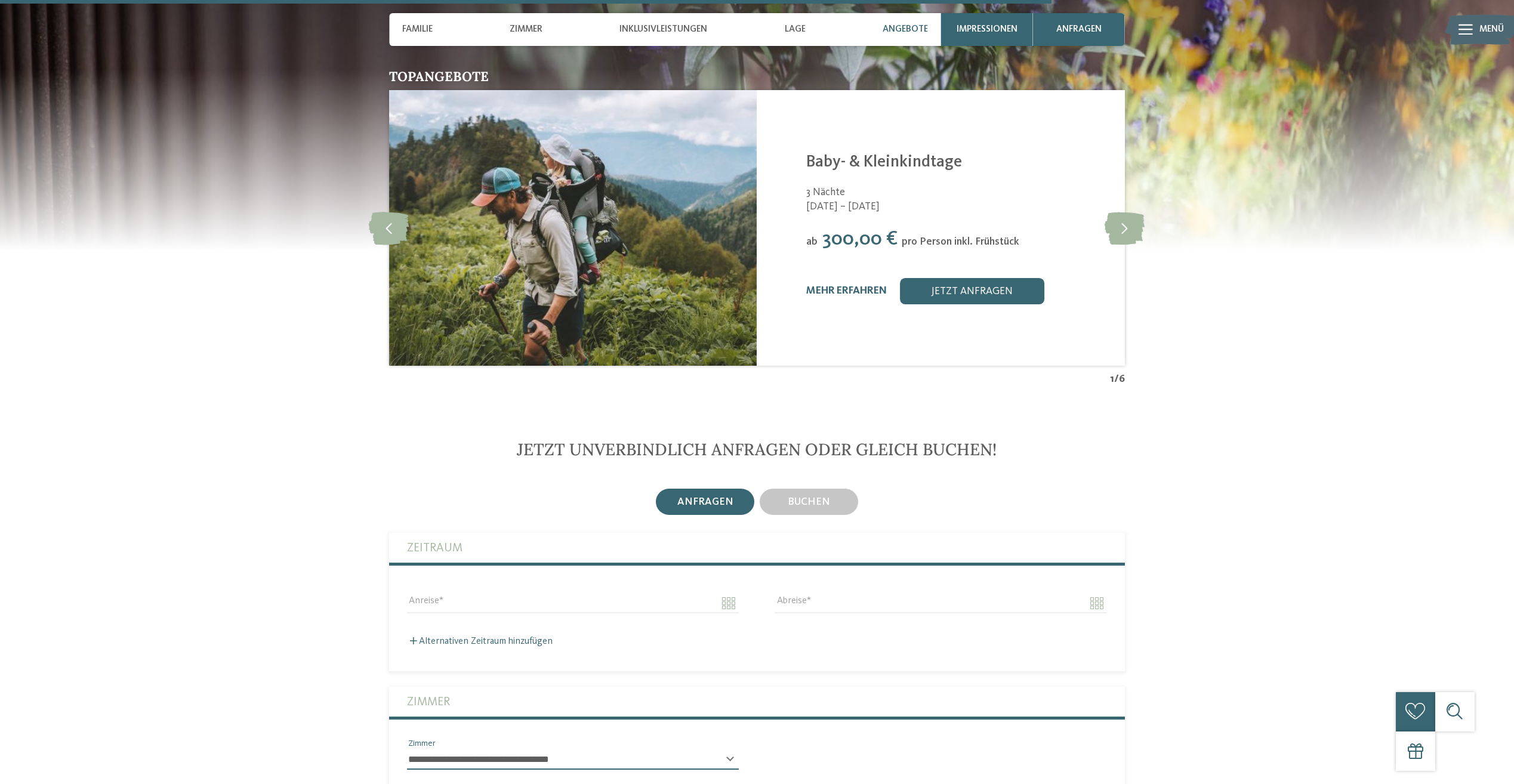
scroll to position [2804, 0]
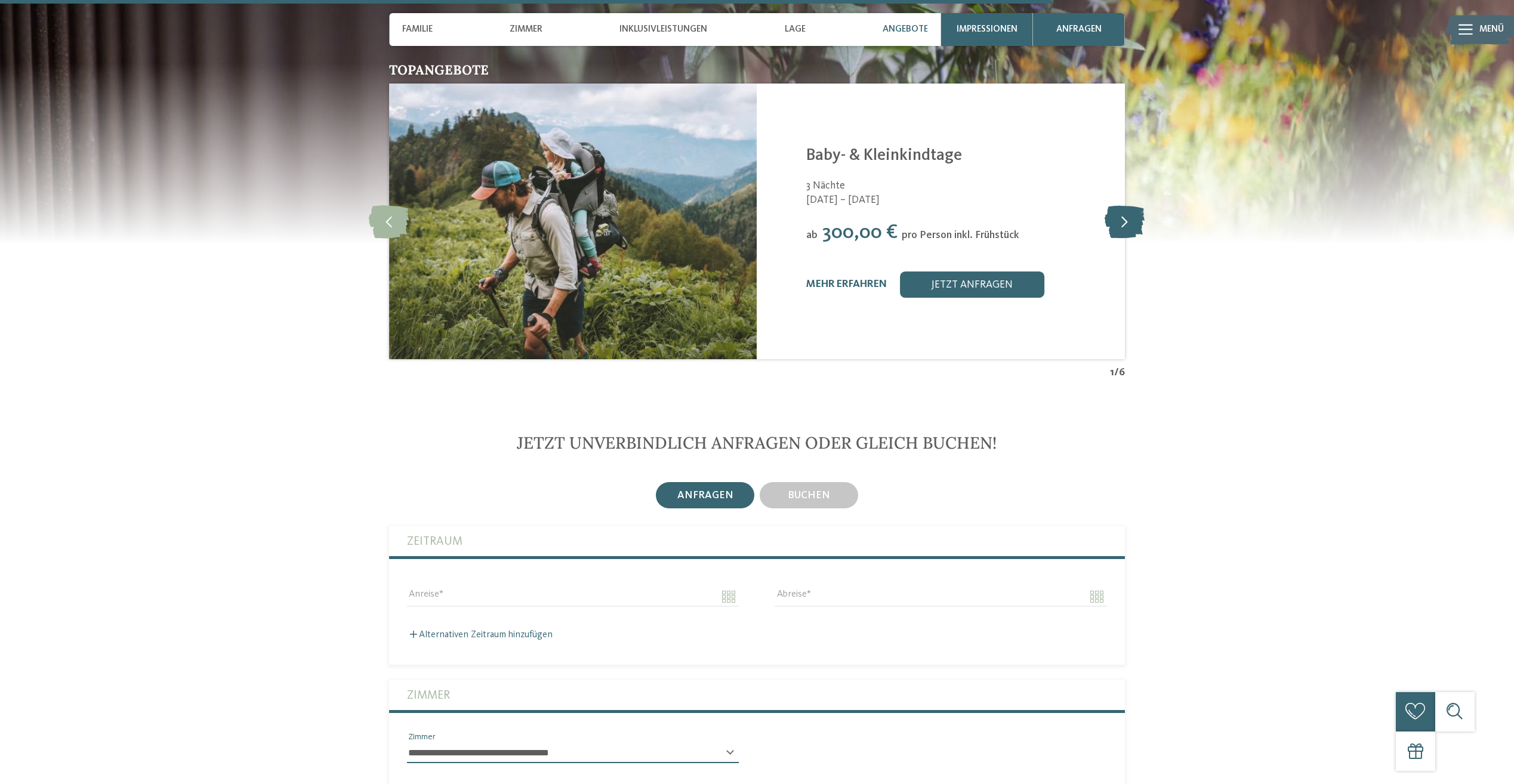
click at [1126, 205] on icon at bounding box center [1125, 222] width 40 height 33
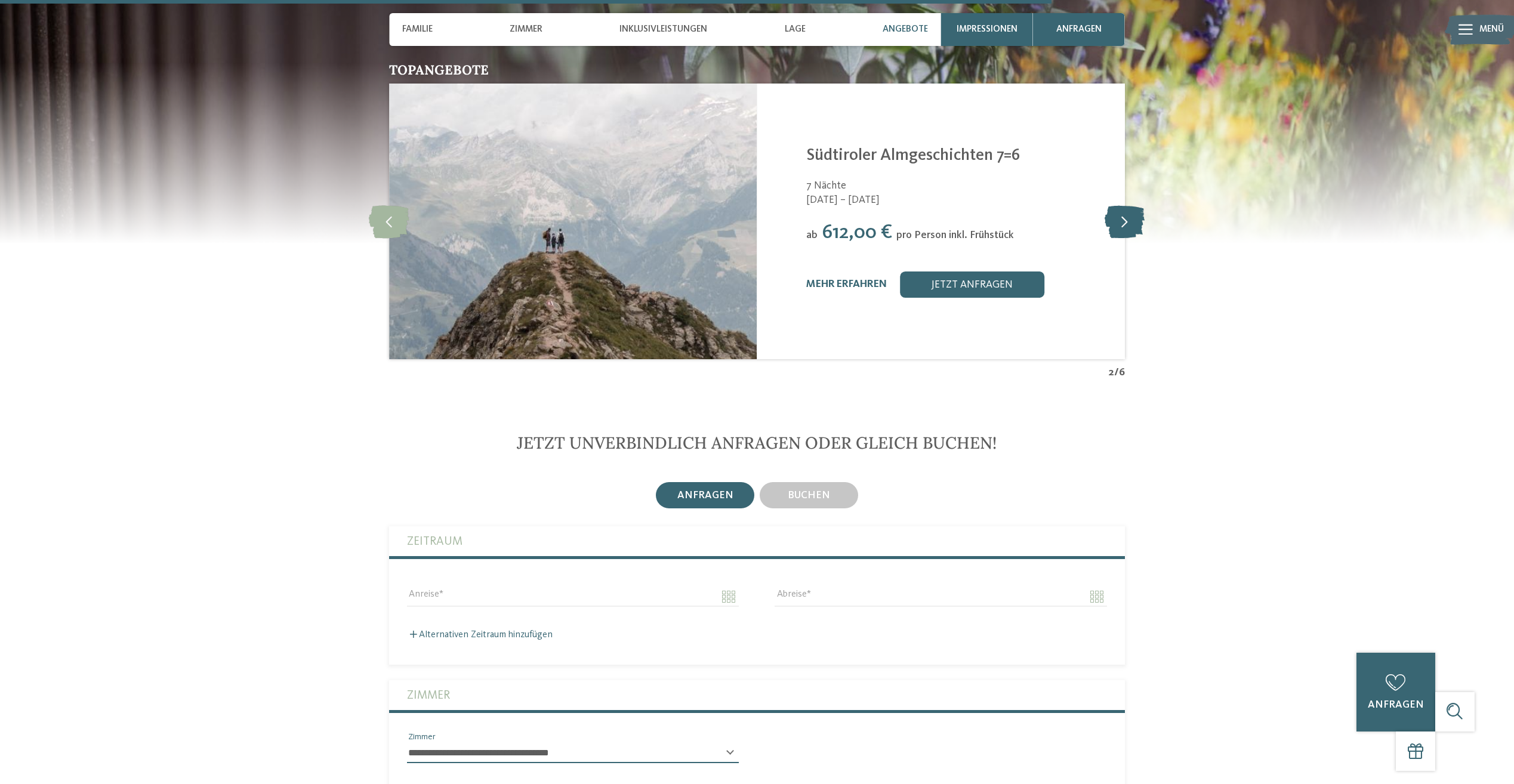
click at [1126, 205] on icon at bounding box center [1125, 222] width 40 height 33
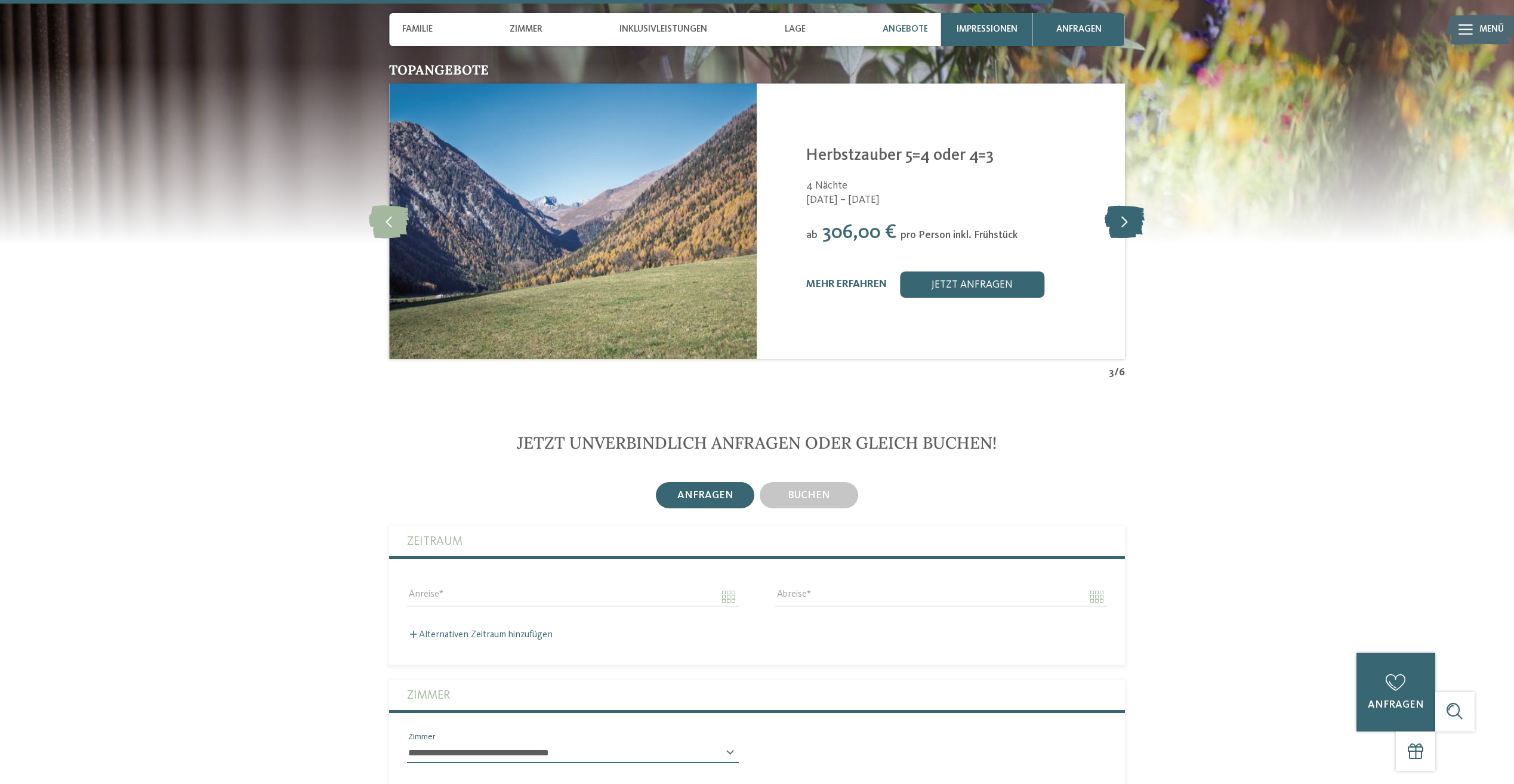
click at [1126, 205] on icon at bounding box center [1125, 222] width 40 height 33
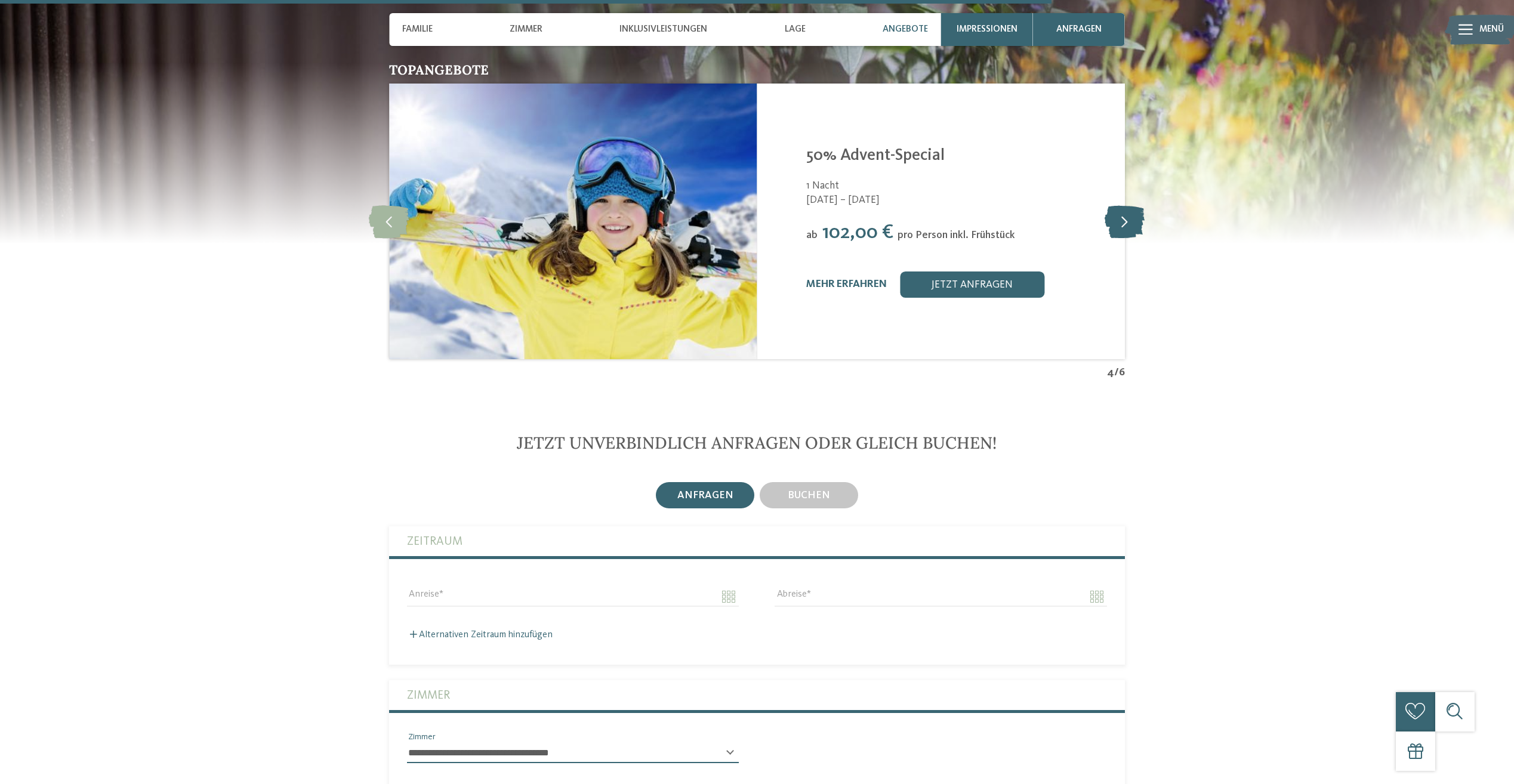
click at [1126, 205] on icon at bounding box center [1125, 222] width 40 height 33
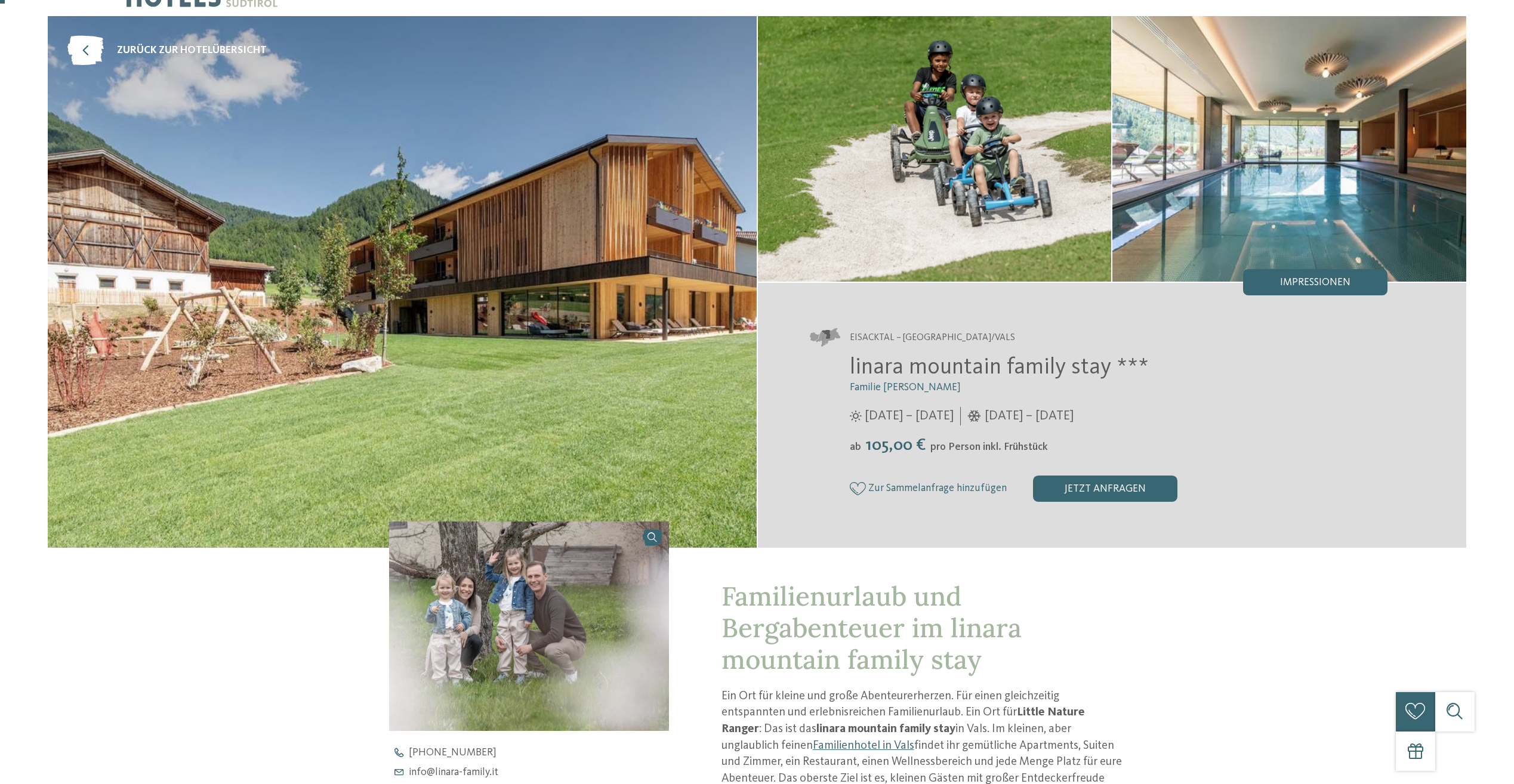
scroll to position [0, 0]
